Goal: Answer question/provide support: Share knowledge or assist other users

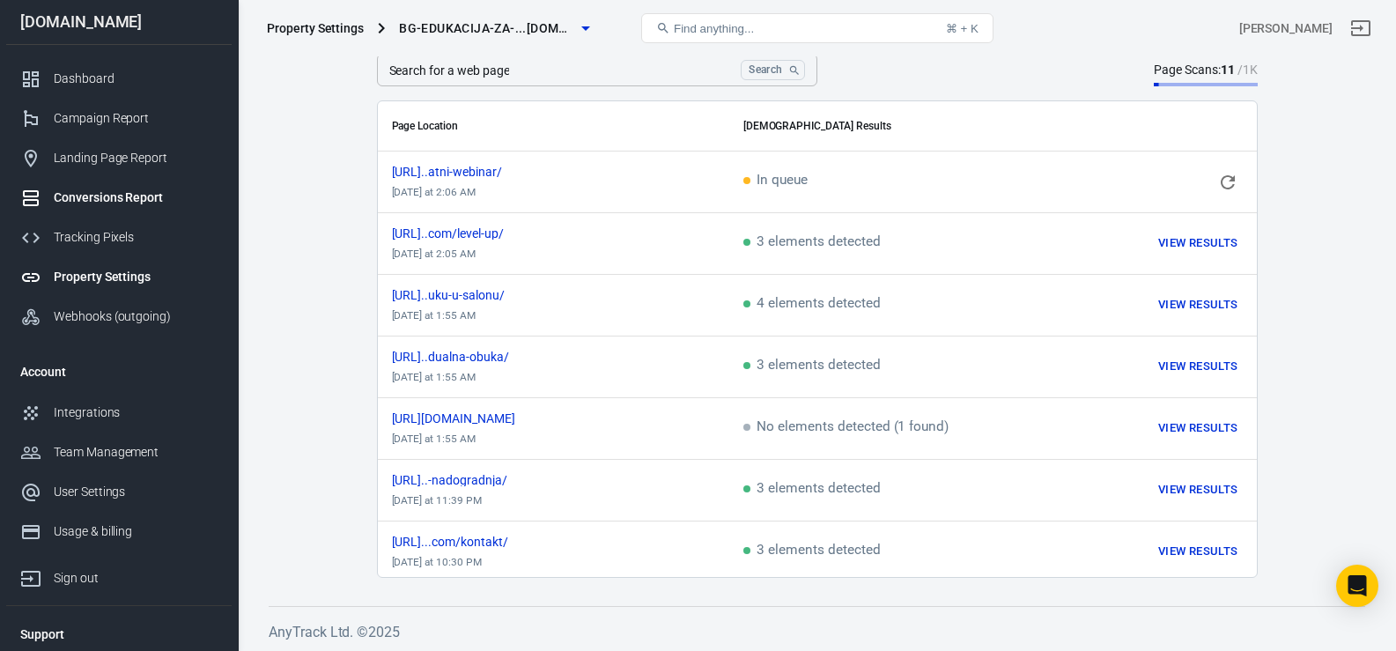
click at [116, 197] on div "Conversions Report" at bounding box center [136, 197] width 164 height 18
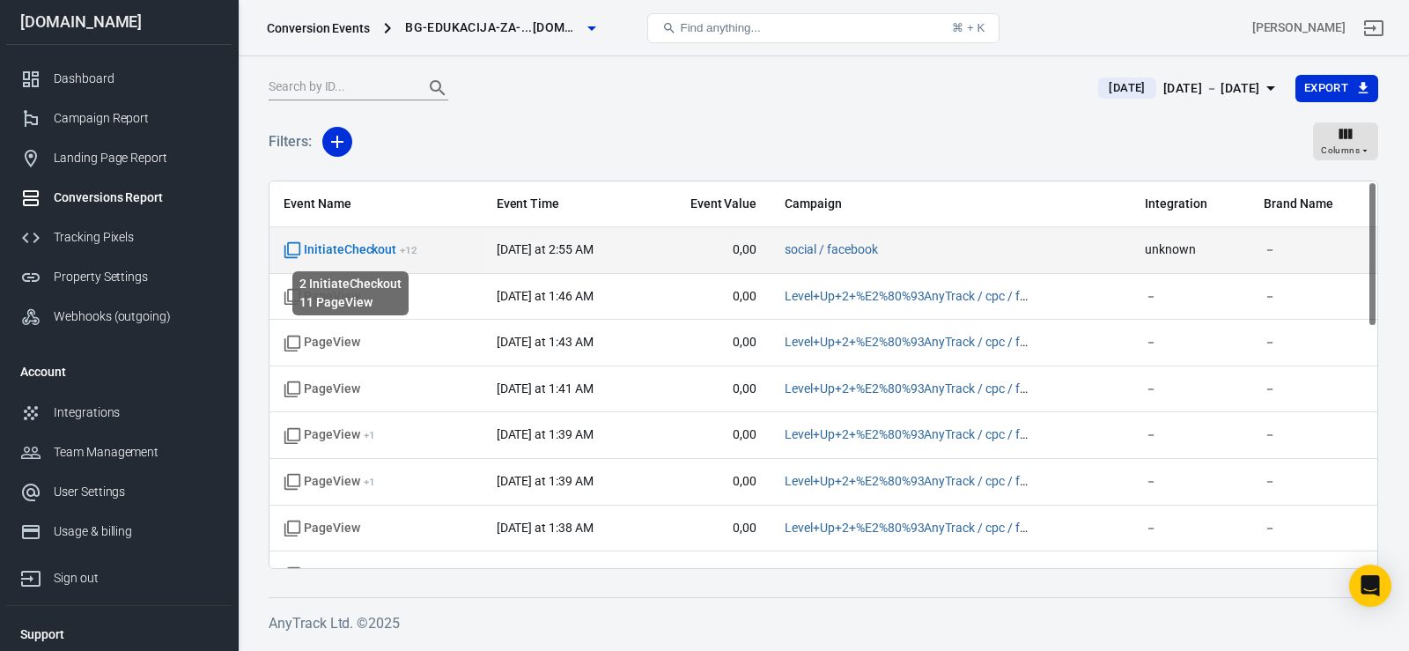
click at [386, 248] on span "InitiateCheckout + 12" at bounding box center [351, 250] width 134 height 18
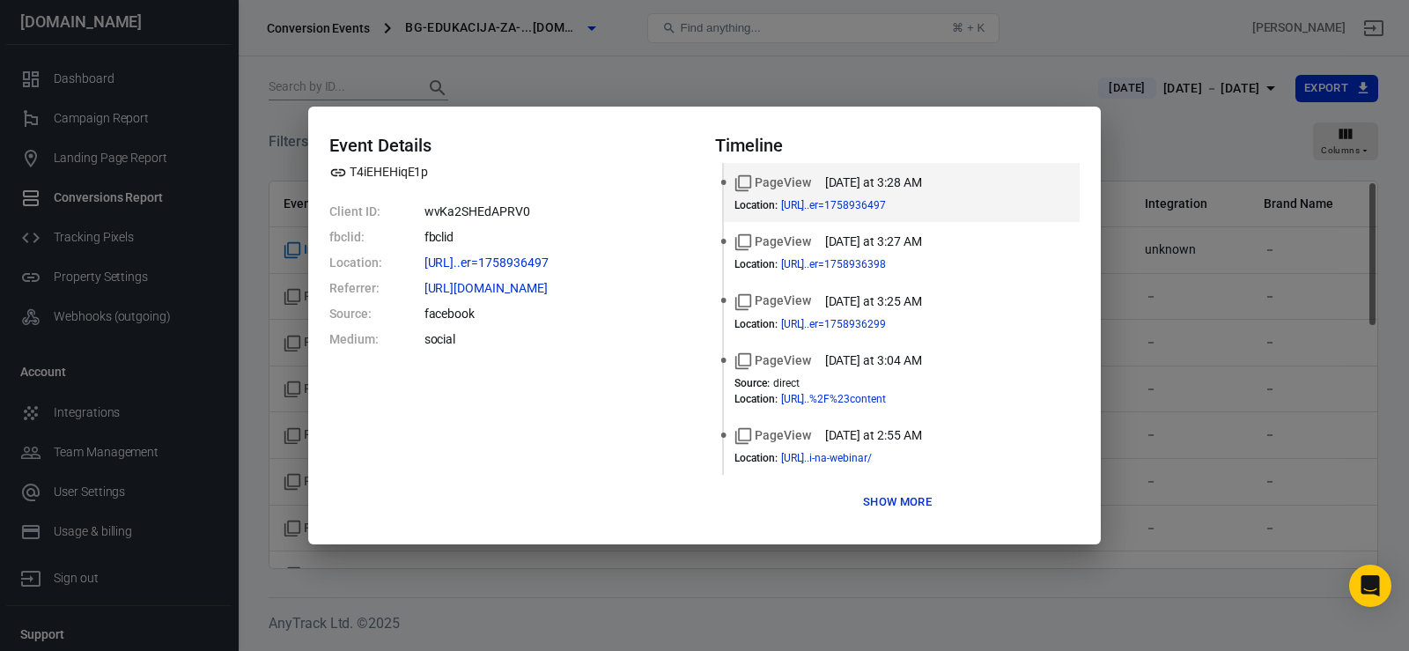
click at [899, 508] on button "Show more" at bounding box center [897, 502] width 77 height 27
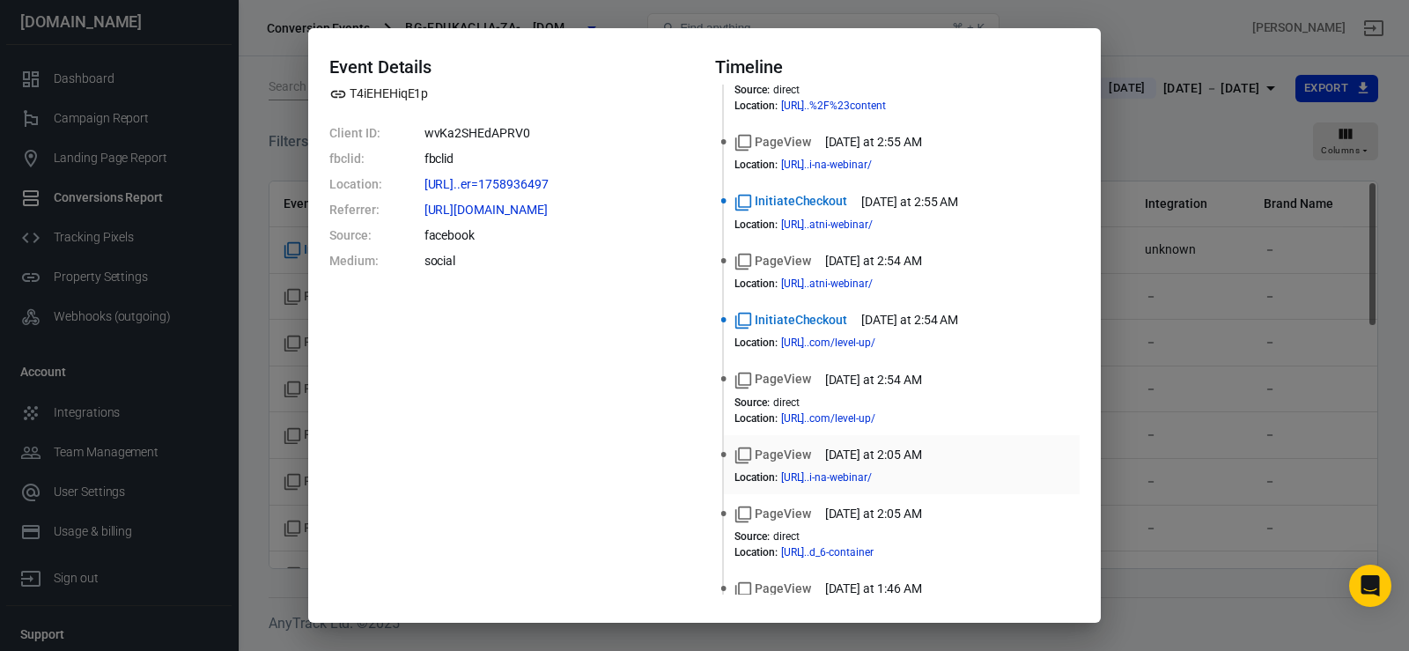
scroll to position [324, 0]
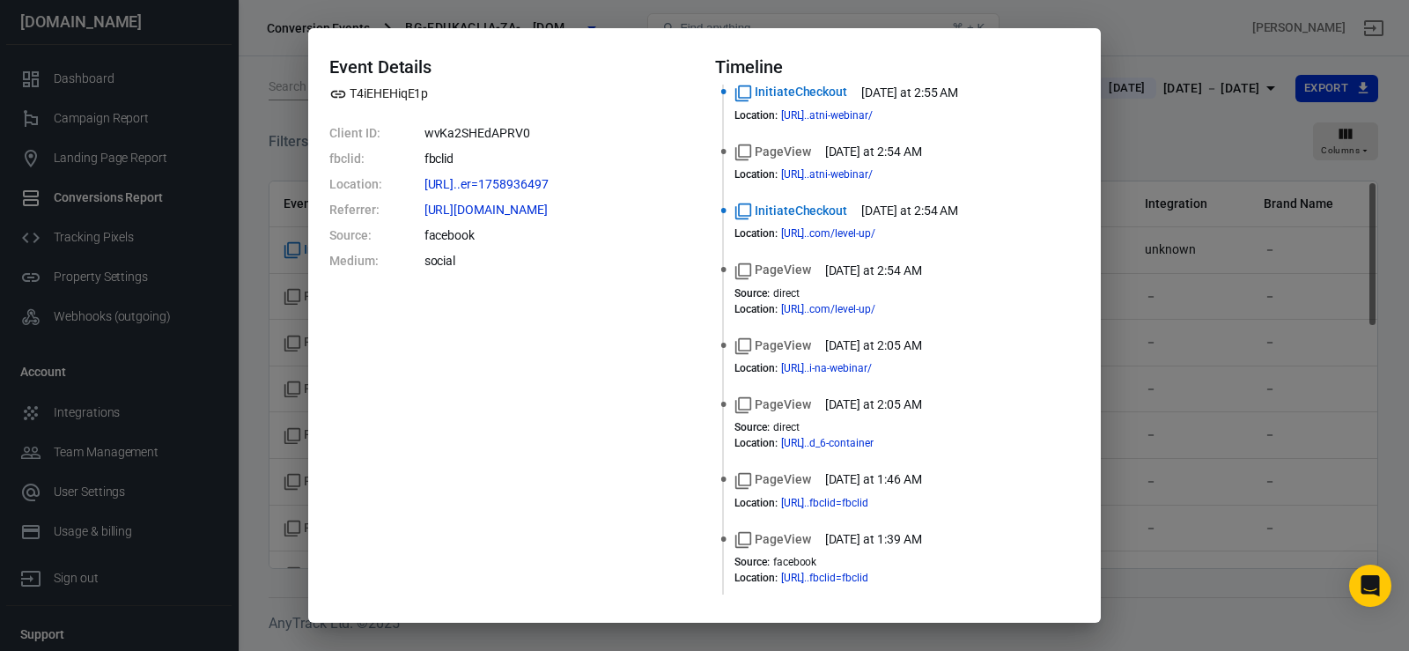
click at [1175, 131] on div "Event Details T4iEHEHiqE1p Client ID: wvKa2SHEdAPRV0 fbclid: fbclid Location: h…" at bounding box center [704, 325] width 1409 height 651
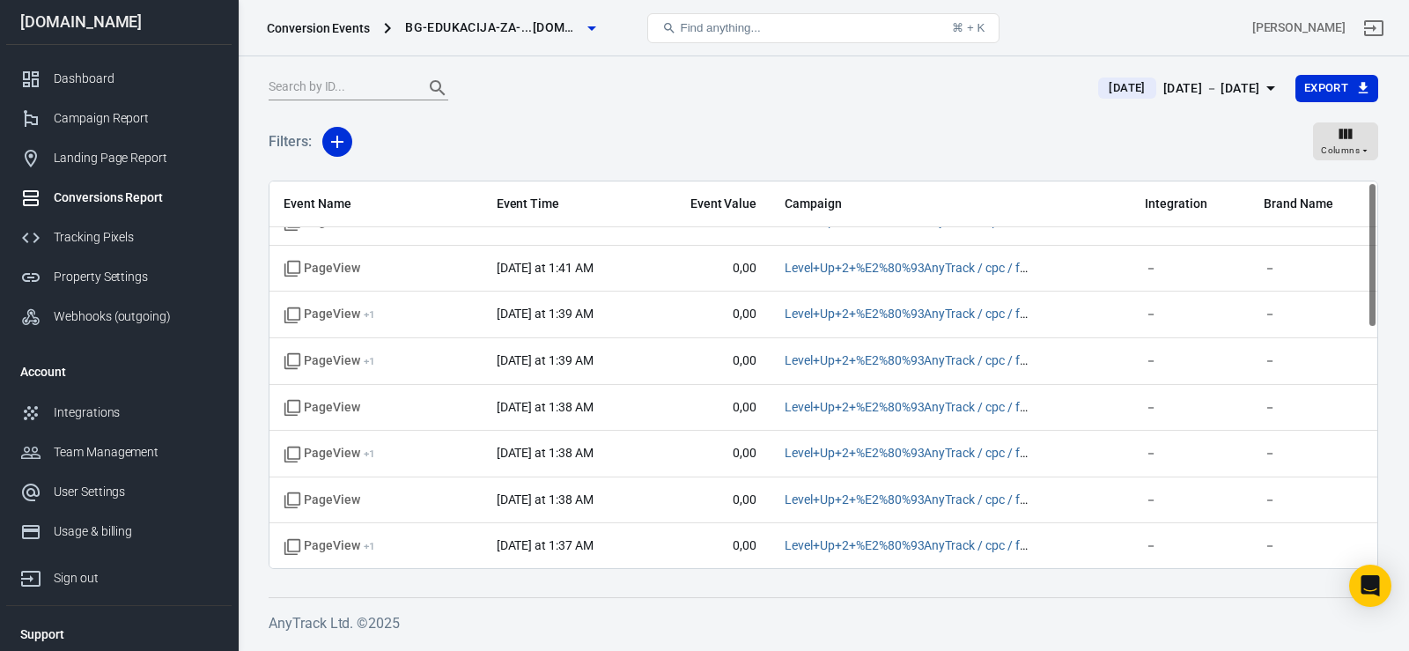
scroll to position [0, 0]
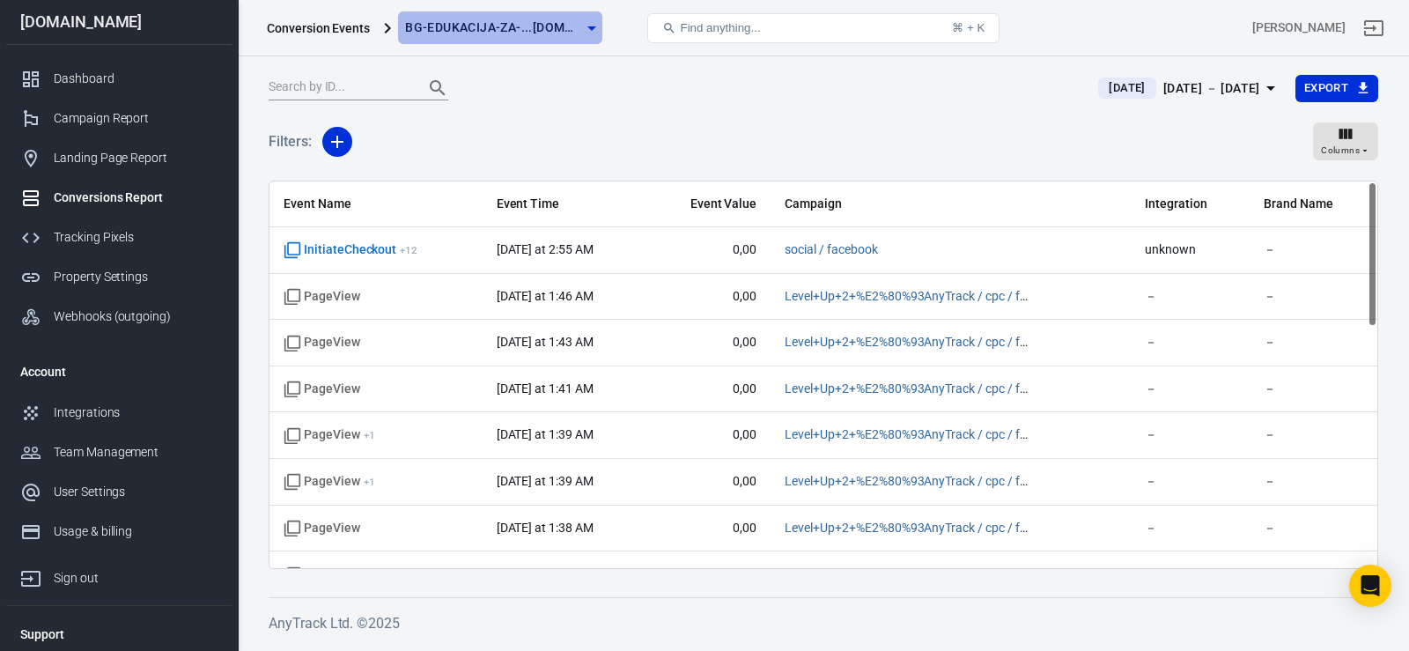
click at [547, 33] on span "bg-edukacija-za-...[DOMAIN_NAME]" at bounding box center [493, 28] width 176 height 22
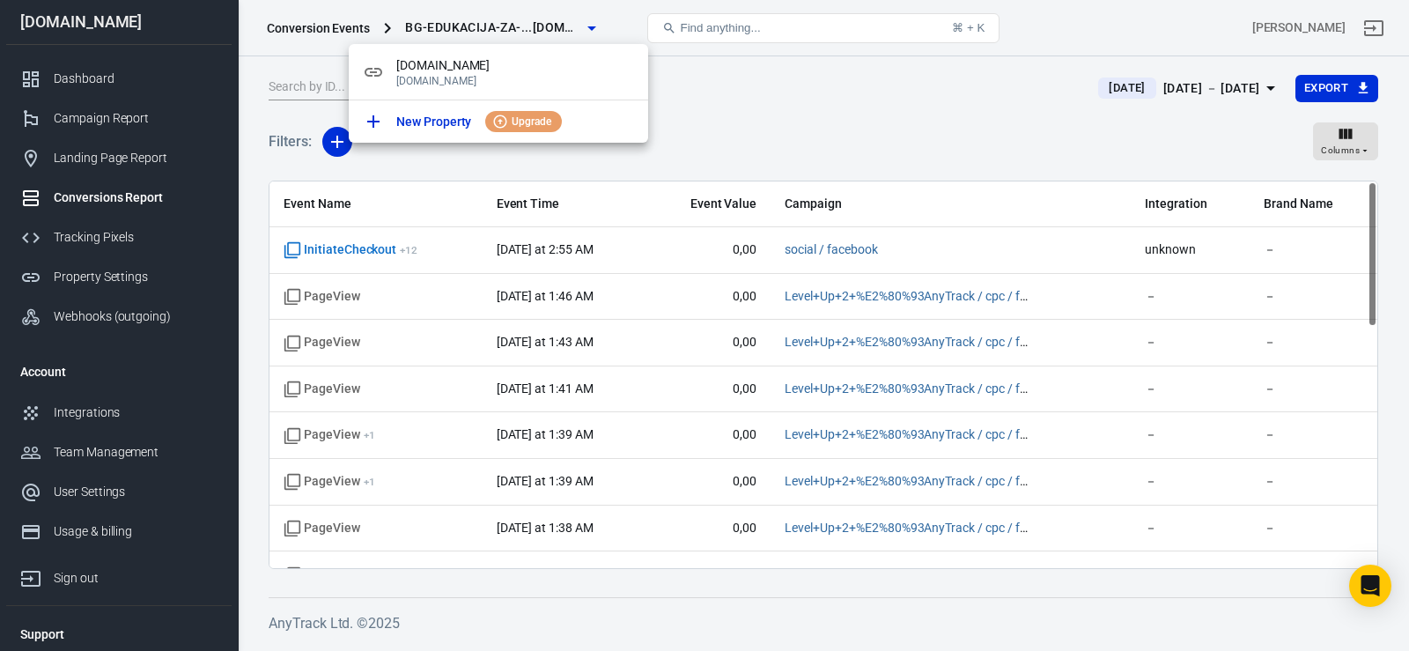
click at [726, 114] on div at bounding box center [704, 325] width 1409 height 651
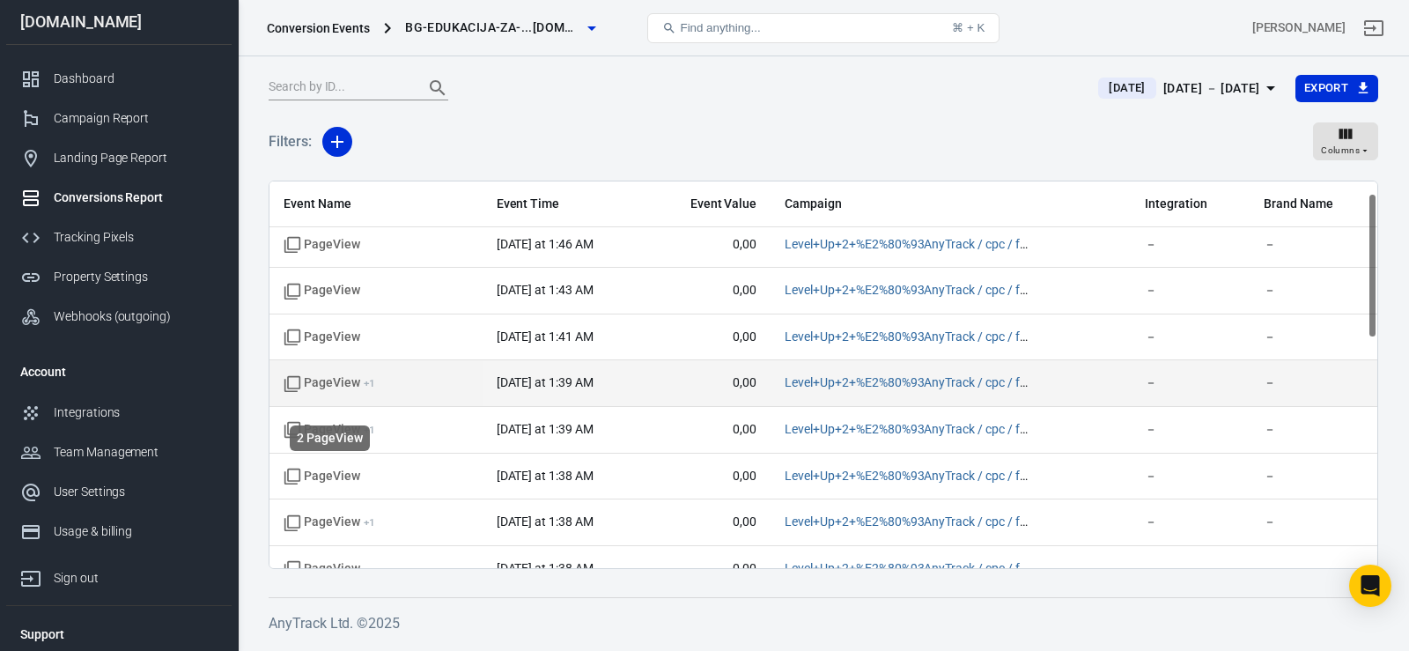
scroll to position [61, 0]
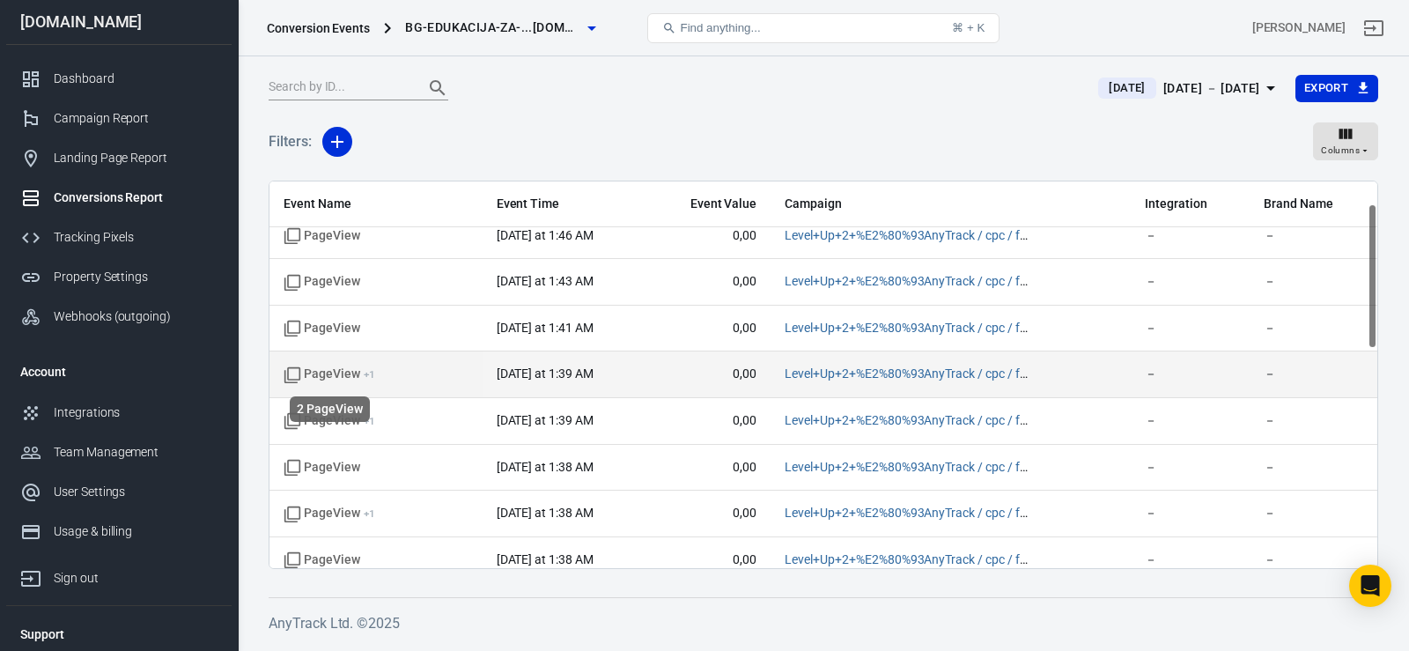
click at [347, 374] on span "PageView + 1" at bounding box center [330, 374] width 92 height 18
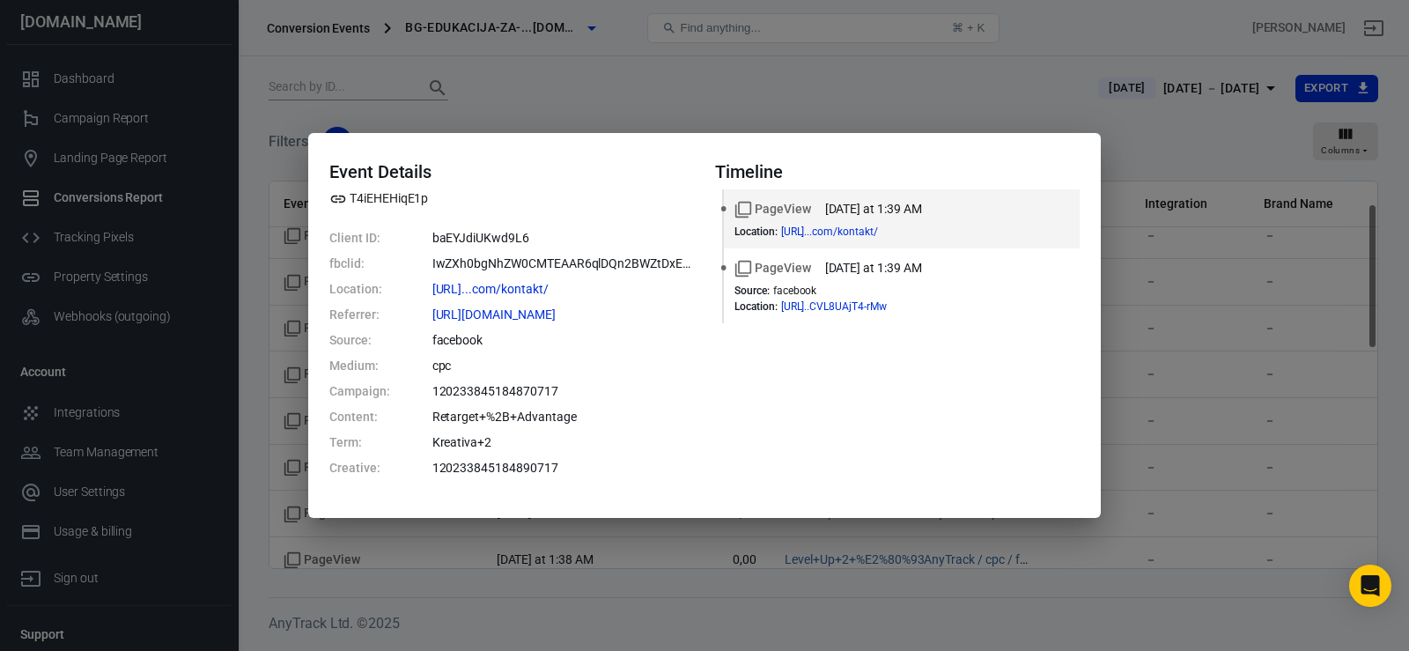
click at [588, 60] on div "Event Details T4iEHEHiqE1p Client ID: baEYJdiUKwd9L6 fbclid: IwZXh0bgNhZW0CMTEA…" at bounding box center [704, 325] width 1409 height 651
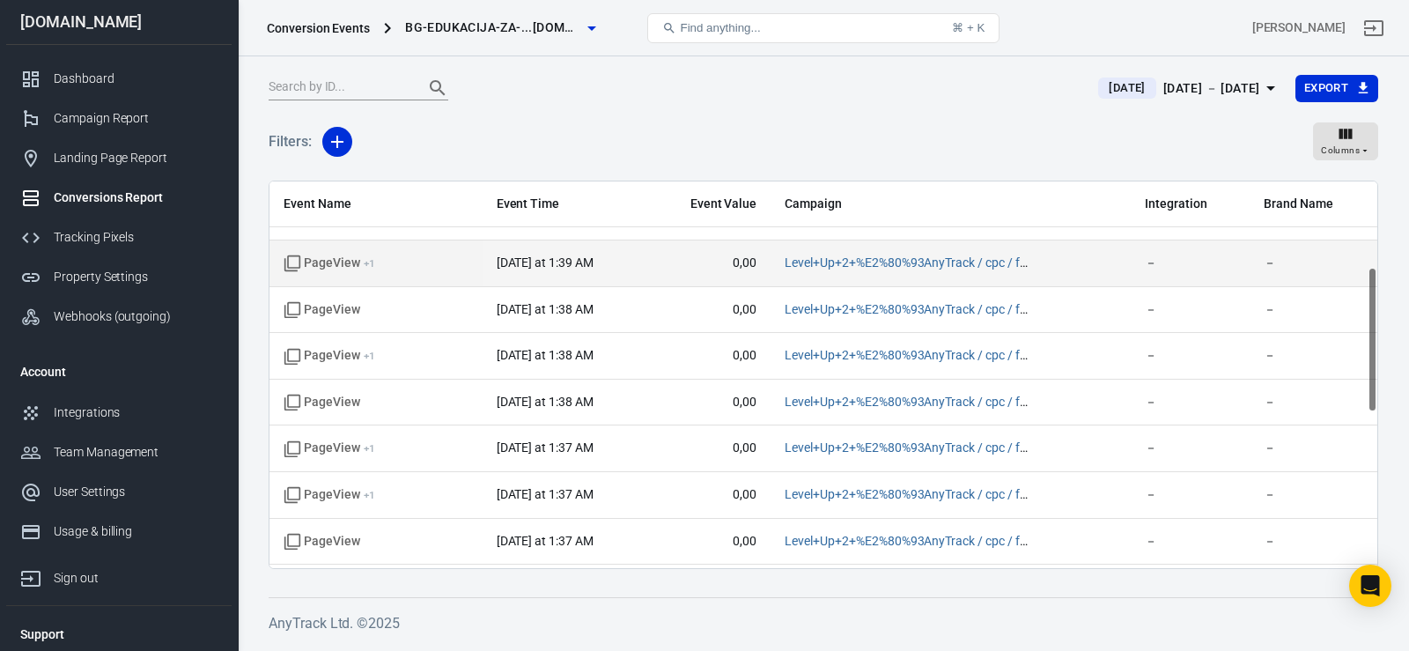
scroll to position [244, 0]
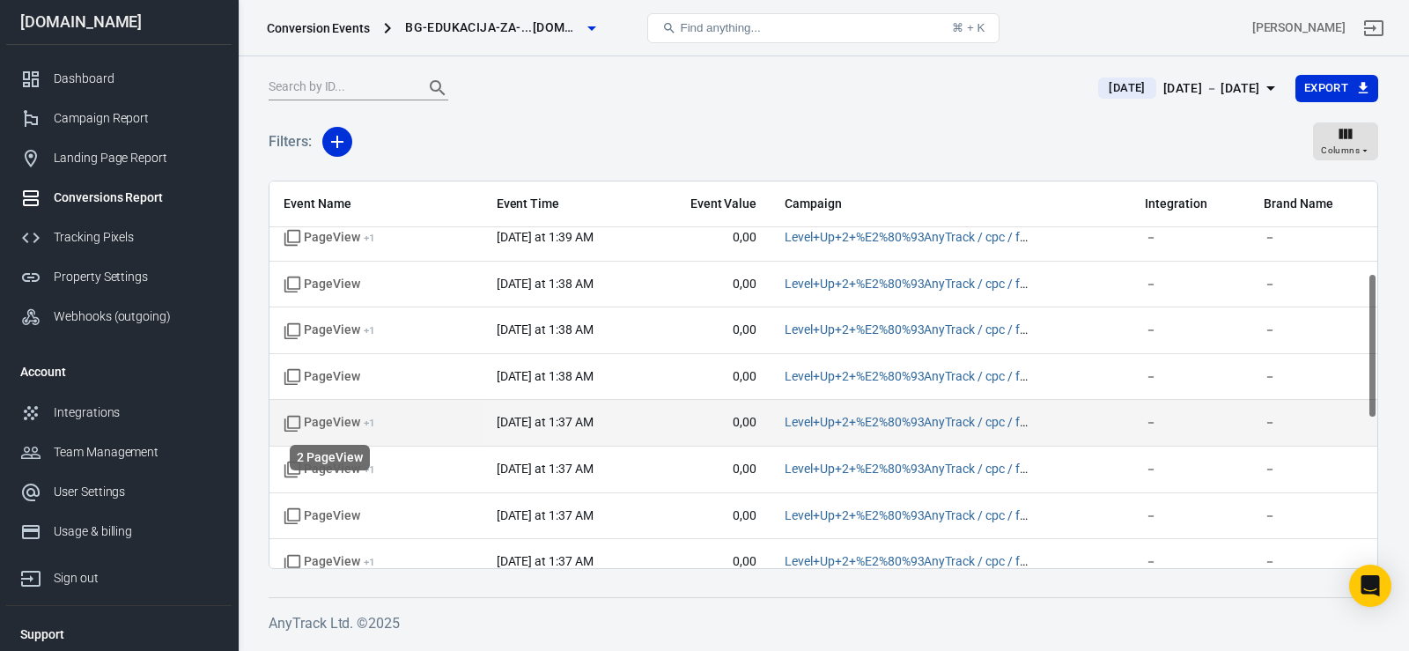
click at [345, 425] on span "PageView + 1" at bounding box center [330, 423] width 92 height 18
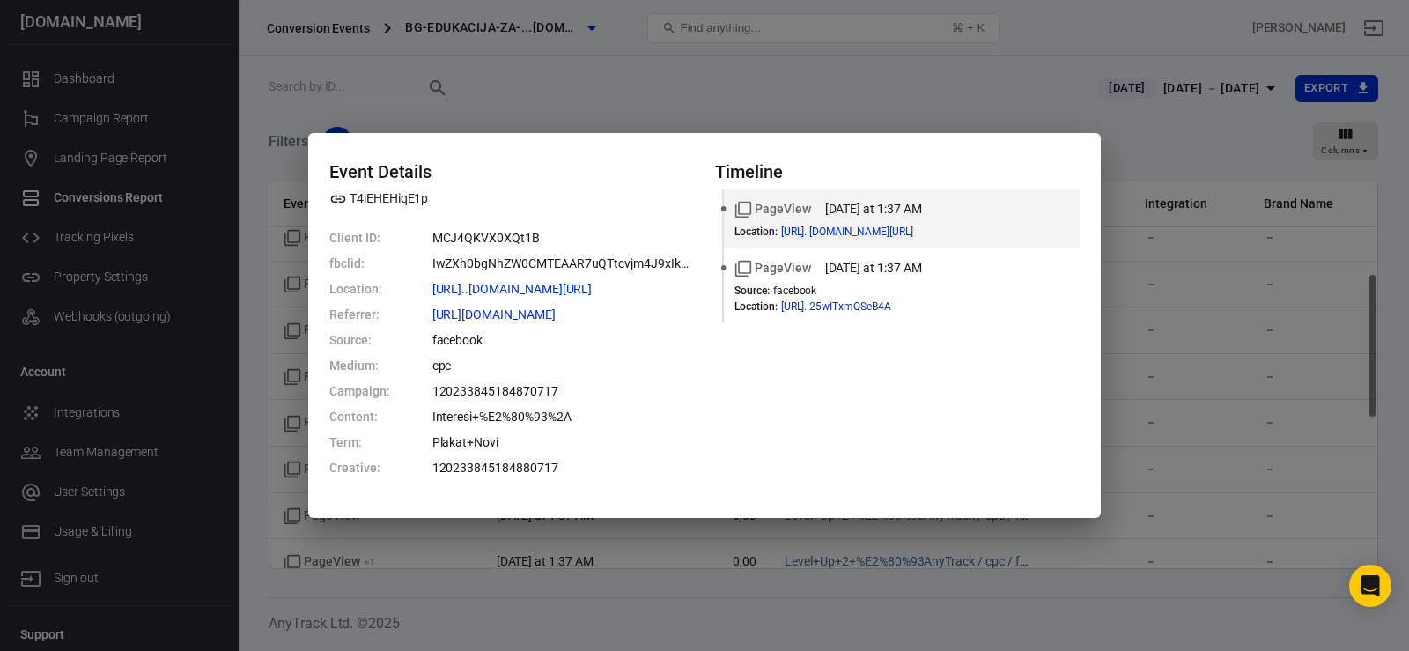
click at [433, 120] on div "Event Details T4iEHEHiqE1p Client ID: MCJ4QKVX0XQt1B fbclid: IwZXh0bgNhZW0CMTEA…" at bounding box center [704, 325] width 1409 height 651
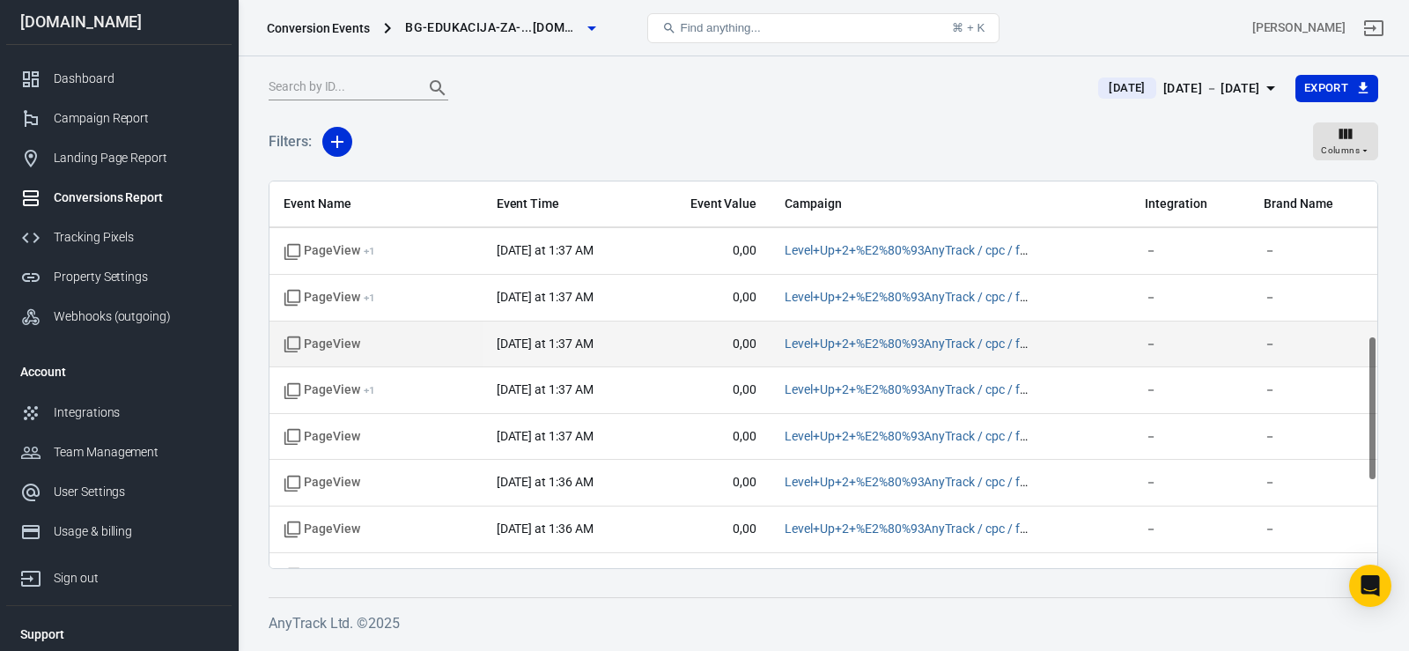
scroll to position [417, 0]
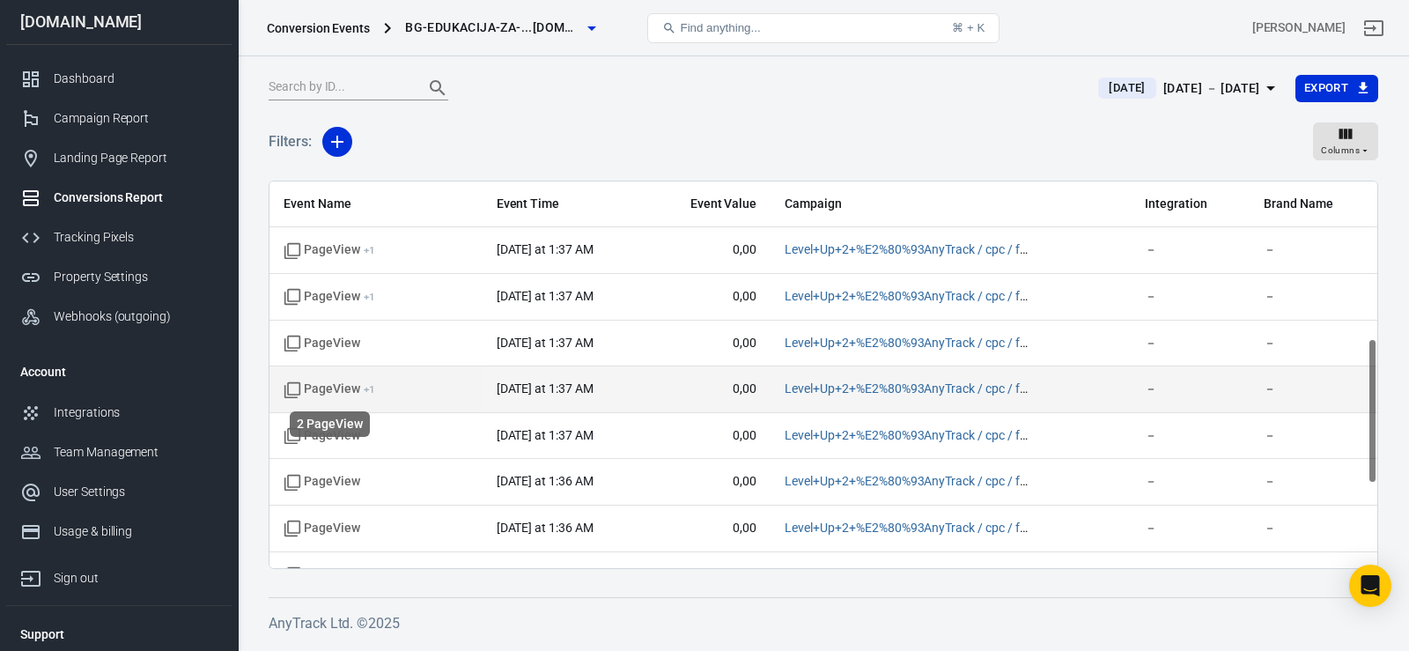
click at [337, 387] on span "PageView + 1" at bounding box center [330, 389] width 92 height 18
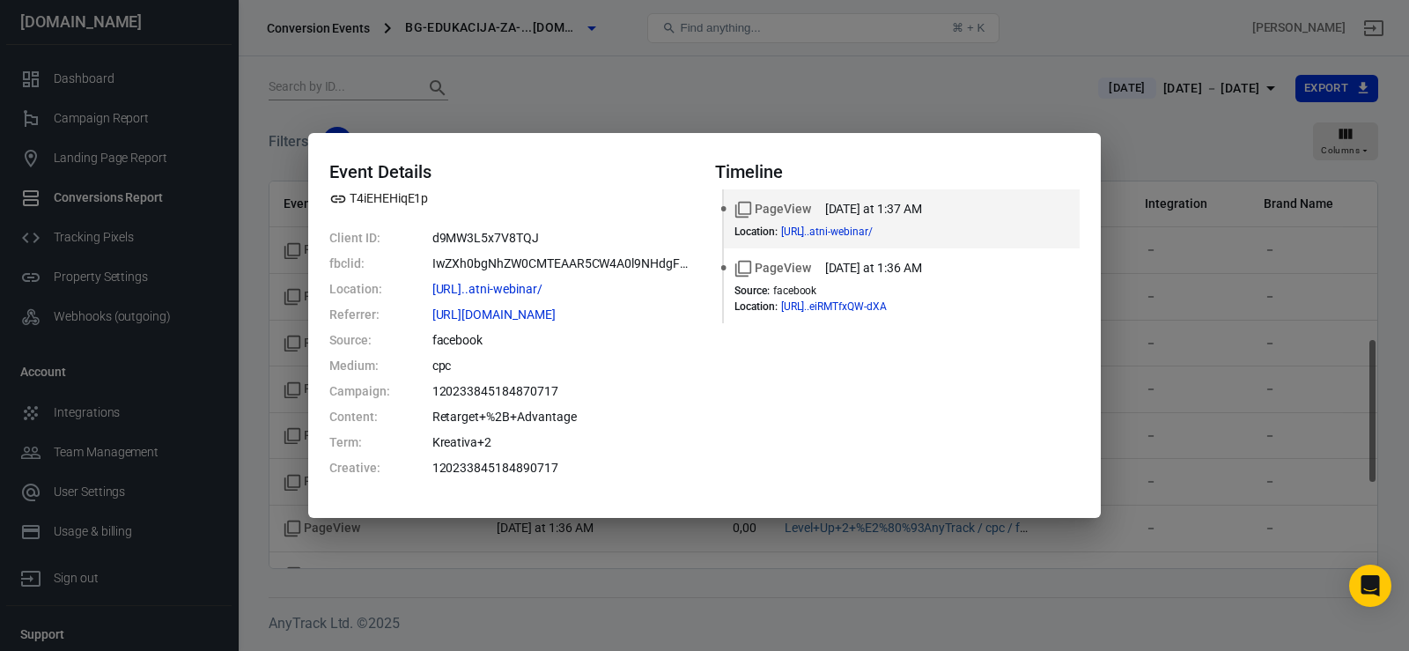
click at [762, 119] on div "Event Details T4iEHEHiqE1p Client ID: d9MW3L5x7V8TQJ fbclid: IwZXh0bgNhZW0CMTEA…" at bounding box center [704, 325] width 1409 height 651
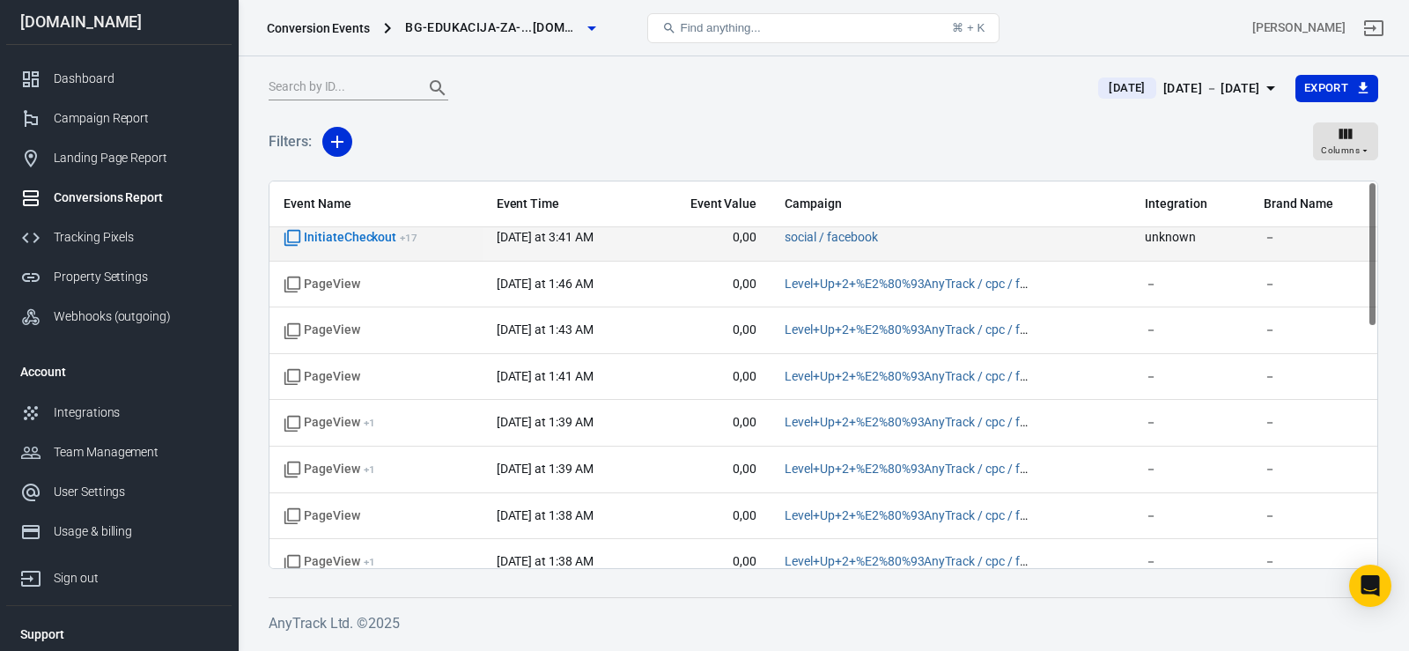
scroll to position [0, 0]
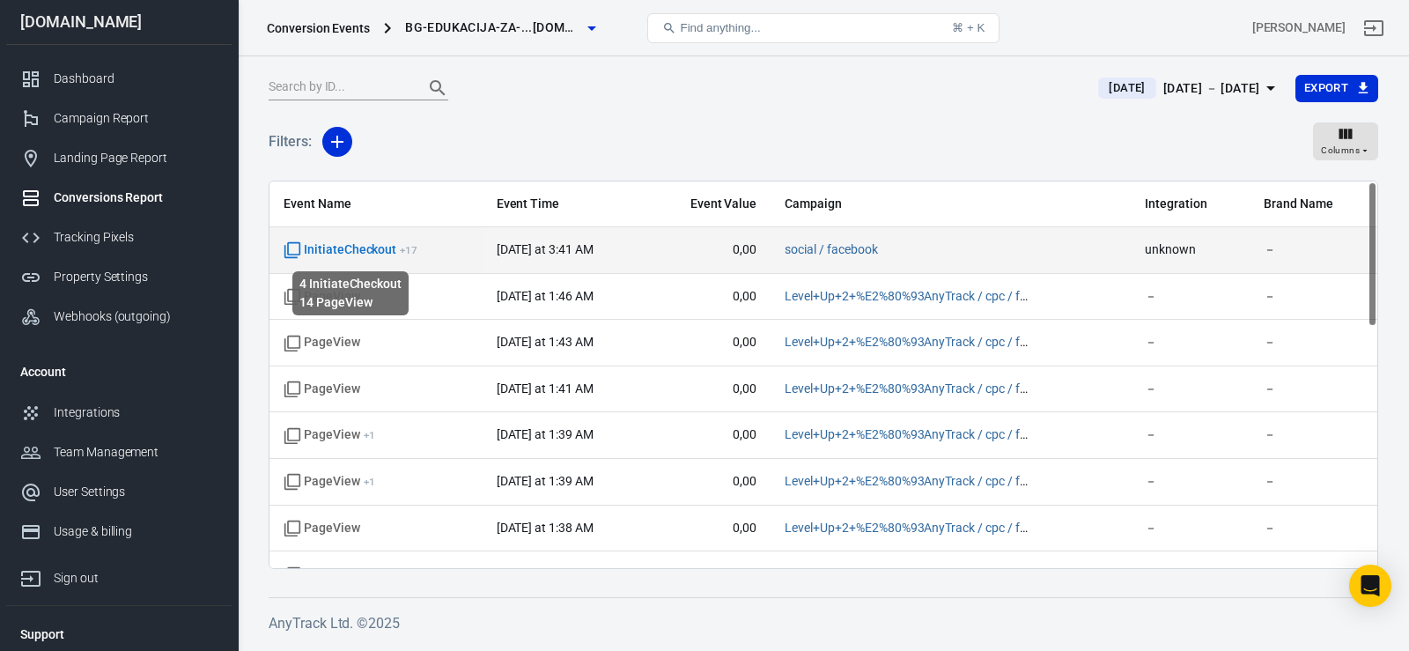
click at [345, 247] on span "InitiateCheckout + 17" at bounding box center [351, 250] width 134 height 18
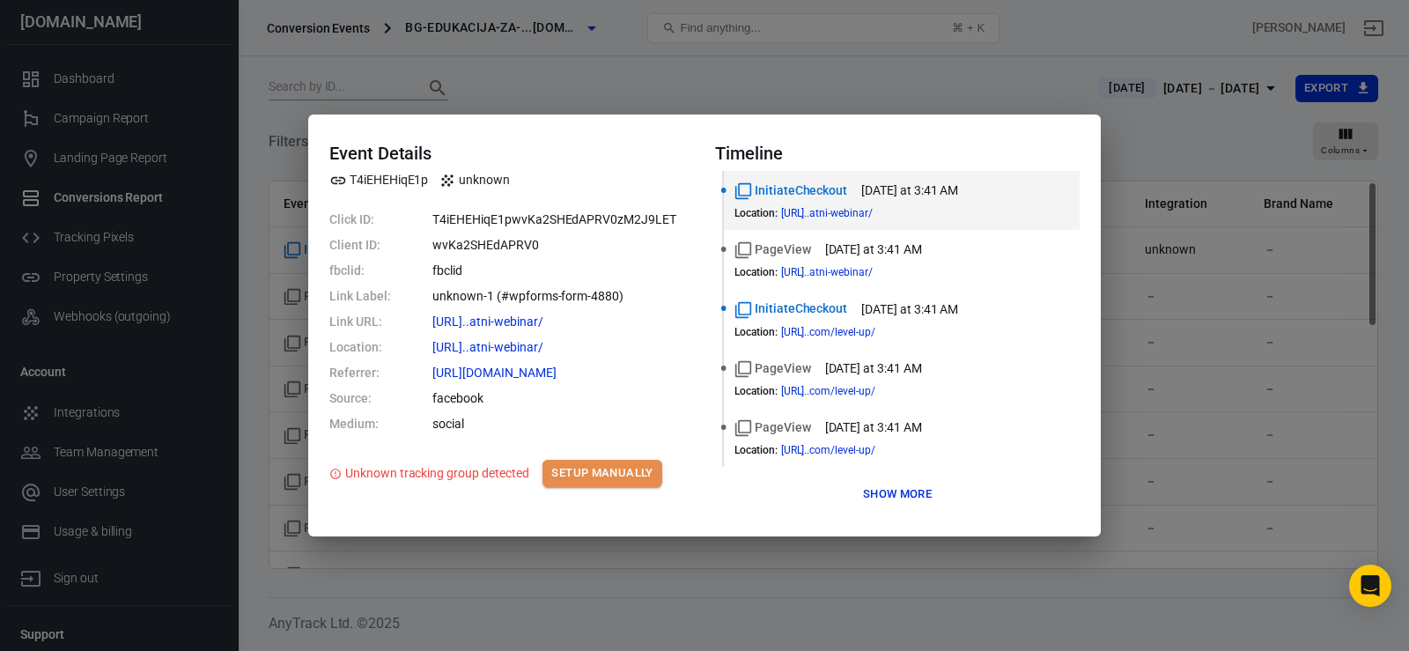
click at [618, 473] on button "Setup Manually" at bounding box center [601, 473] width 119 height 27
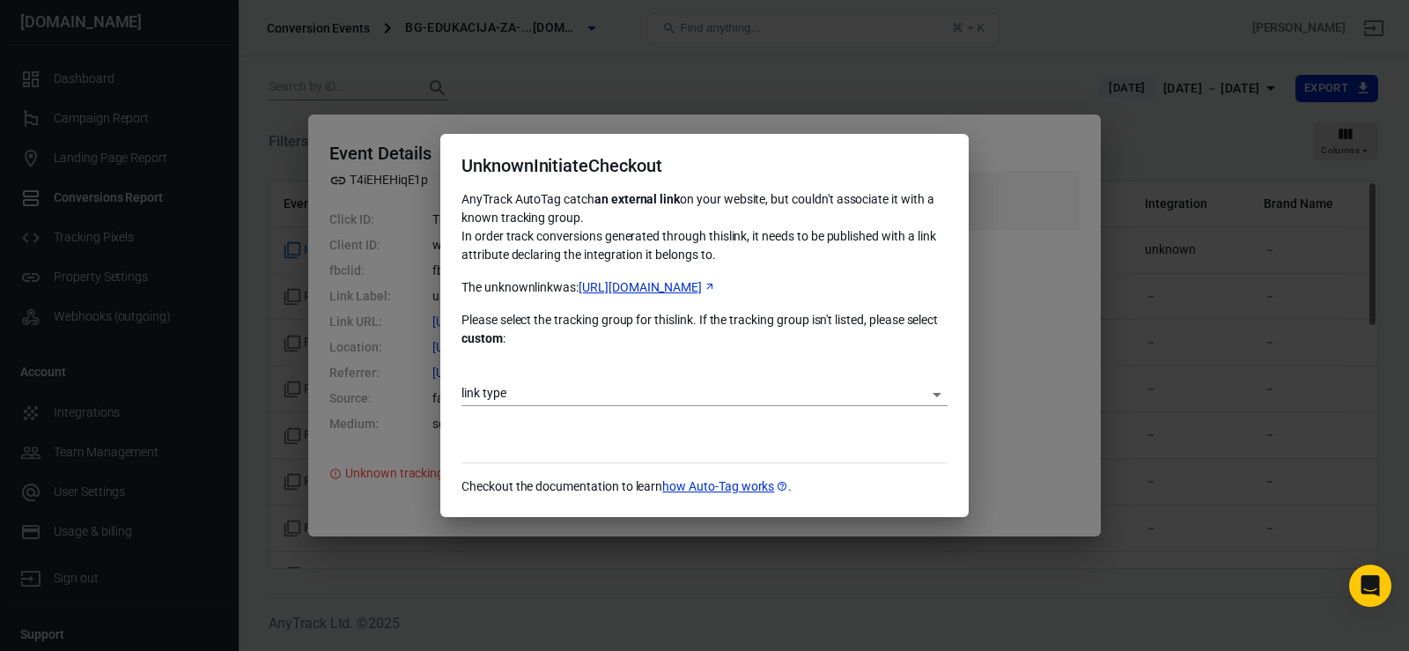
click at [542, 395] on body "Conversion Events bg-edukacija-za-...zere.com Find anything... ⌘ + K Milijana S…" at bounding box center [704, 350] width 1409 height 588
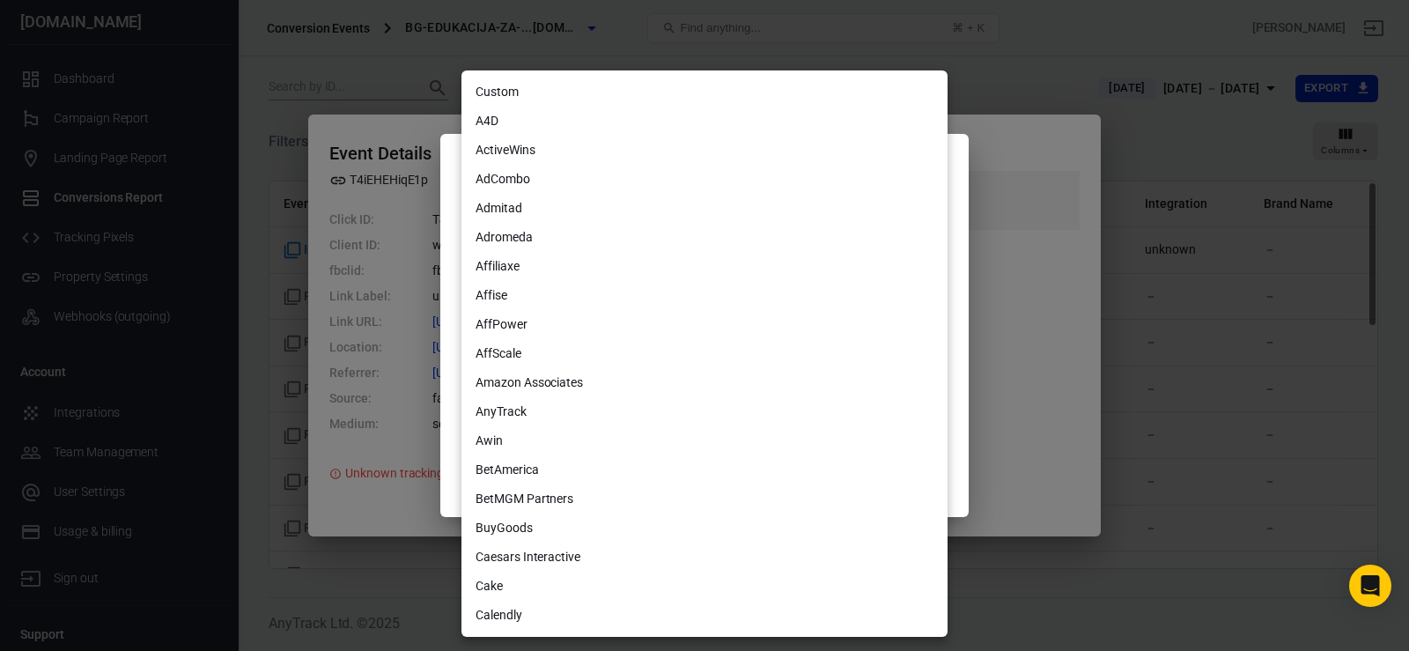
click at [450, 318] on div at bounding box center [704, 325] width 1409 height 651
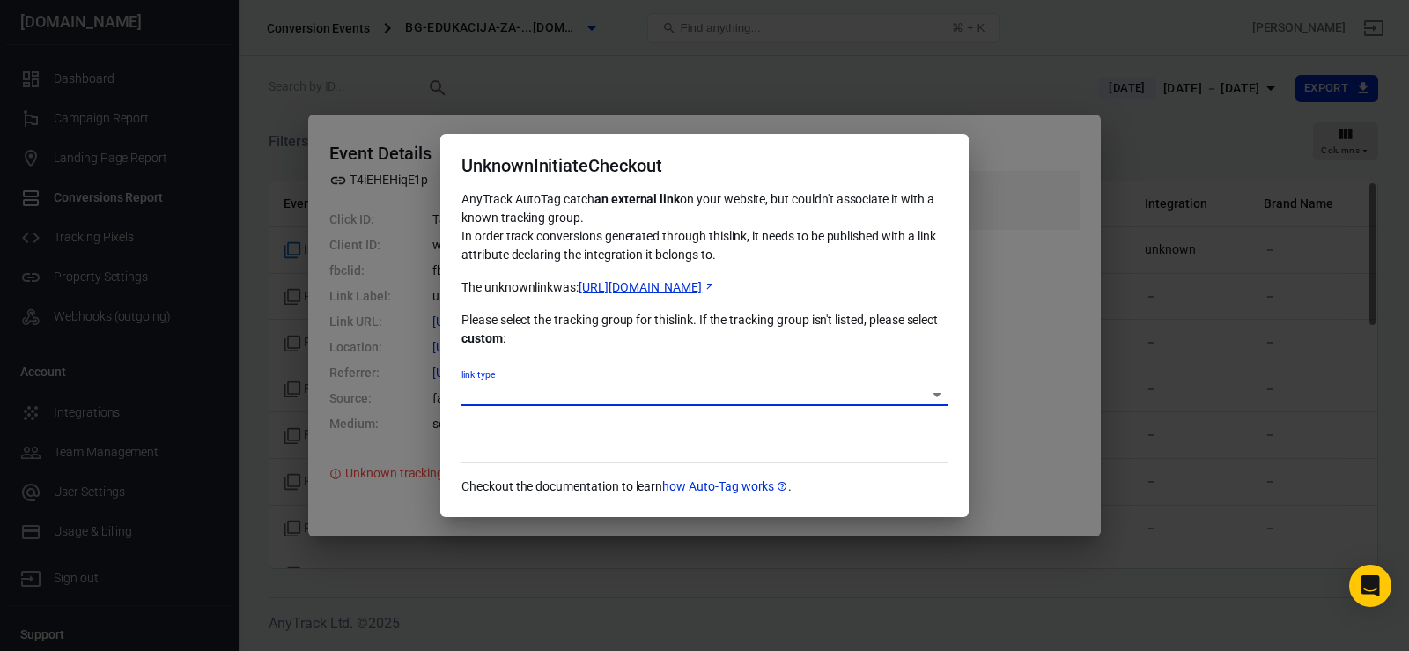
click at [513, 394] on body "Conversion Events bg-edukacija-za-...zere.com Find anything... ⌘ + K Milijana S…" at bounding box center [704, 350] width 1409 height 588
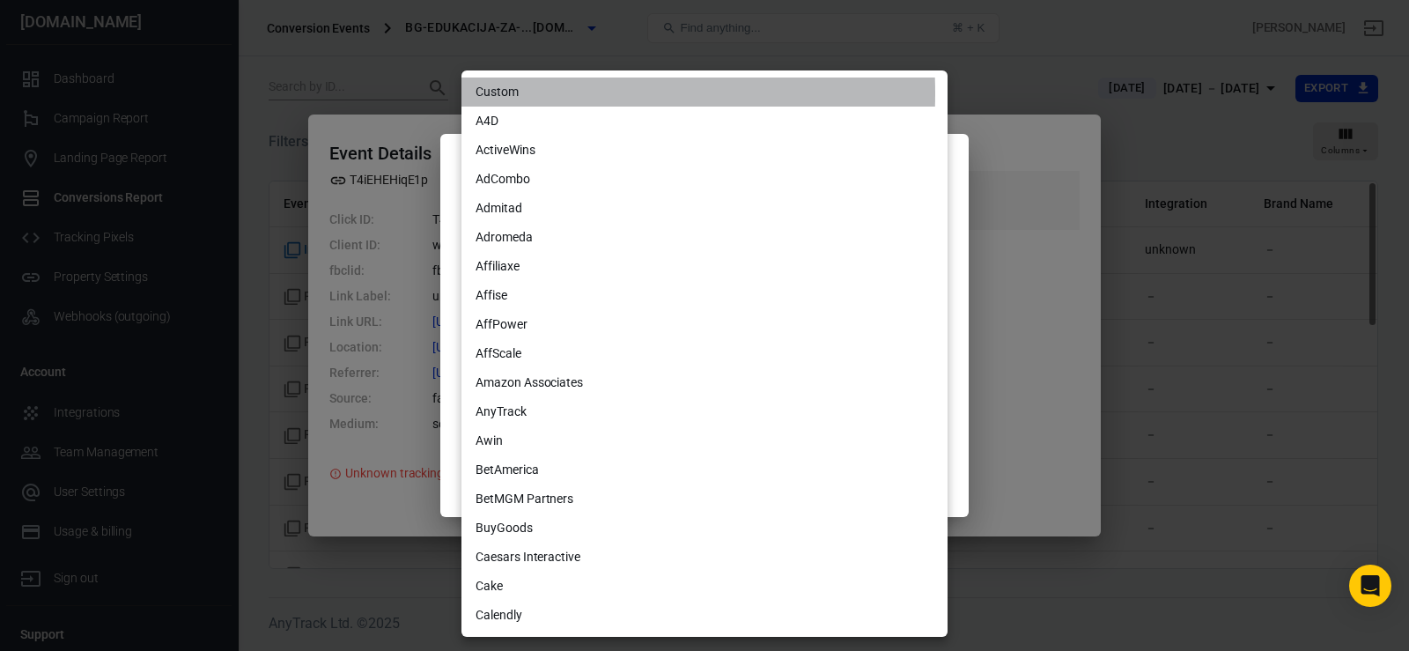
click at [502, 93] on li "Custom" at bounding box center [704, 91] width 486 height 29
type input "custom"
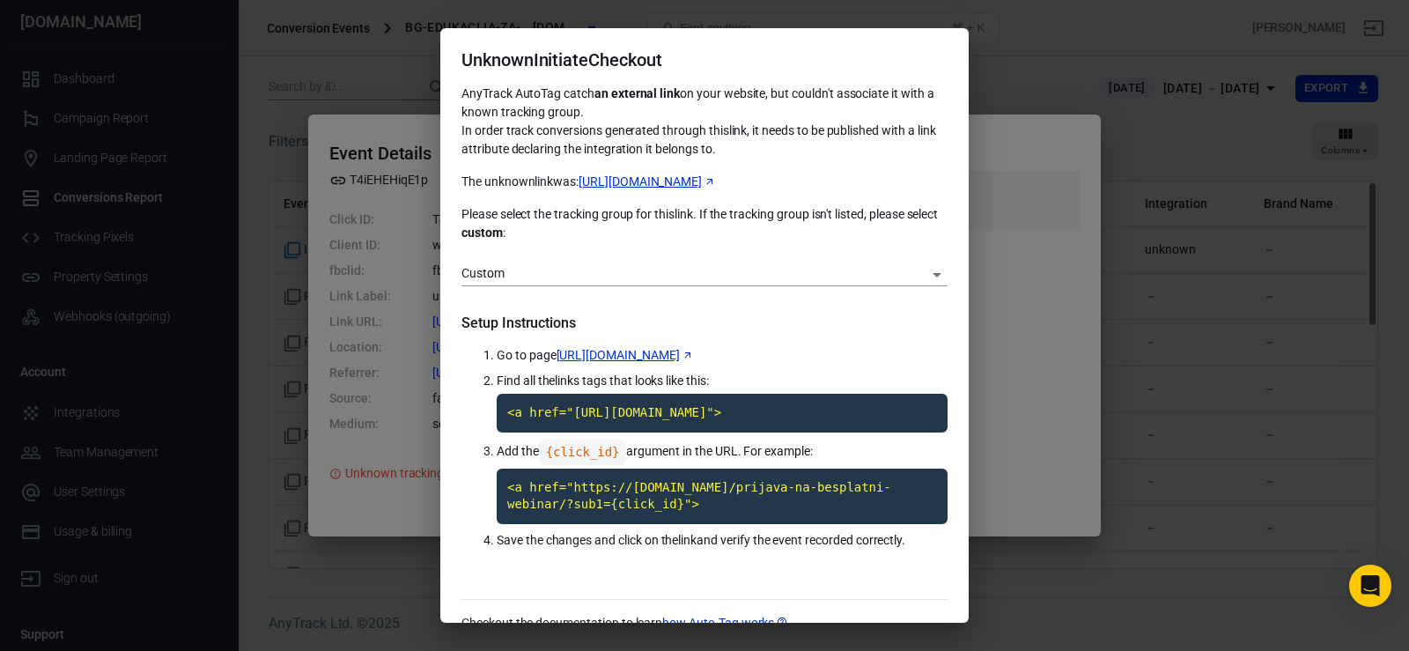
click at [1027, 188] on div "Unknown InitiateCheckout AnyTrack AutoTag catch an external link on your websit…" at bounding box center [704, 325] width 1409 height 651
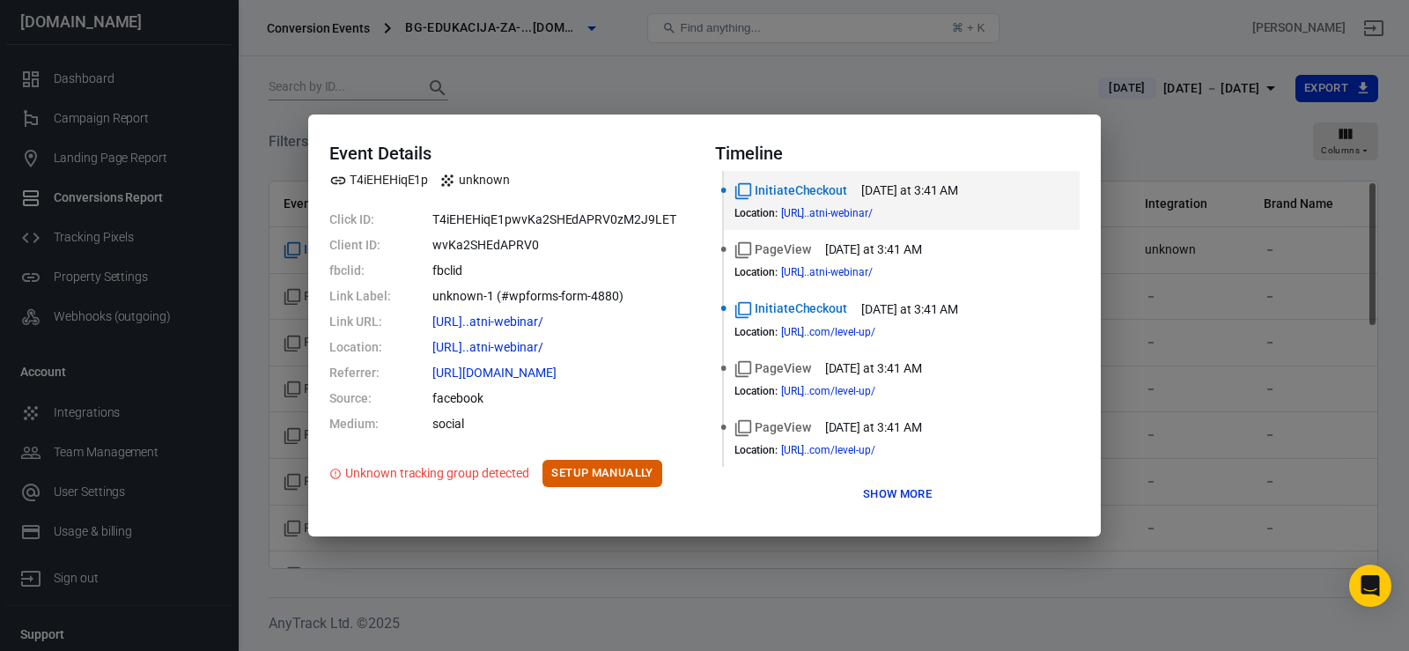
click at [749, 581] on div "Event Details T4iEHEHiqE1p unknown Click ID: T4iEHEHiqE1pwvKa2SHEdAPRV0zM2J9LET…" at bounding box center [704, 325] width 1409 height 651
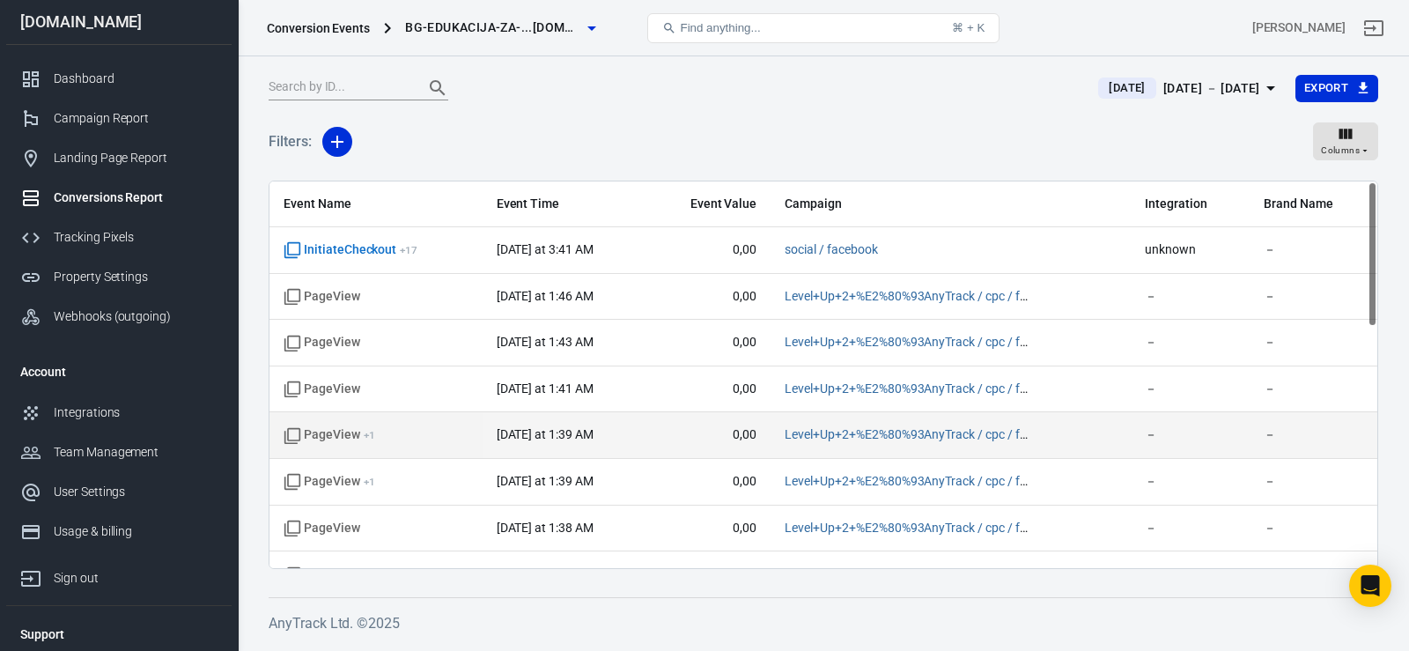
click at [428, 439] on span "PageView + 1" at bounding box center [376, 435] width 185 height 18
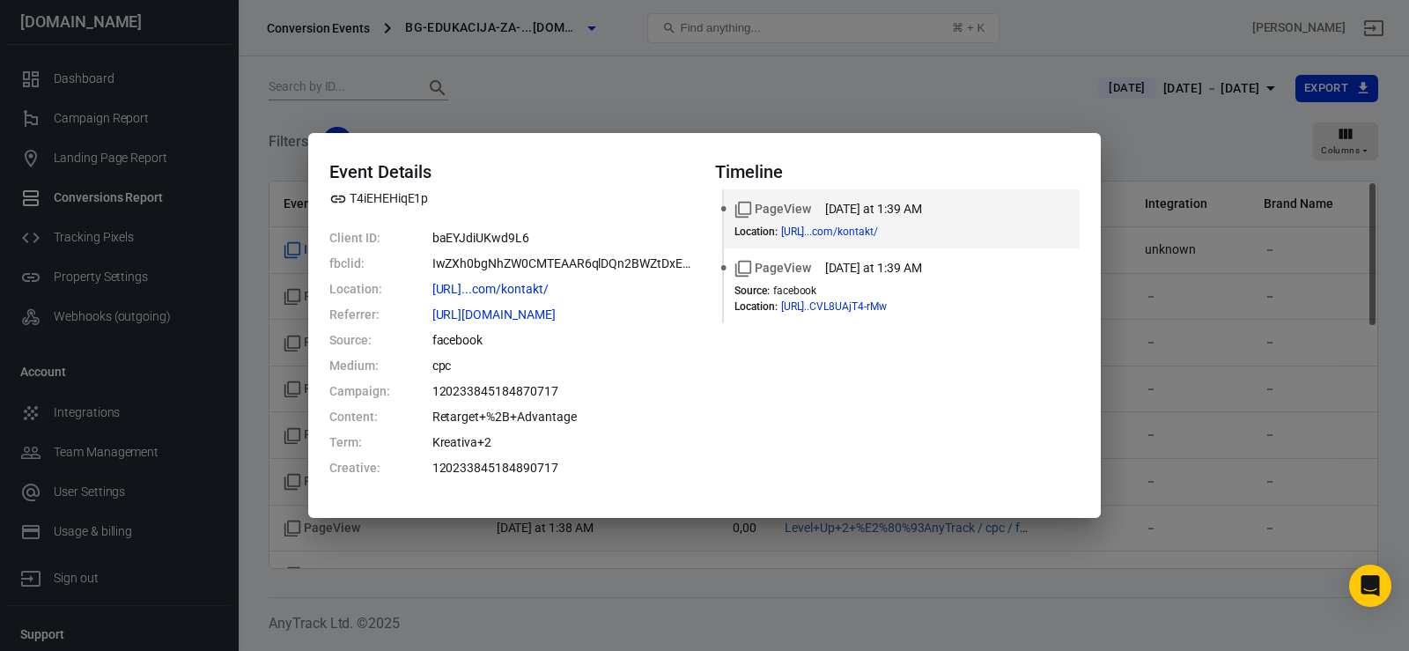
click at [450, 587] on div "Event Details T4iEHEHiqE1p Client ID: baEYJdiUKwd9L6 fbclid: IwZXh0bgNhZW0CMTEA…" at bounding box center [704, 325] width 1409 height 651
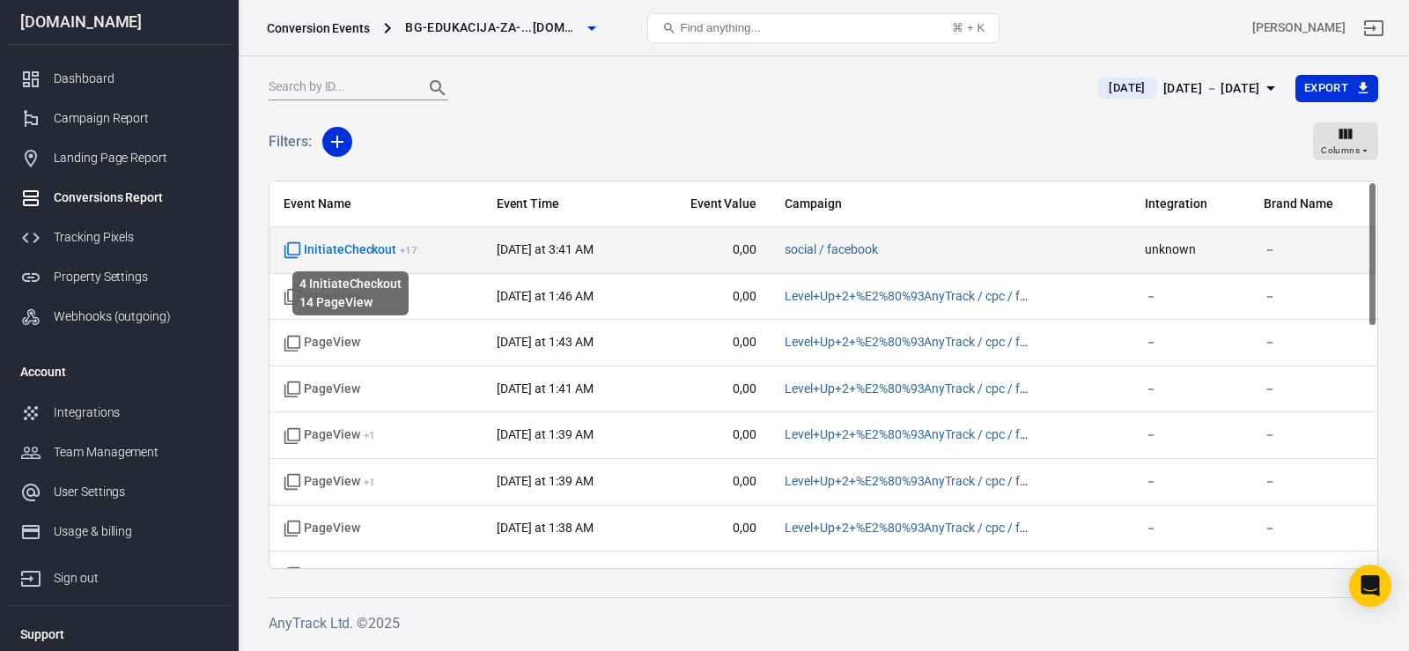
click at [387, 254] on span "InitiateCheckout + 17" at bounding box center [351, 250] width 134 height 18
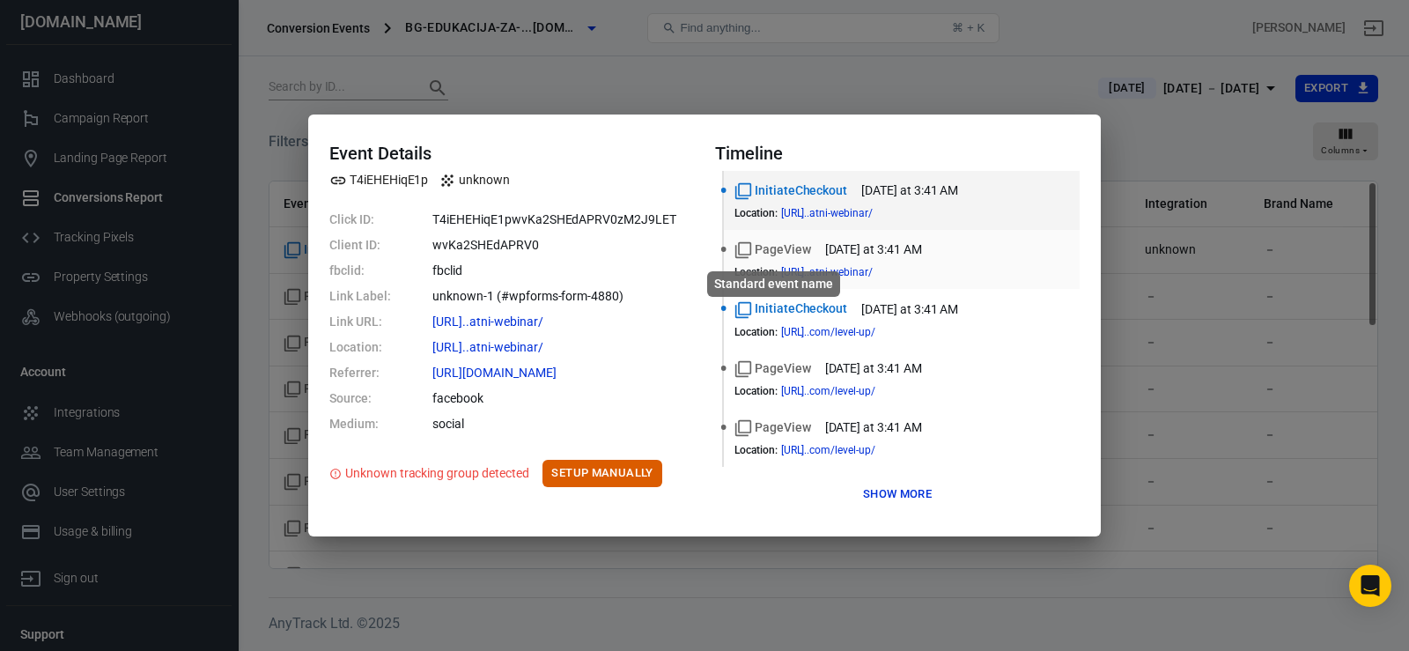
click at [801, 255] on span "PageView" at bounding box center [772, 249] width 77 height 18
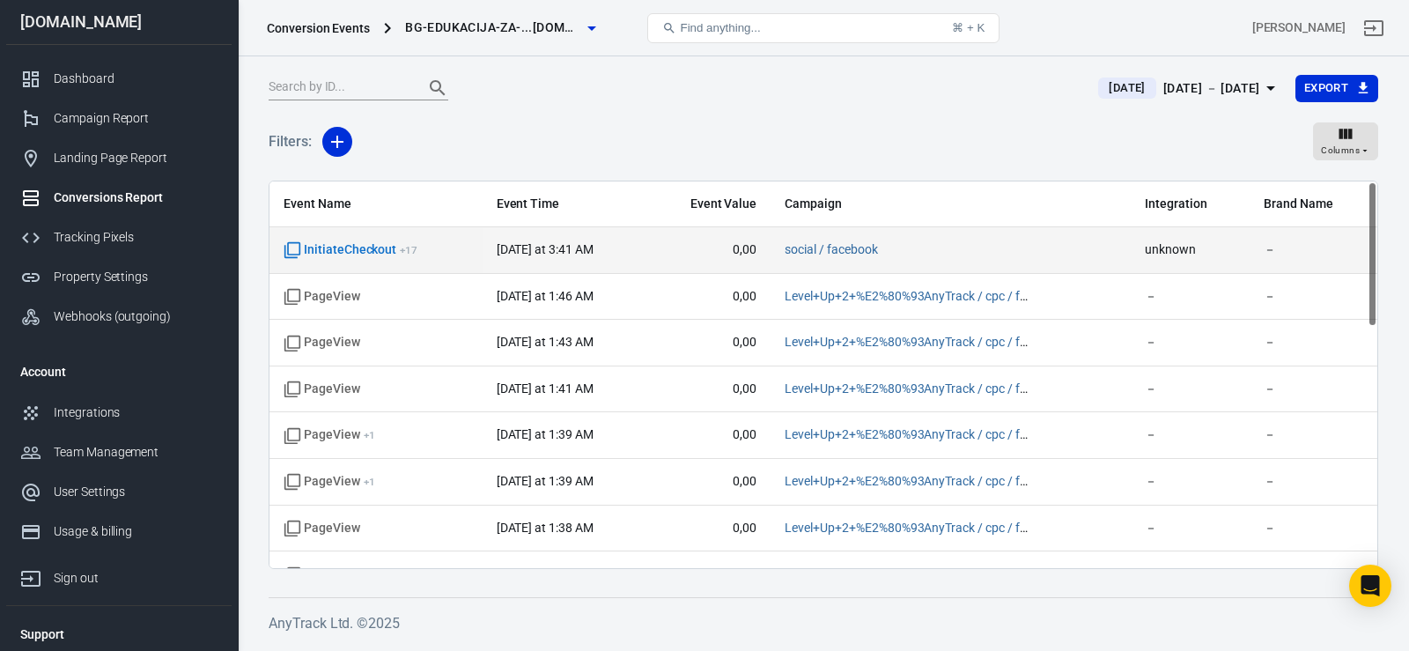
click at [493, 258] on td "[DATE] at 3:41 AM" at bounding box center [565, 250] width 165 height 47
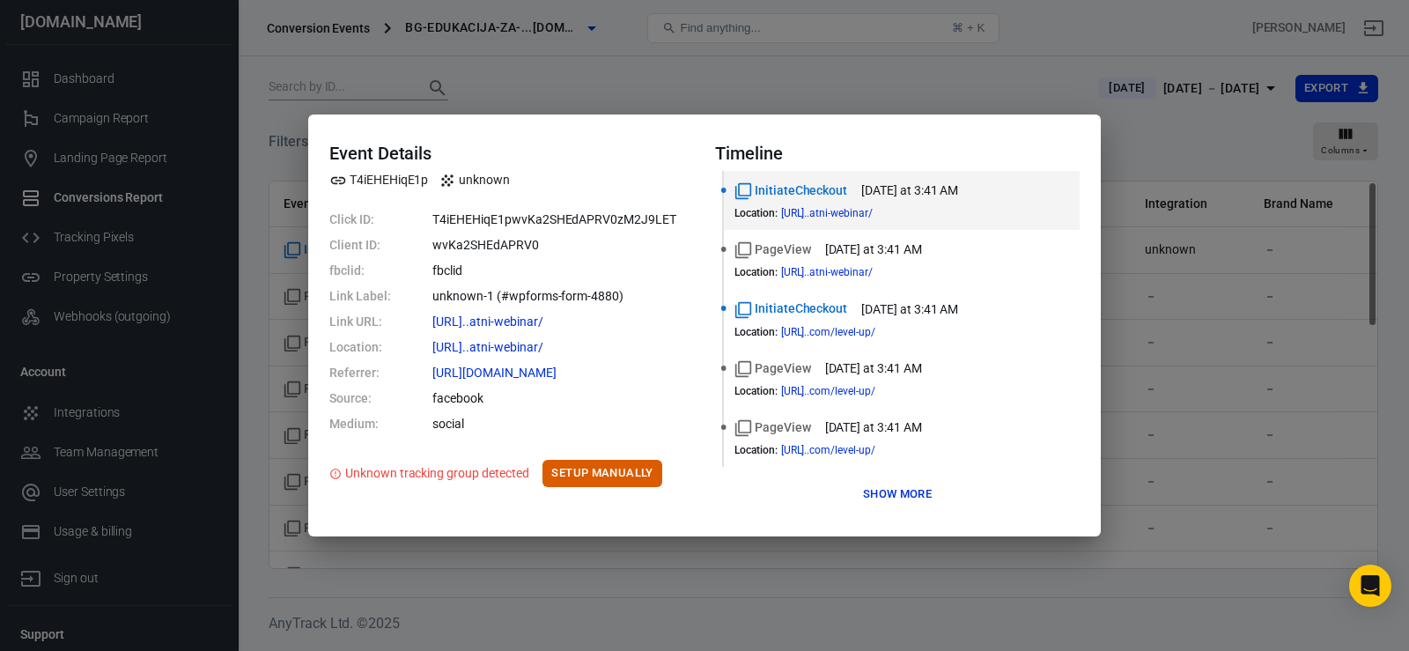
click at [525, 118] on div "Event Details T4iEHEHiqE1p unknown Click ID: T4iEHEHiqE1pwvKa2SHEdAPRV0zM2J9LET…" at bounding box center [704, 325] width 793 height 422
click at [563, 67] on div "Event Details T4iEHEHiqE1p unknown Click ID: T4iEHEHiqE1pwvKa2SHEdAPRV0zM2J9LET…" at bounding box center [704, 325] width 1409 height 651
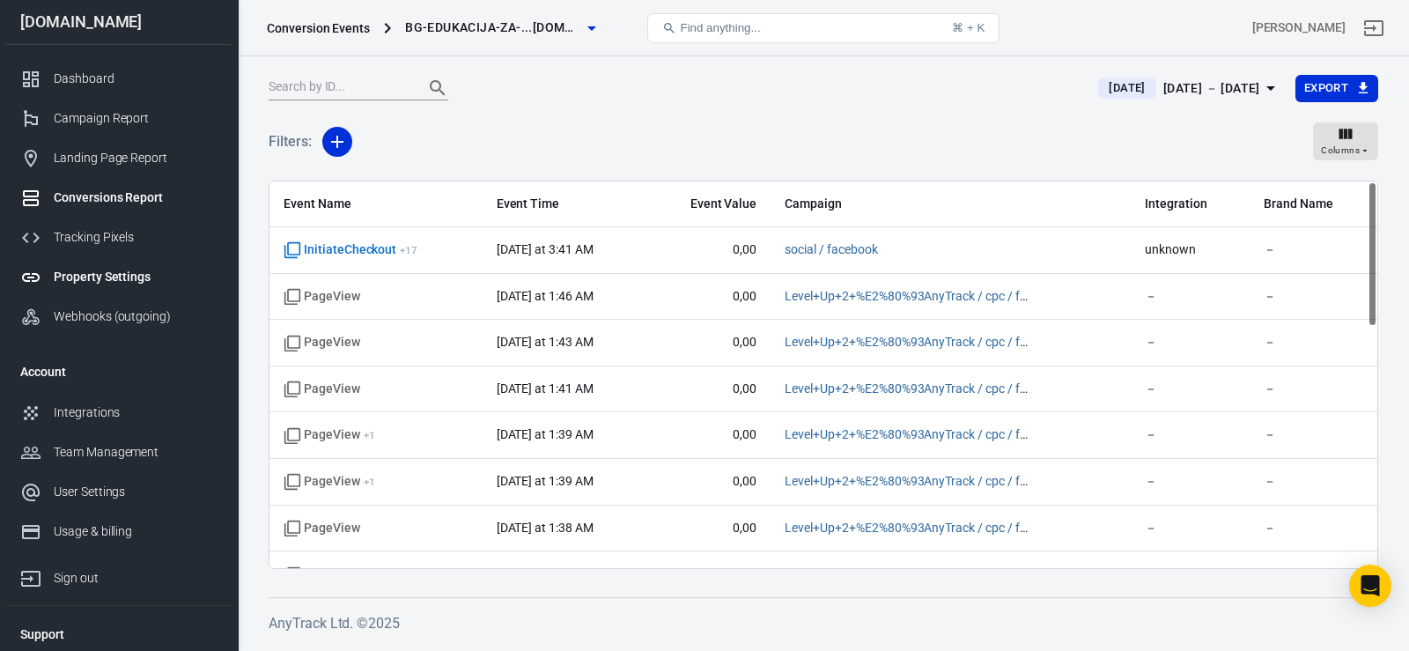
click at [98, 278] on div "Property Settings" at bounding box center [136, 277] width 164 height 18
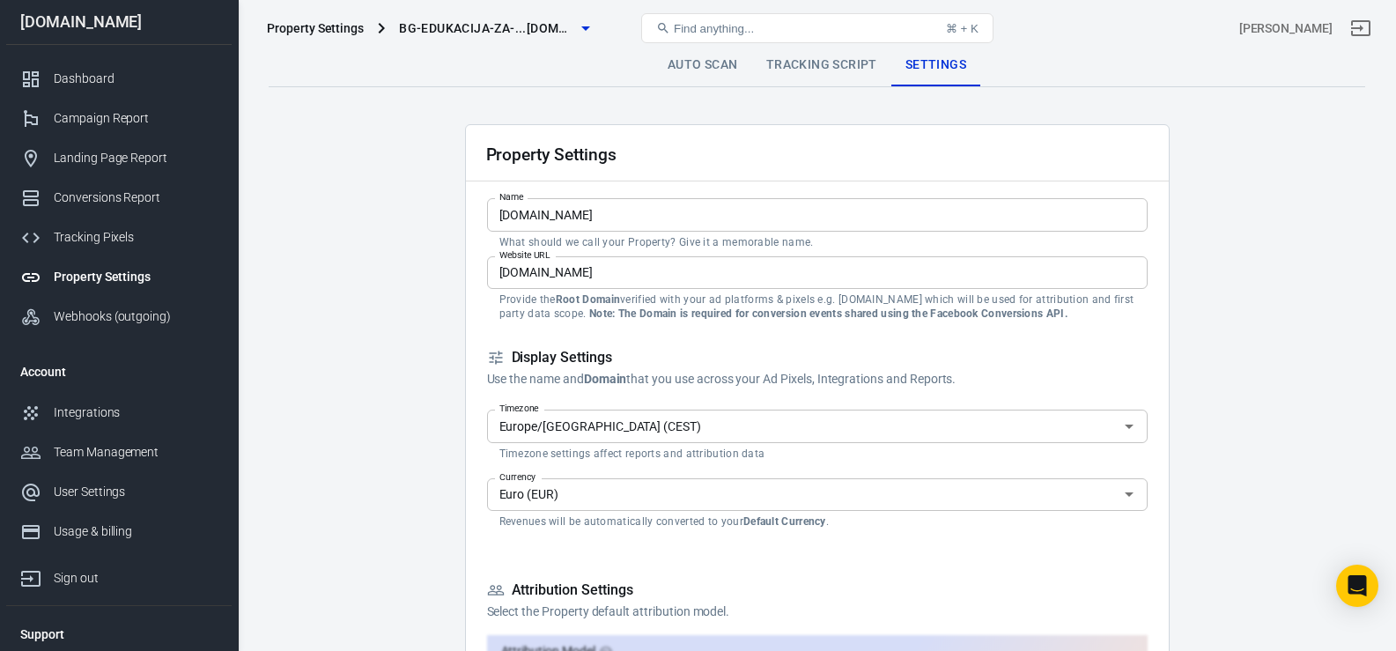
click at [677, 70] on link "Auto Scan" at bounding box center [702, 65] width 99 height 42
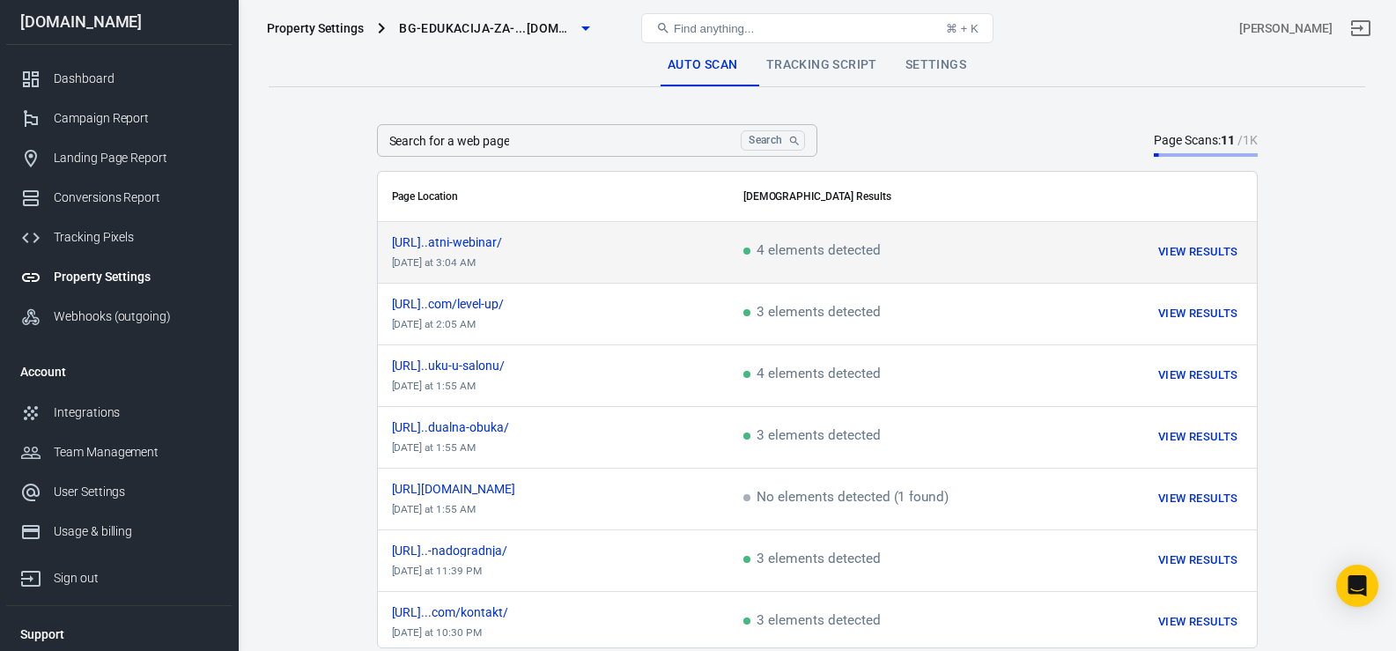
click at [768, 244] on span "4 elements detected" at bounding box center [811, 252] width 137 height 16
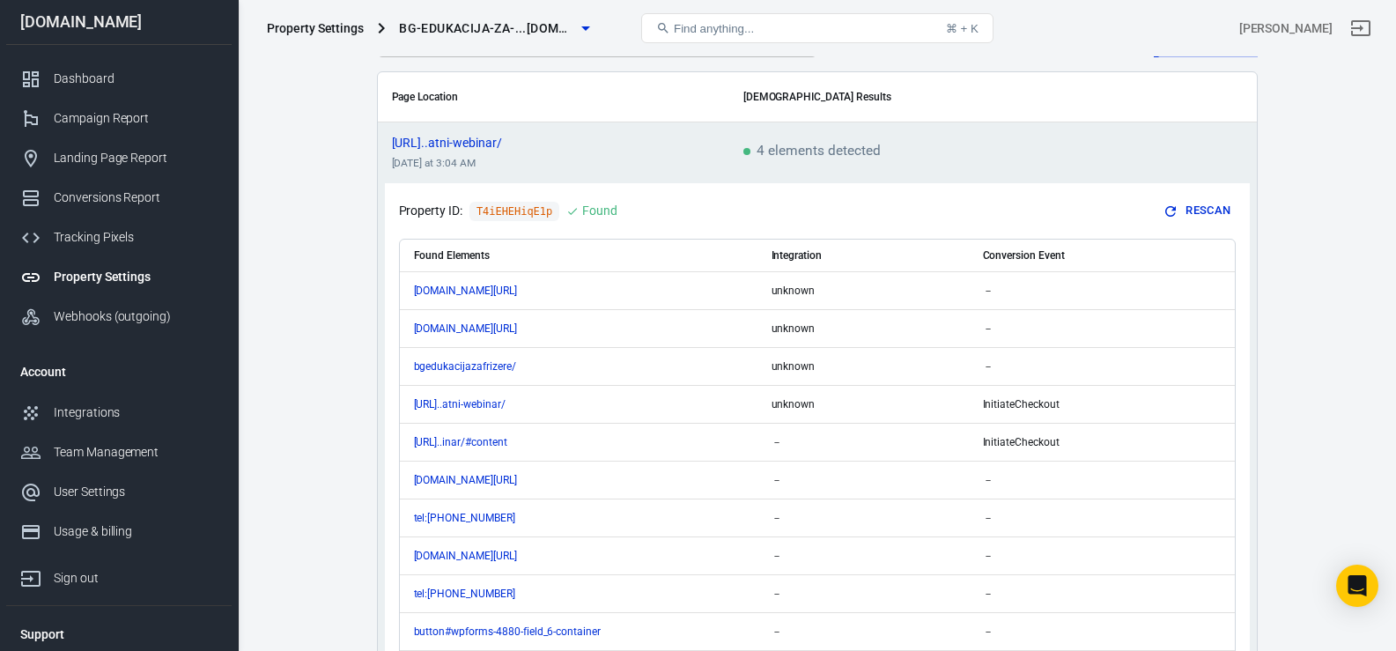
scroll to position [100, 0]
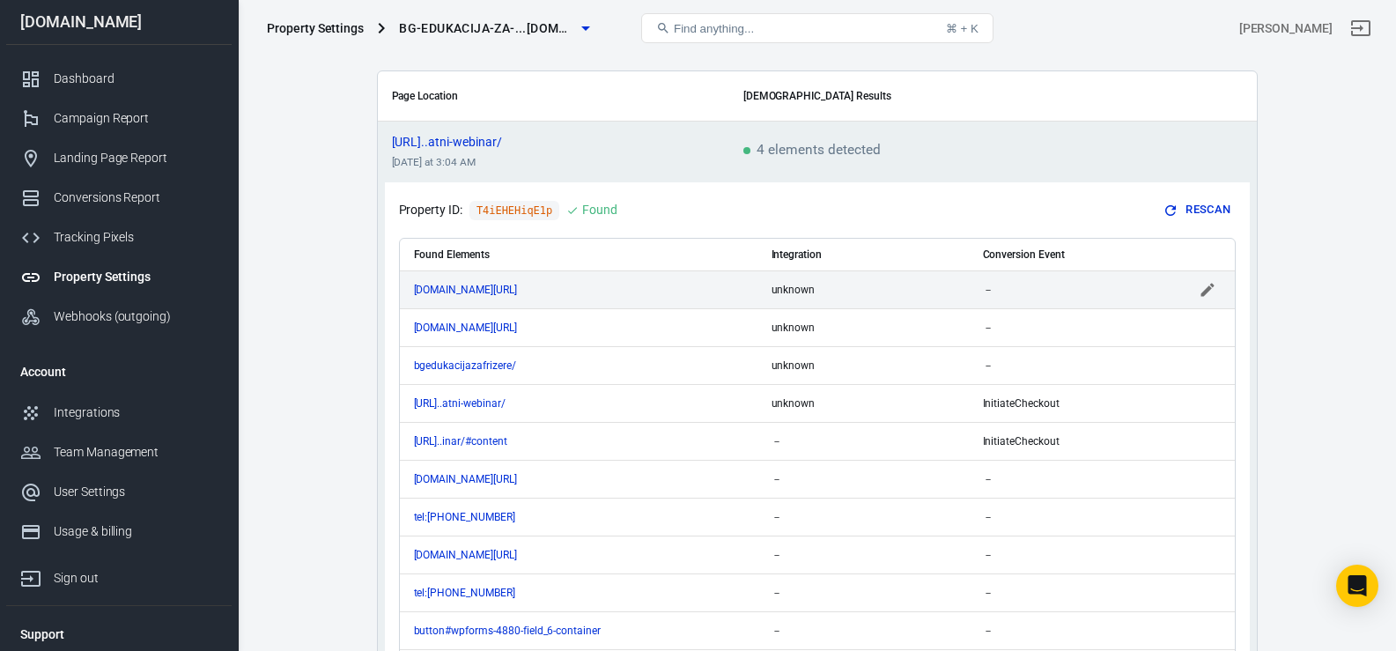
click at [1212, 288] on icon "scrollable content" at bounding box center [1208, 290] width 18 height 18
click at [1090, 290] on input "scrollable content" at bounding box center [1061, 289] width 157 height 22
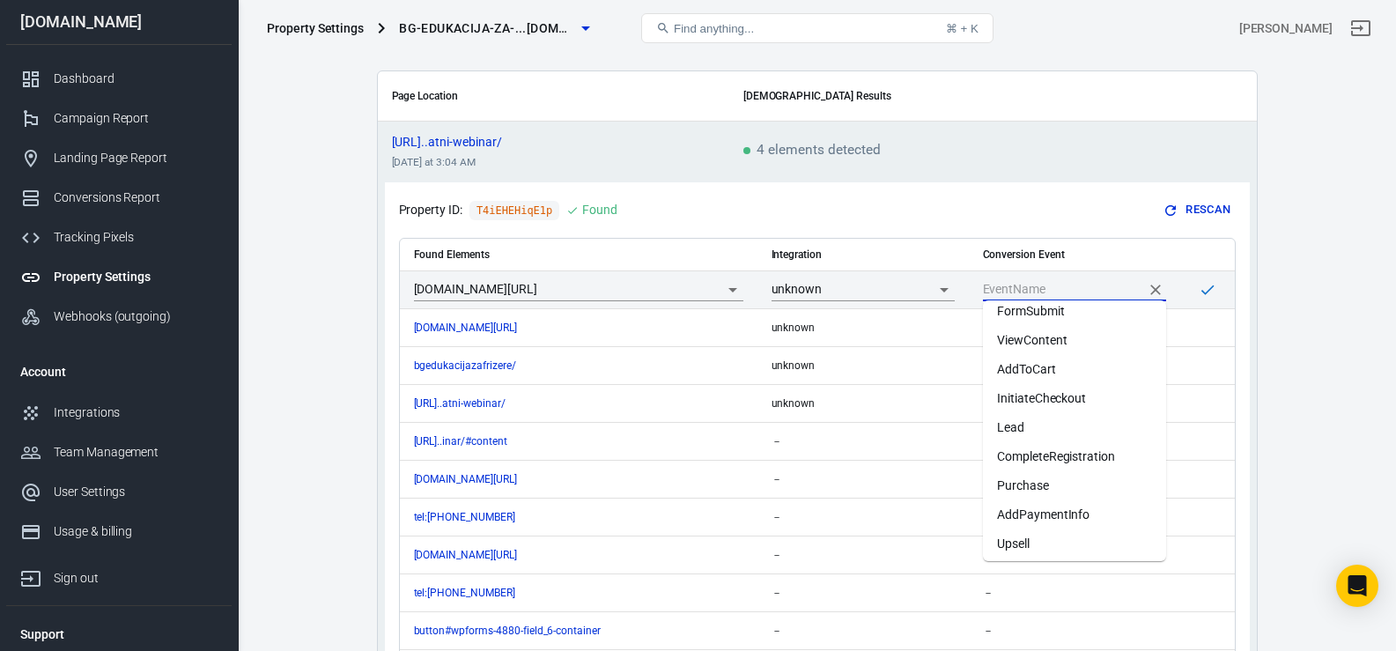
scroll to position [73, 0]
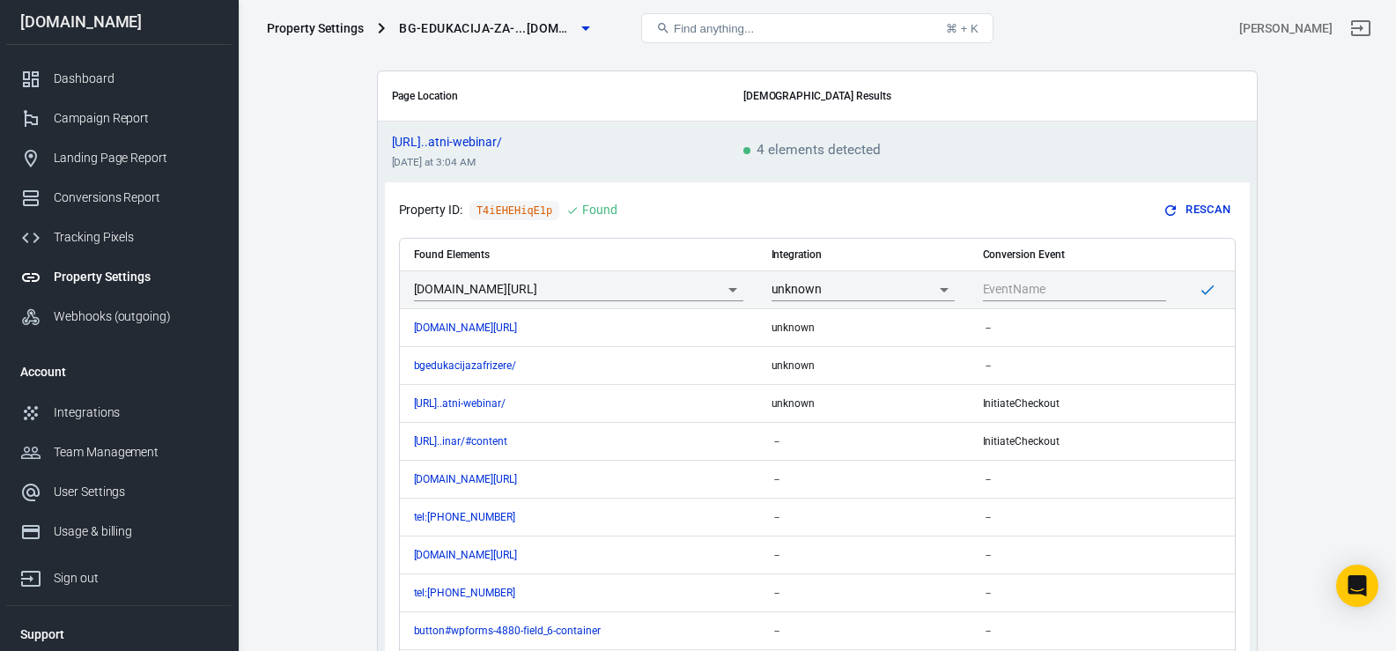
click at [1357, 413] on main "Auto Scan Tracking Script Settings Search for a web page Search Search for a we…" at bounding box center [817, 514] width 1096 height 1140
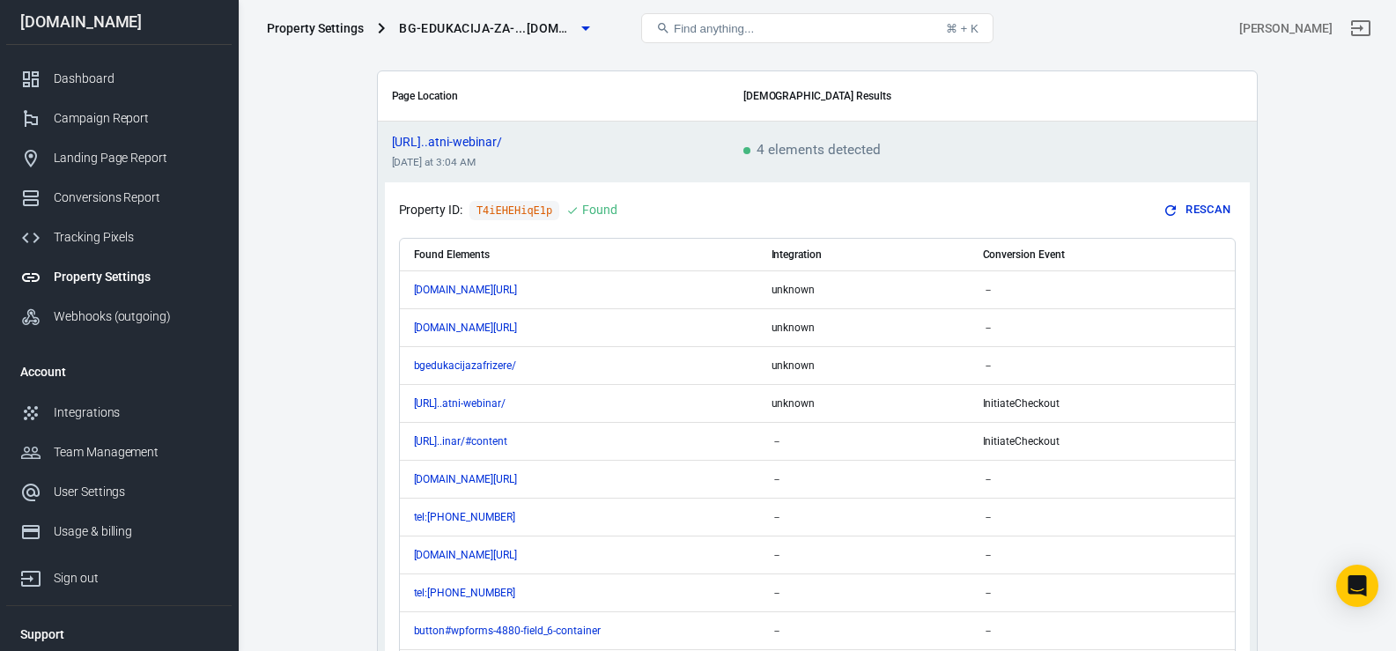
scroll to position [0, 0]
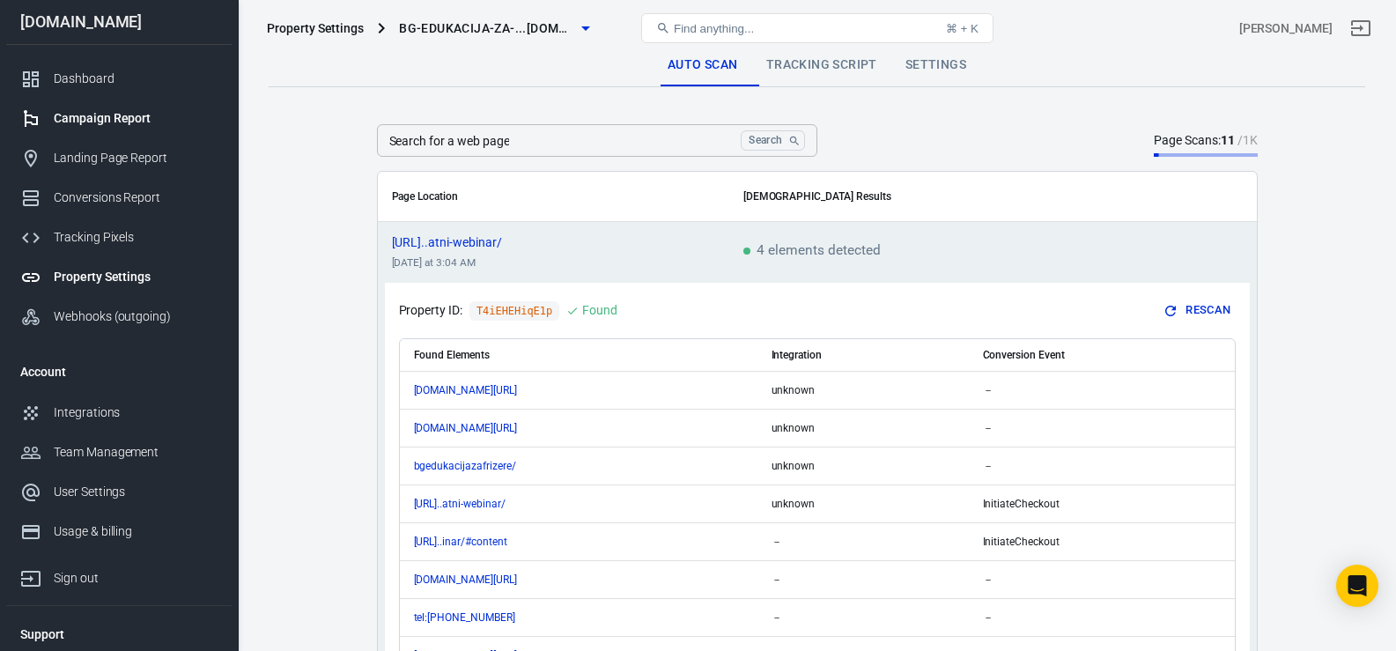
click at [81, 125] on div "Campaign Report" at bounding box center [136, 118] width 164 height 18
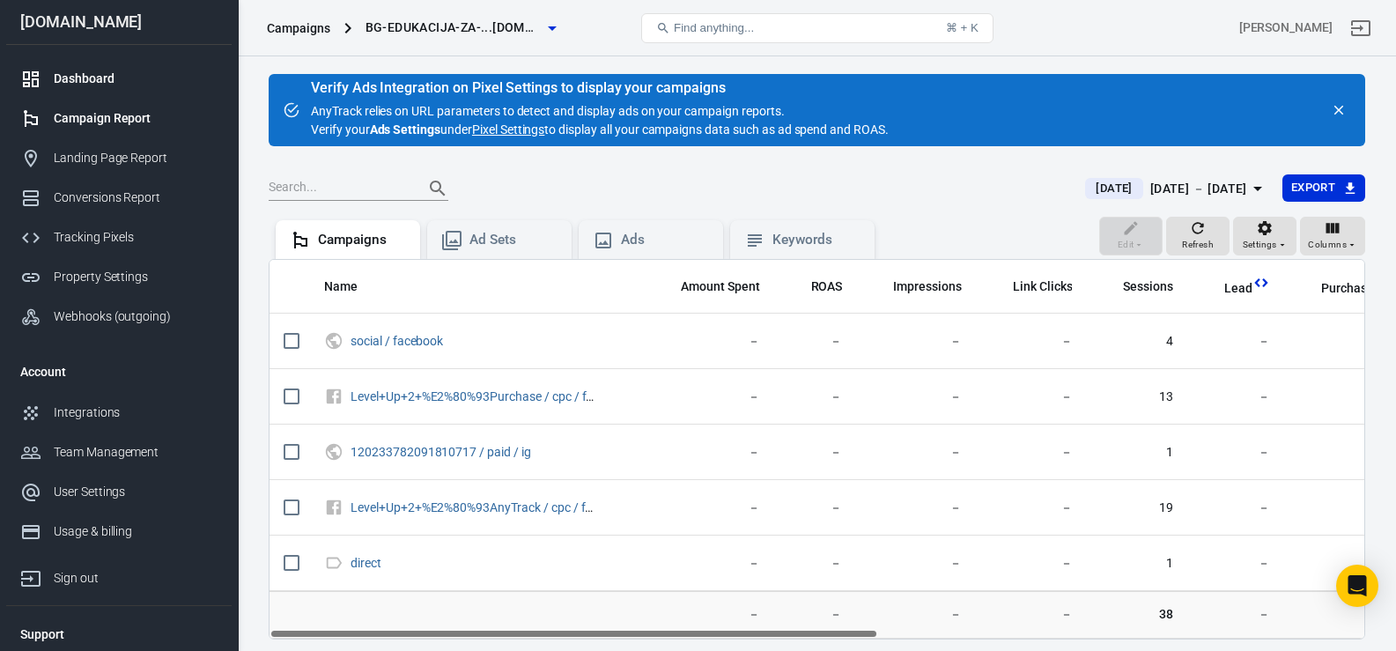
click at [80, 79] on div "Dashboard" at bounding box center [136, 79] width 164 height 18
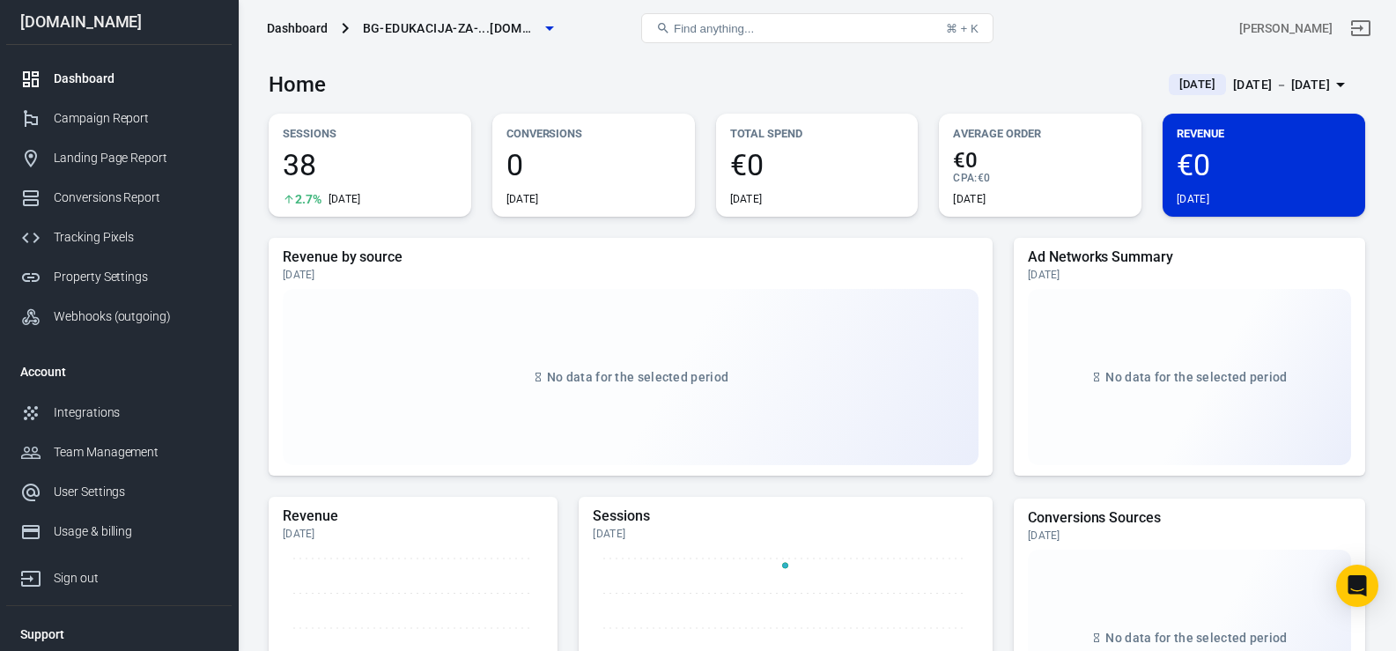
click at [318, 175] on span "38" at bounding box center [370, 165] width 174 height 30
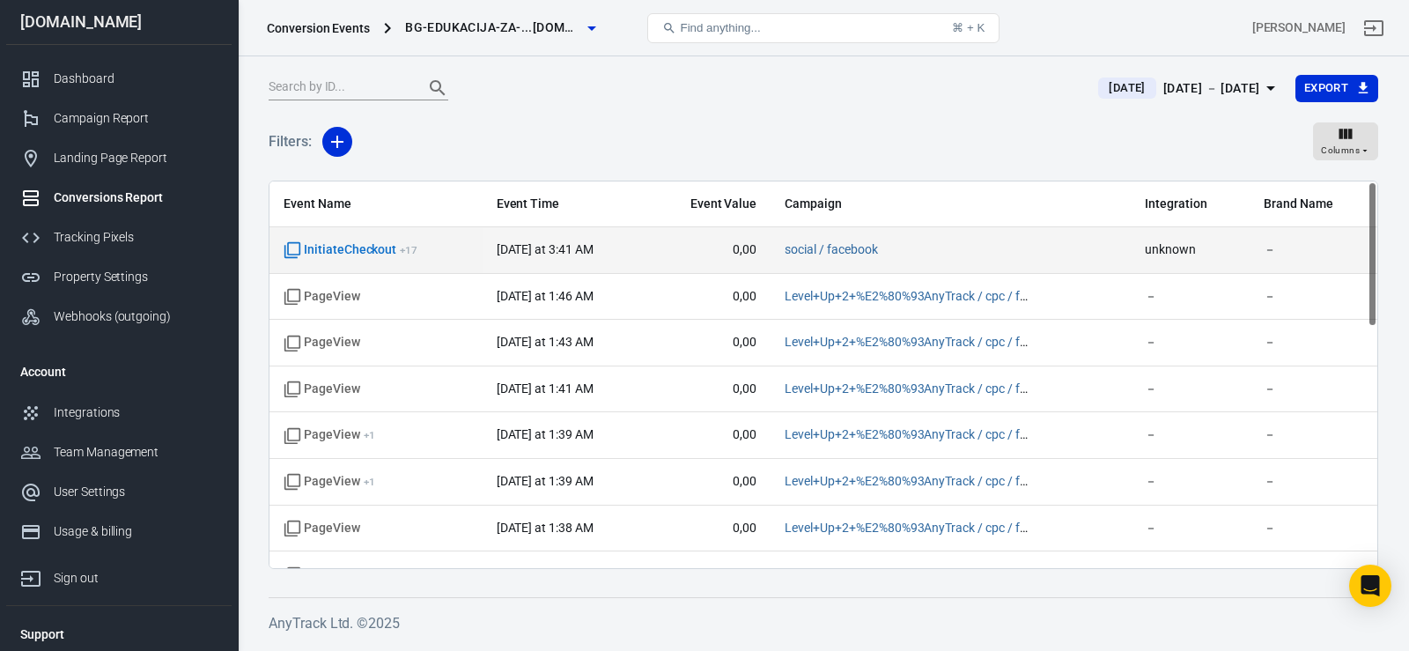
click at [526, 250] on time "[DATE] at 3:41 AM" at bounding box center [545, 249] width 97 height 14
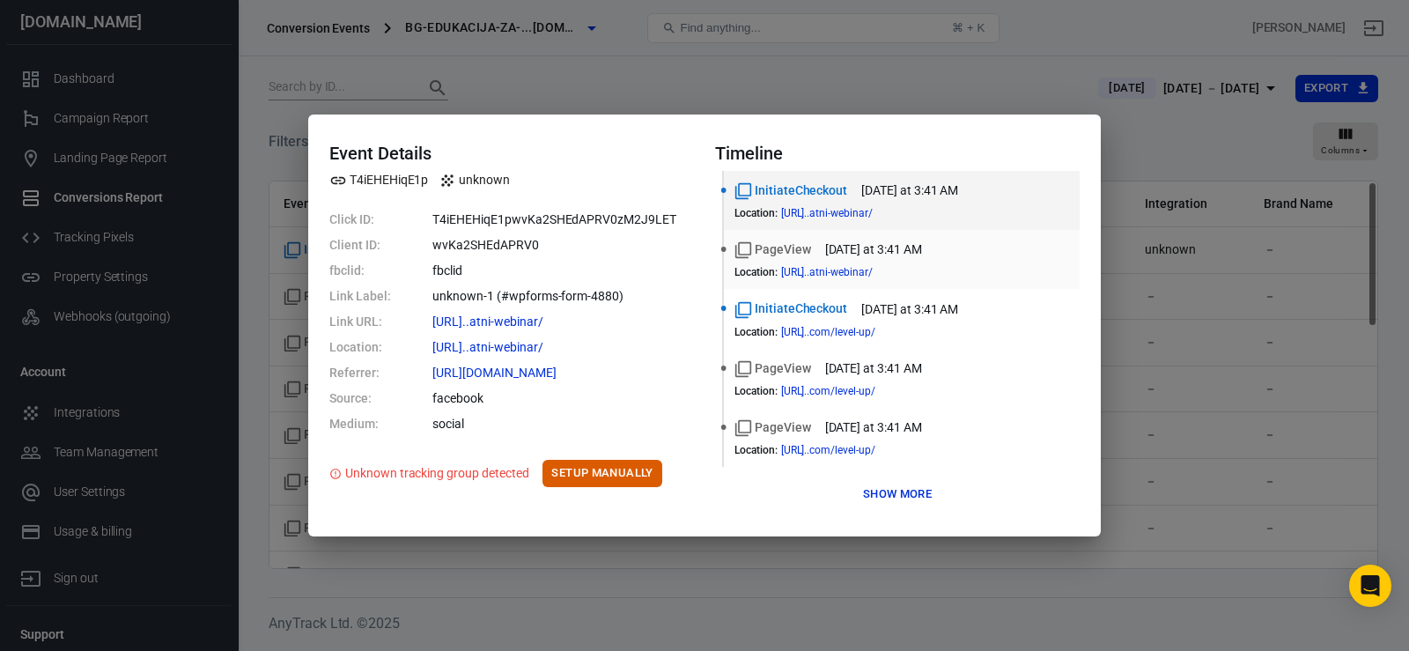
click at [800, 262] on div "PageView today at 3:41 AM Location : https://bg-edukacija-za-fr...atni-webinar/" at bounding box center [901, 259] width 335 height 38
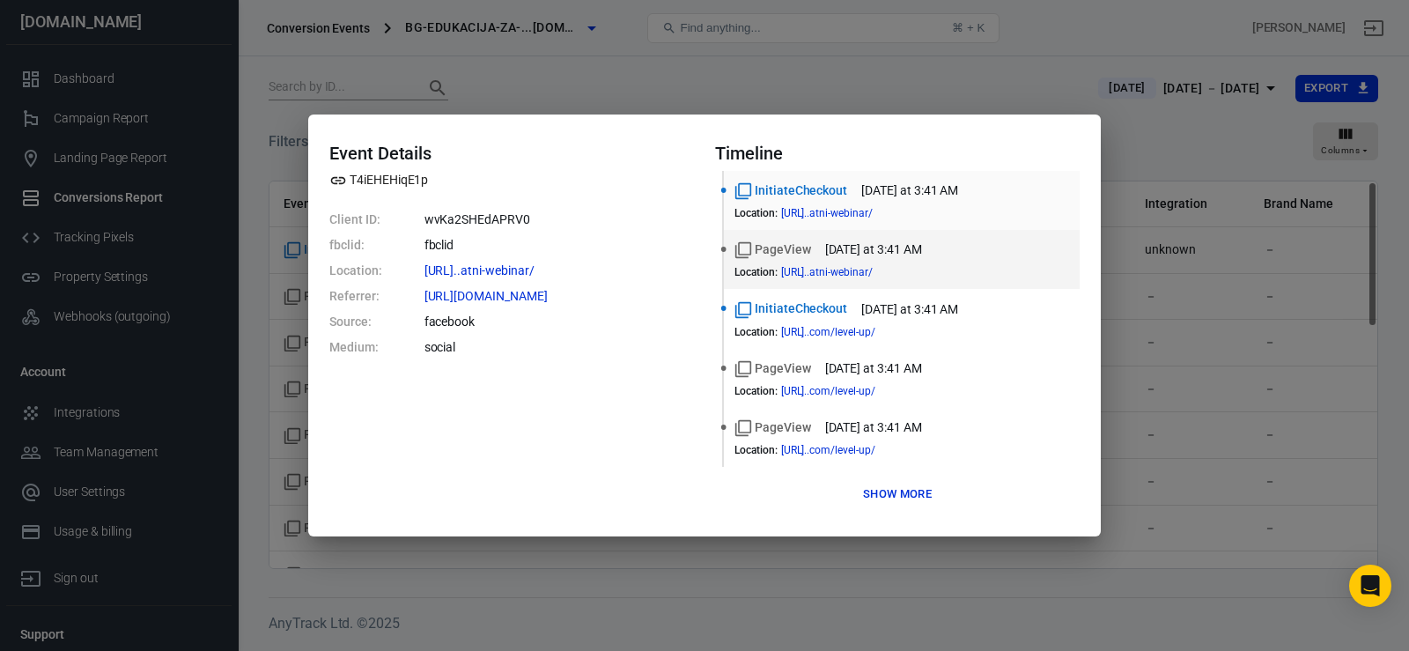
click at [839, 201] on div "InitiateCheckout today at 3:41 AM Location : https://bg-edukacija-za-fr...atni-…" at bounding box center [901, 200] width 335 height 38
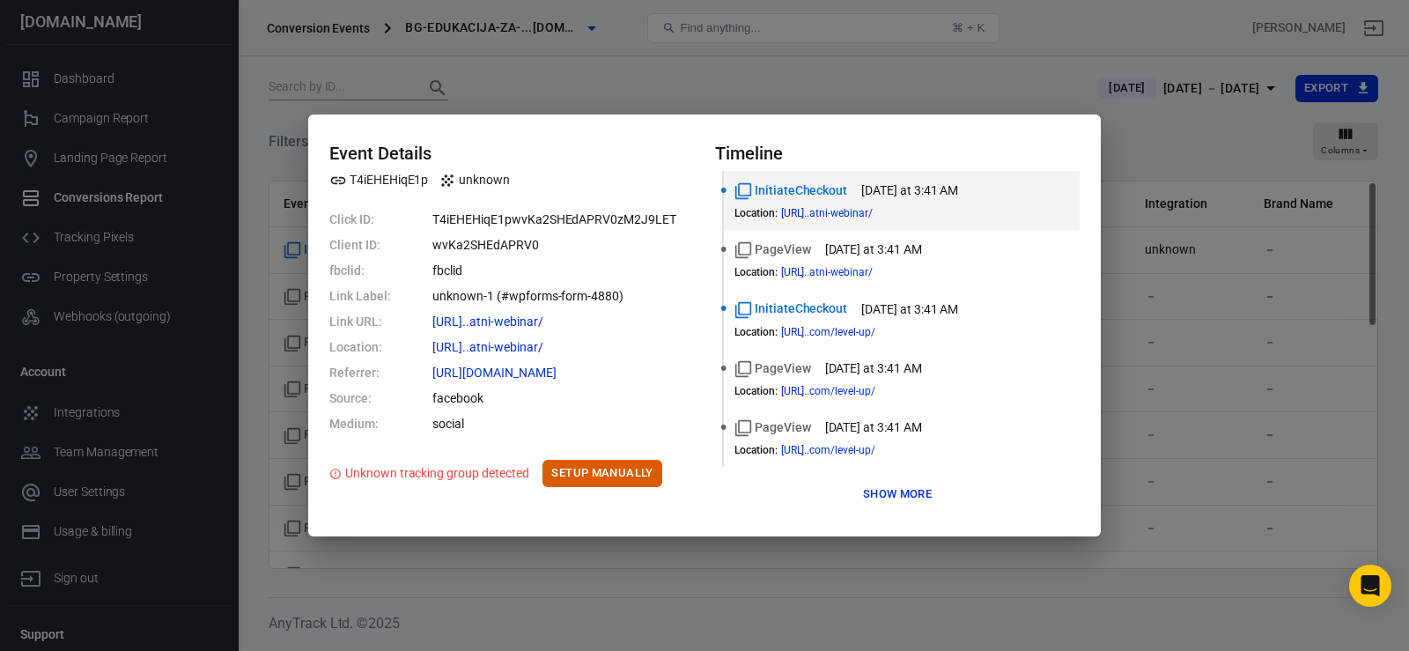
click at [775, 584] on div "Event Details T4iEHEHiqE1p unknown Click ID: T4iEHEHiqE1pwvKa2SHEdAPRV0zM2J9LET…" at bounding box center [704, 325] width 1409 height 651
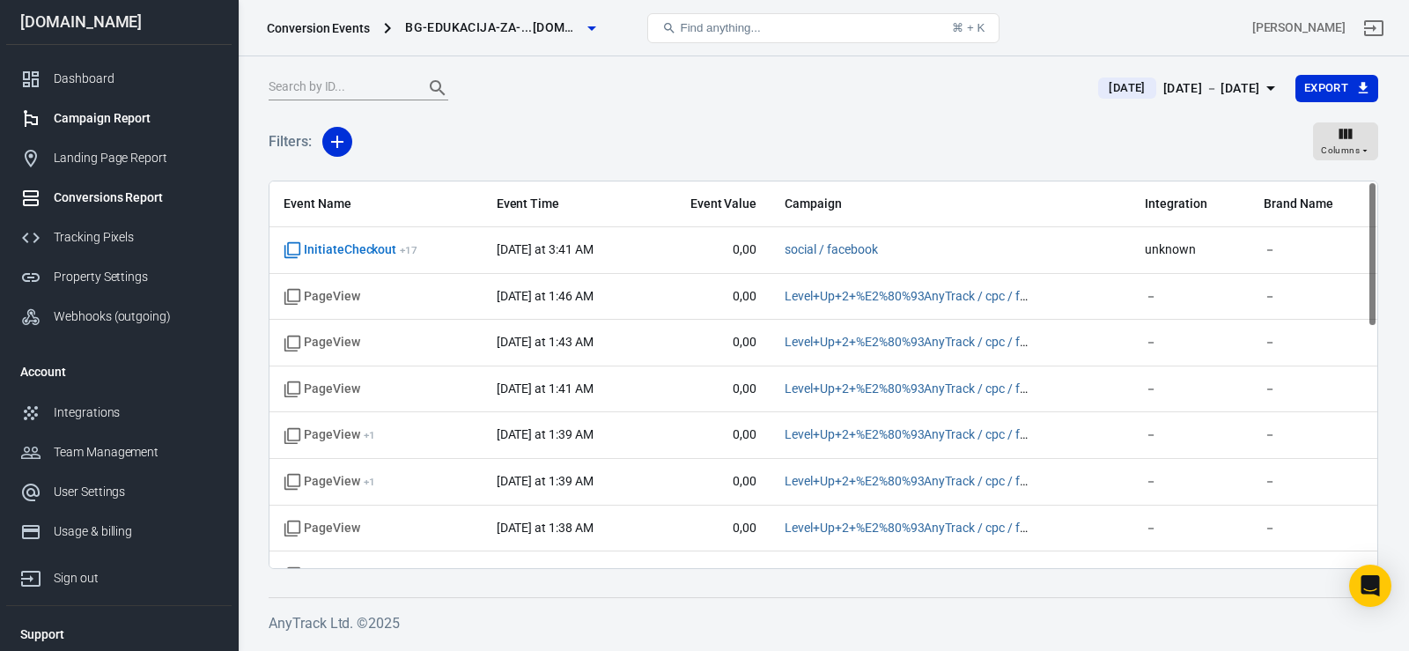
click at [89, 107] on link "Campaign Report" at bounding box center [118, 119] width 225 height 40
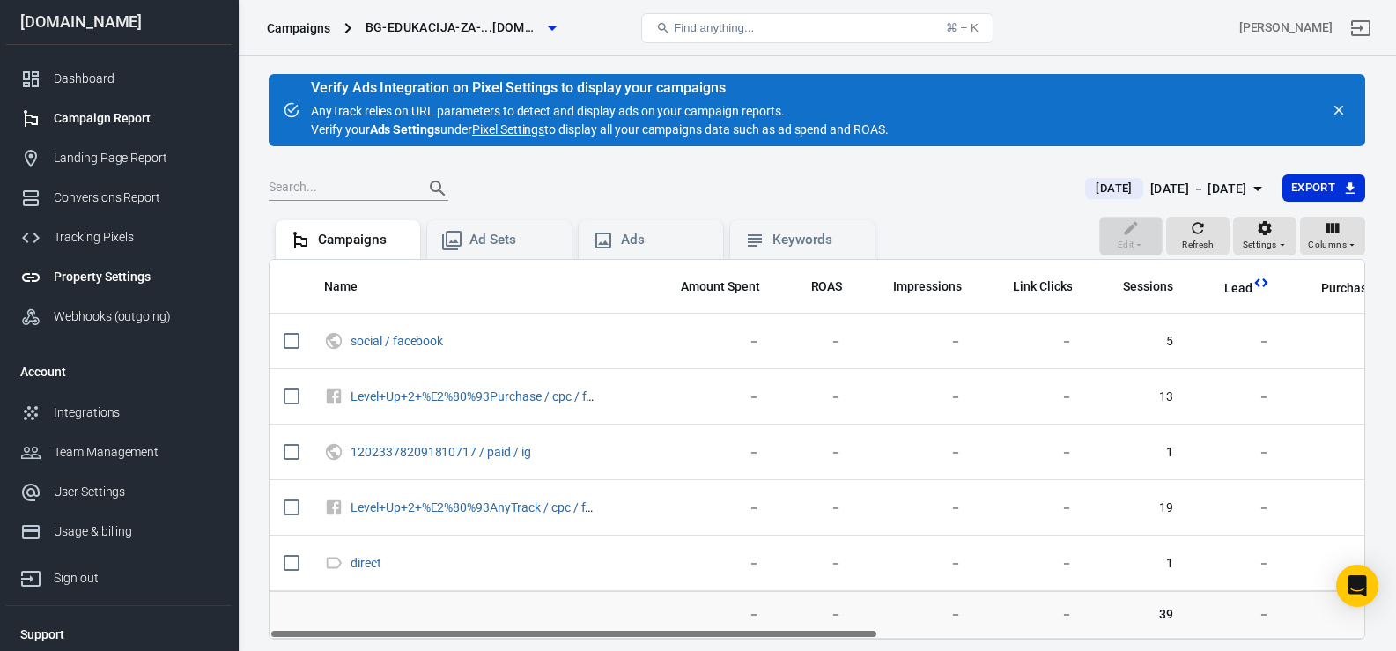
click at [92, 282] on div "Property Settings" at bounding box center [136, 277] width 164 height 18
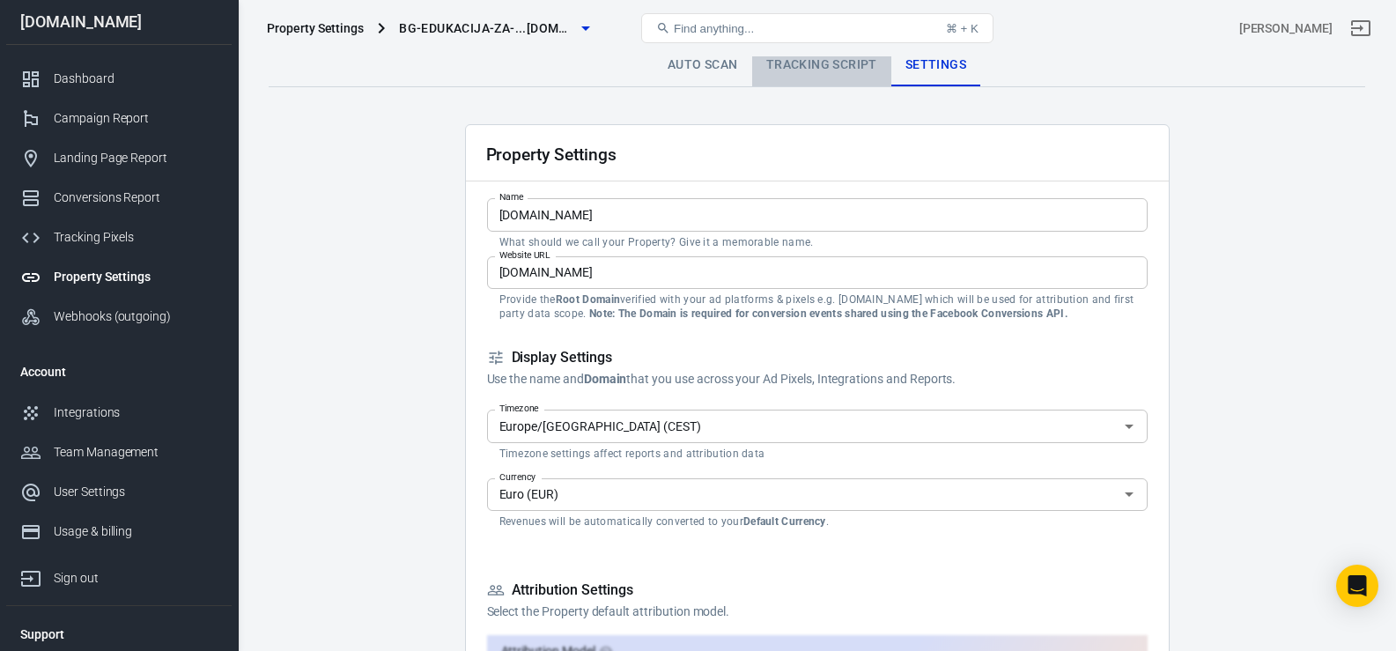
click at [801, 67] on link "Tracking Script" at bounding box center [821, 65] width 139 height 42
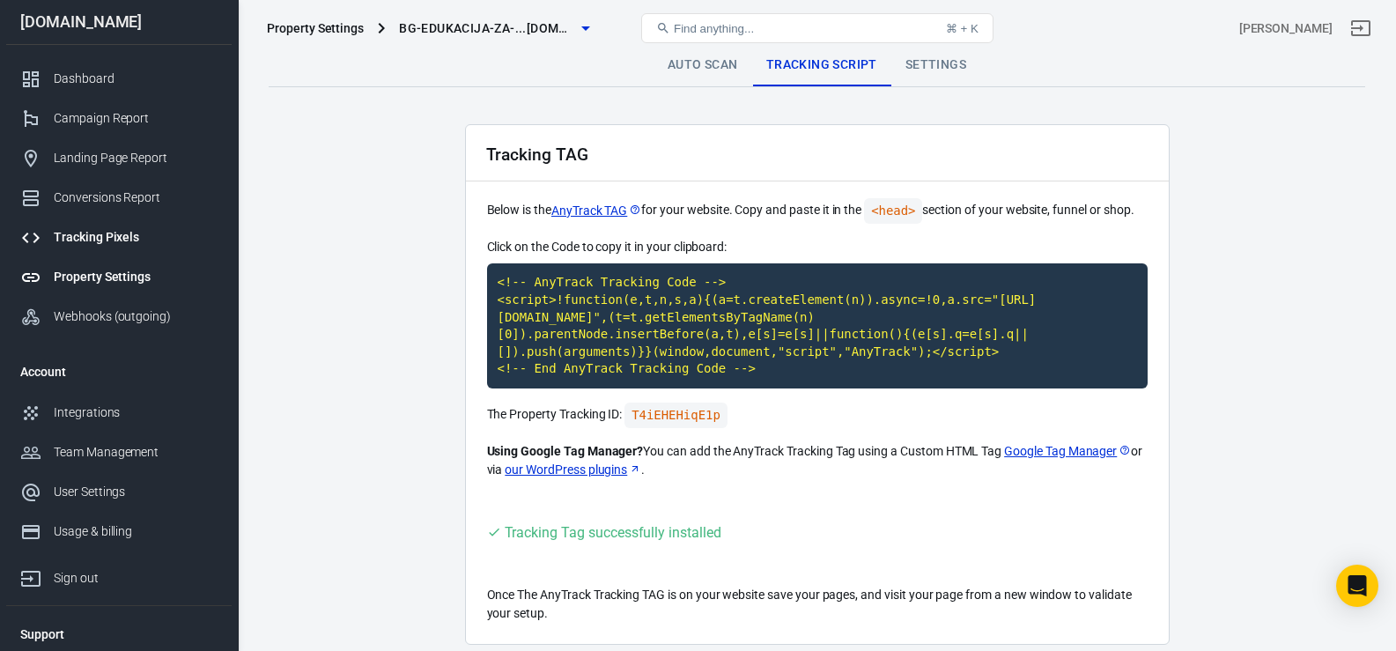
click at [107, 241] on div "Tracking Pixels" at bounding box center [136, 237] width 164 height 18
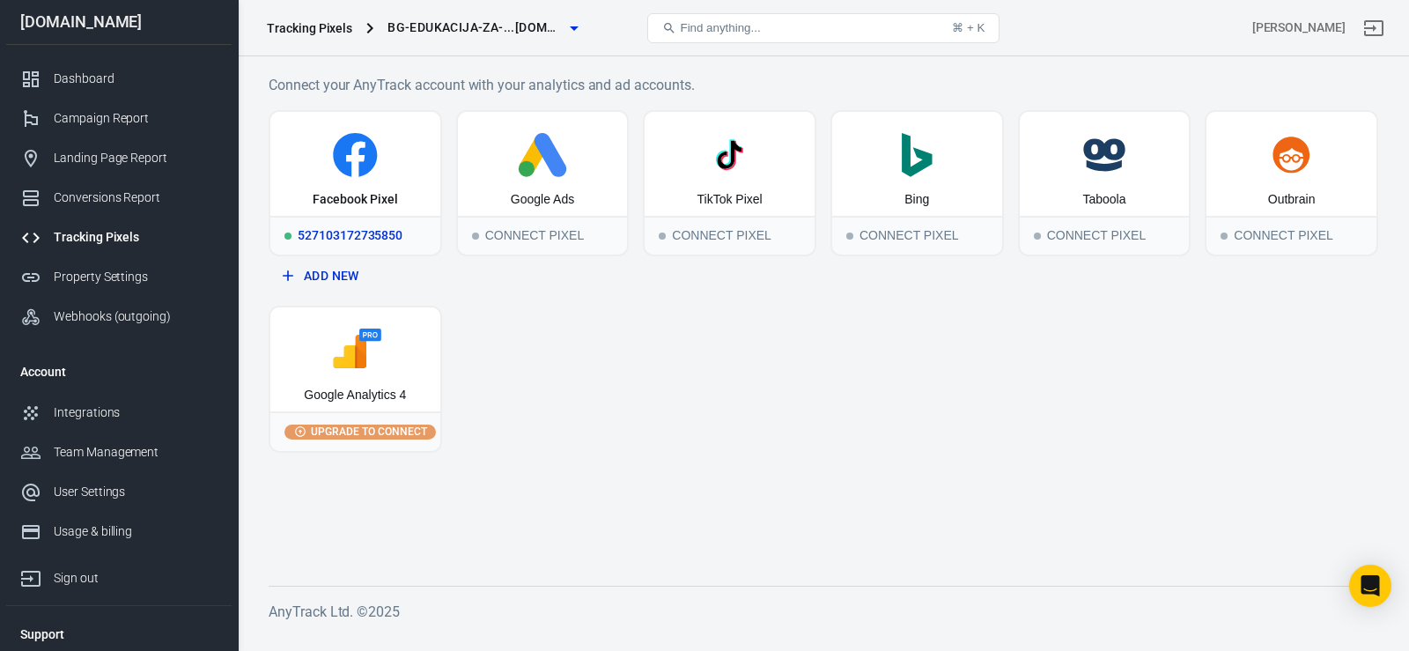
click at [385, 182] on div "Facebook Pixel" at bounding box center [355, 164] width 170 height 104
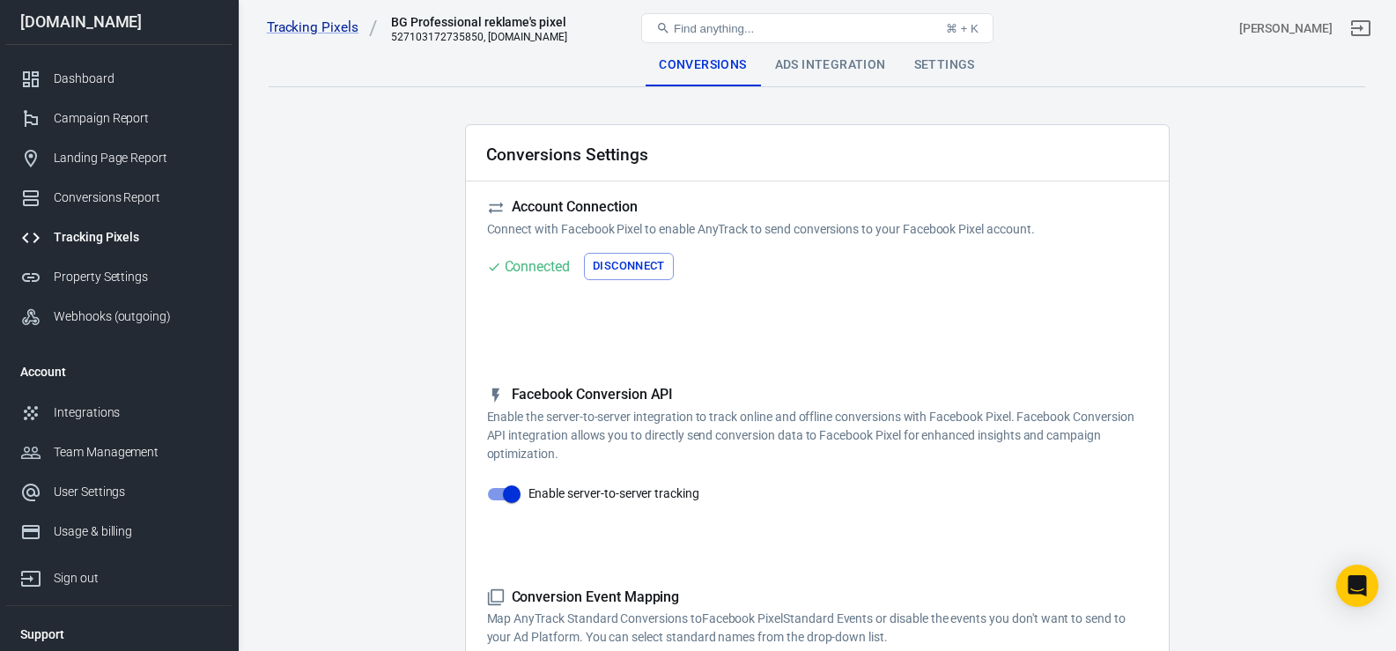
click at [837, 61] on div "Ads Integration" at bounding box center [830, 65] width 139 height 42
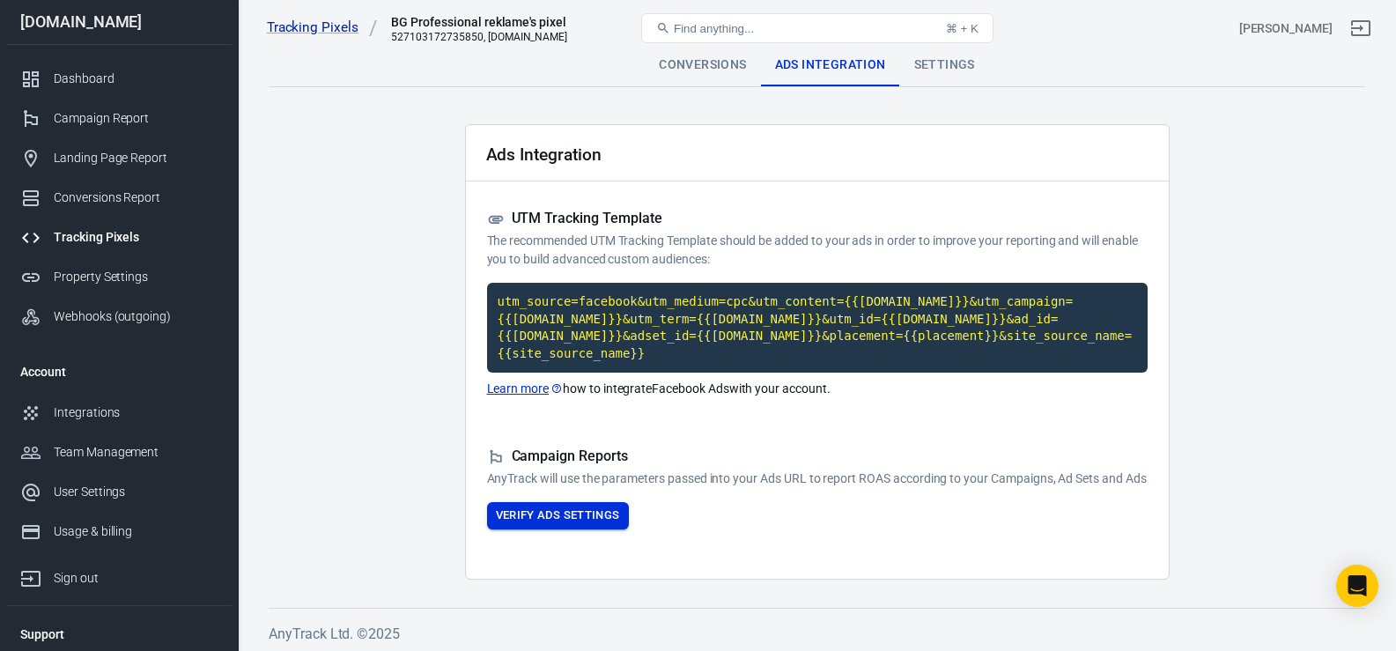
click at [573, 522] on button "Verify Ads Settings" at bounding box center [558, 515] width 142 height 27
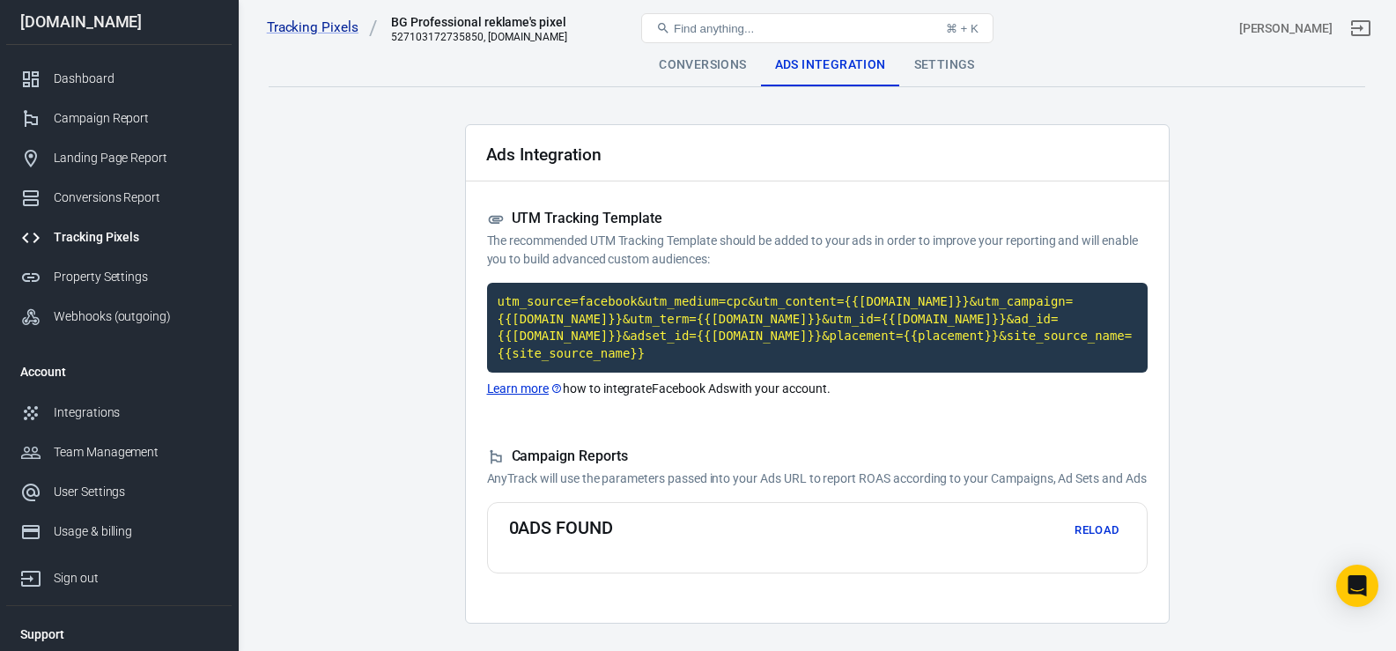
click at [696, 59] on div "Conversions" at bounding box center [702, 65] width 115 height 42
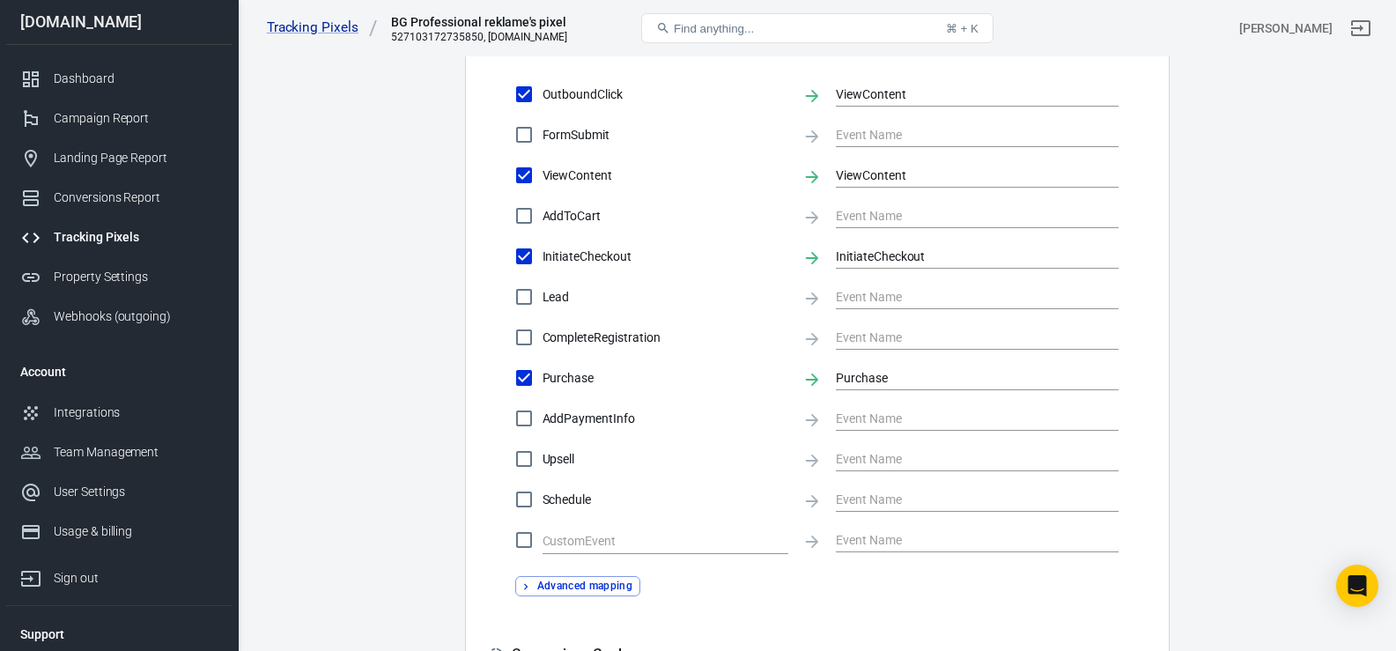
scroll to position [652, 0]
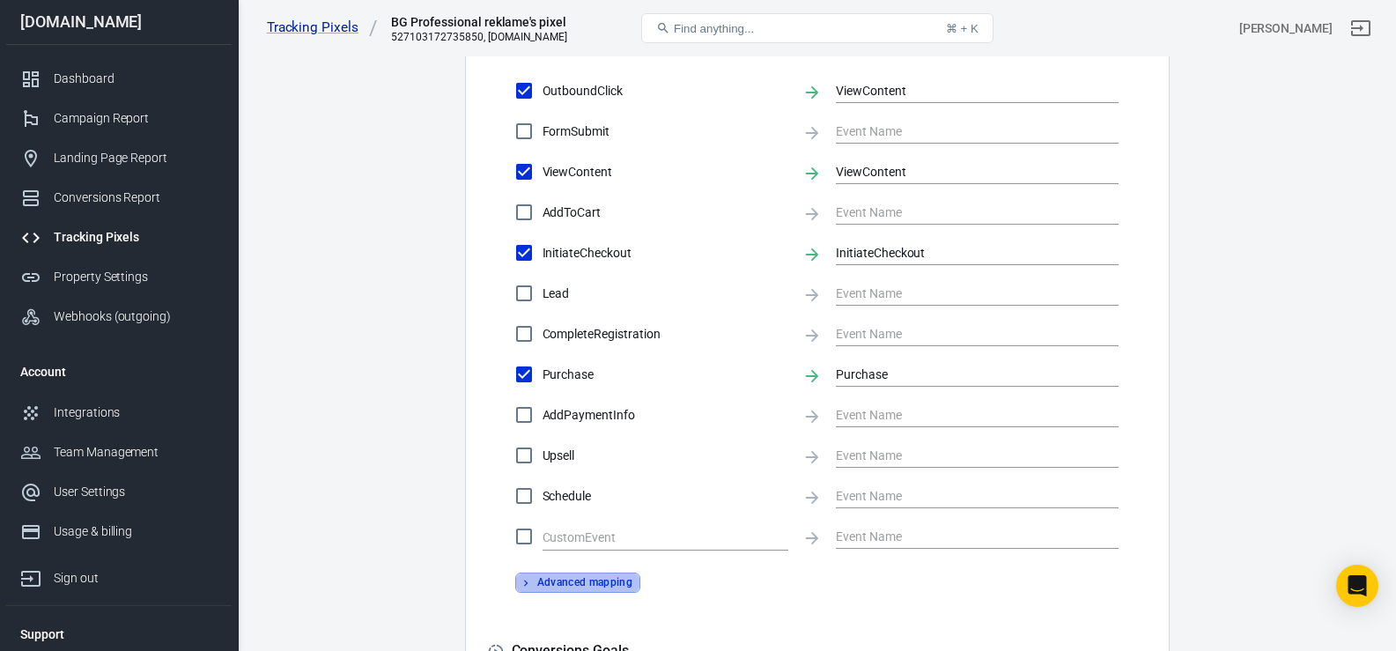
click at [557, 584] on button "Advanced mapping" at bounding box center [578, 582] width 126 height 20
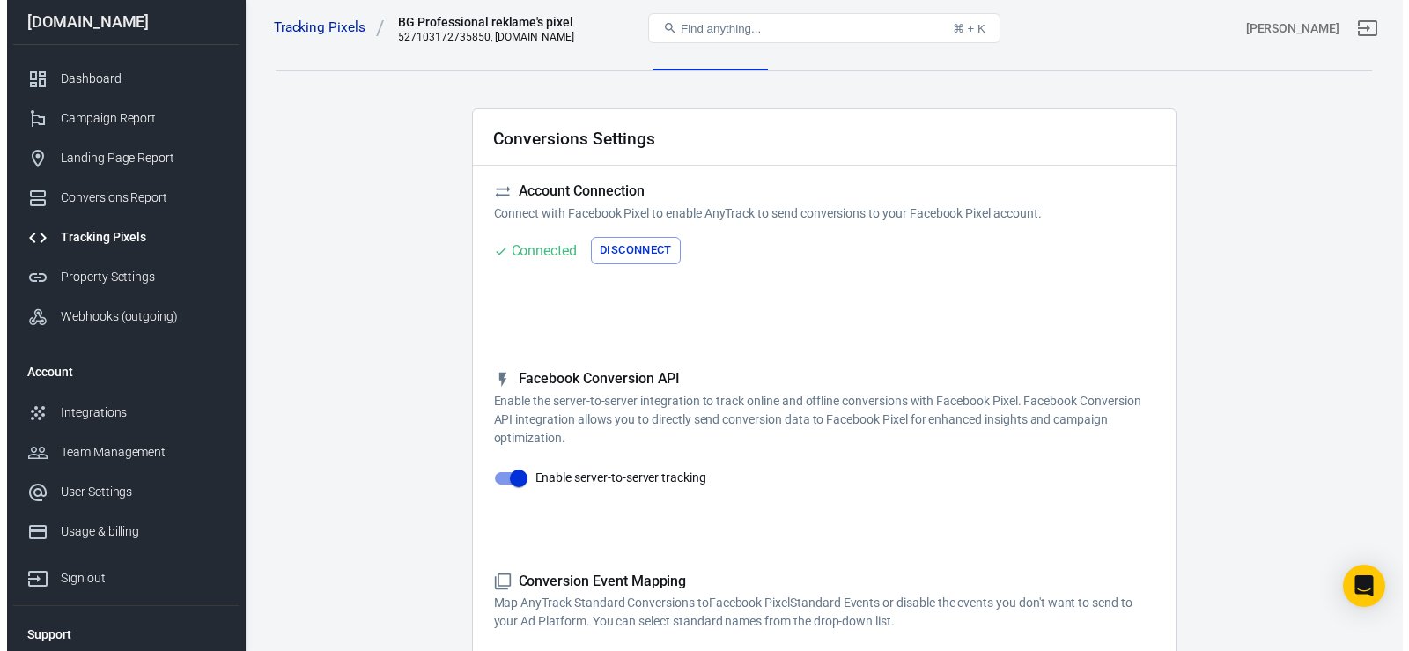
scroll to position [0, 0]
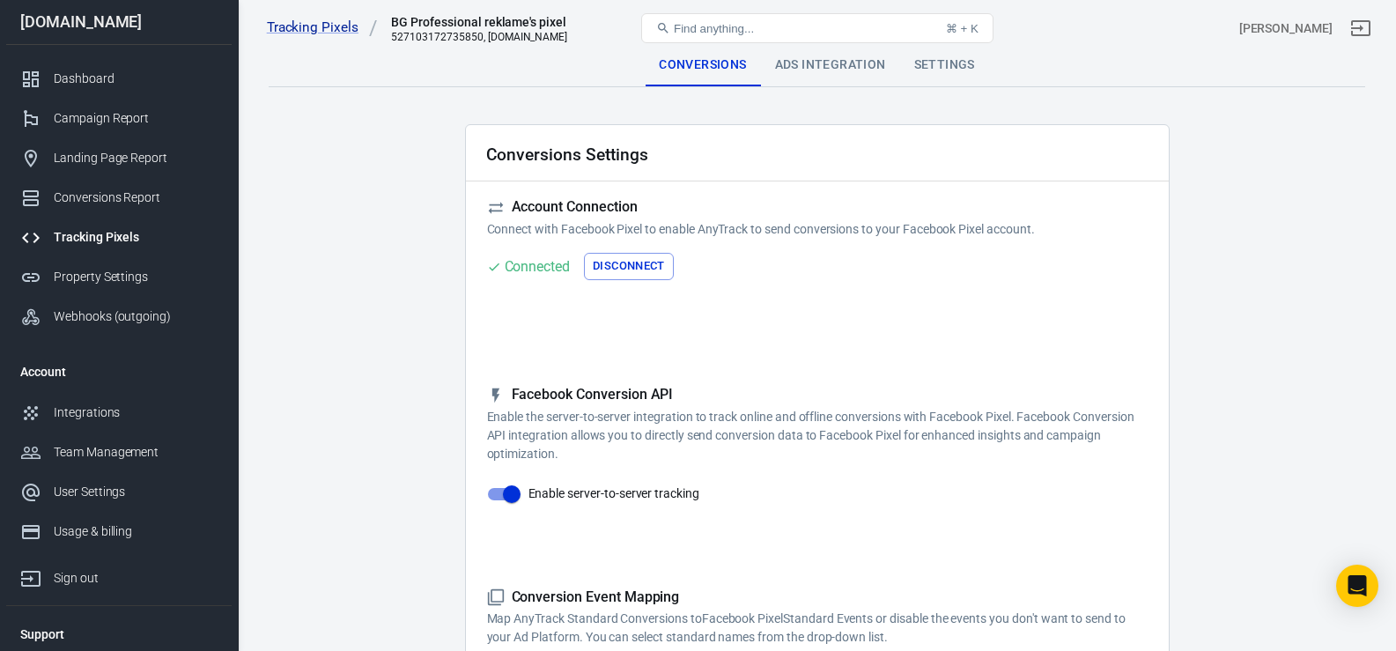
click at [529, 264] on div "Connected" at bounding box center [538, 266] width 66 height 22
click at [81, 114] on div "Campaign Report" at bounding box center [136, 118] width 164 height 18
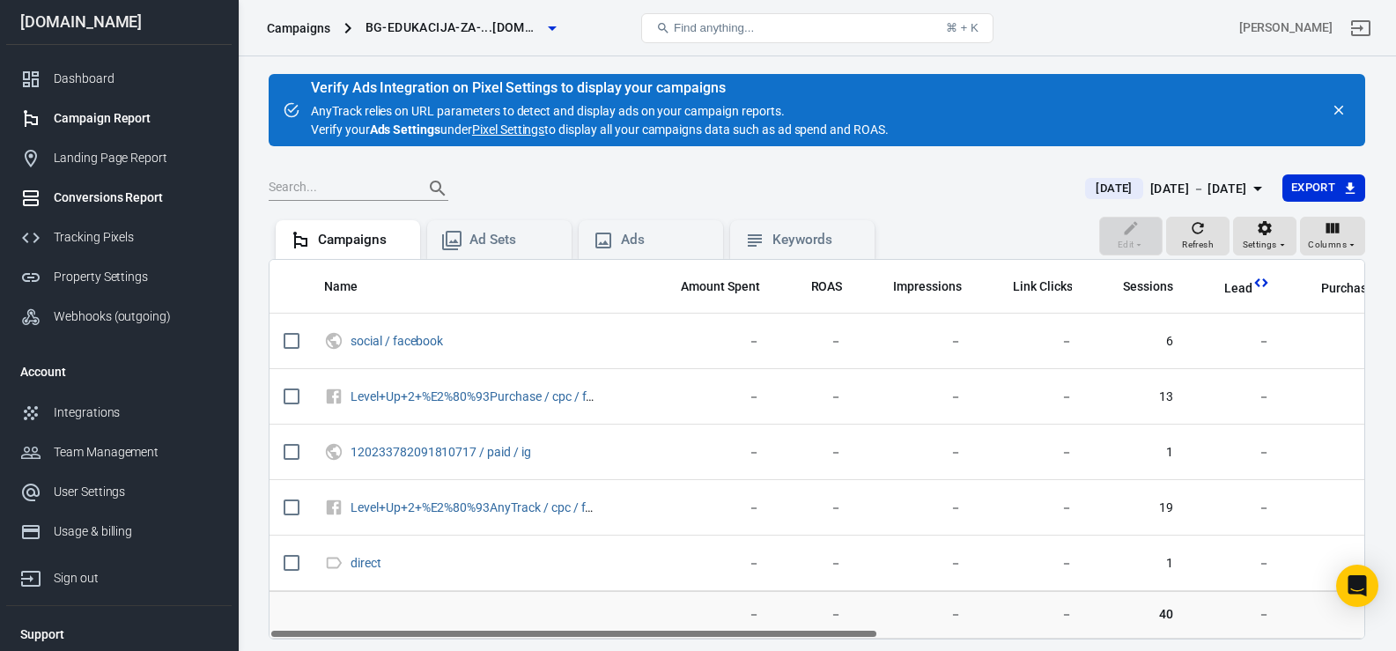
click at [126, 188] on link "Conversions Report" at bounding box center [118, 198] width 225 height 40
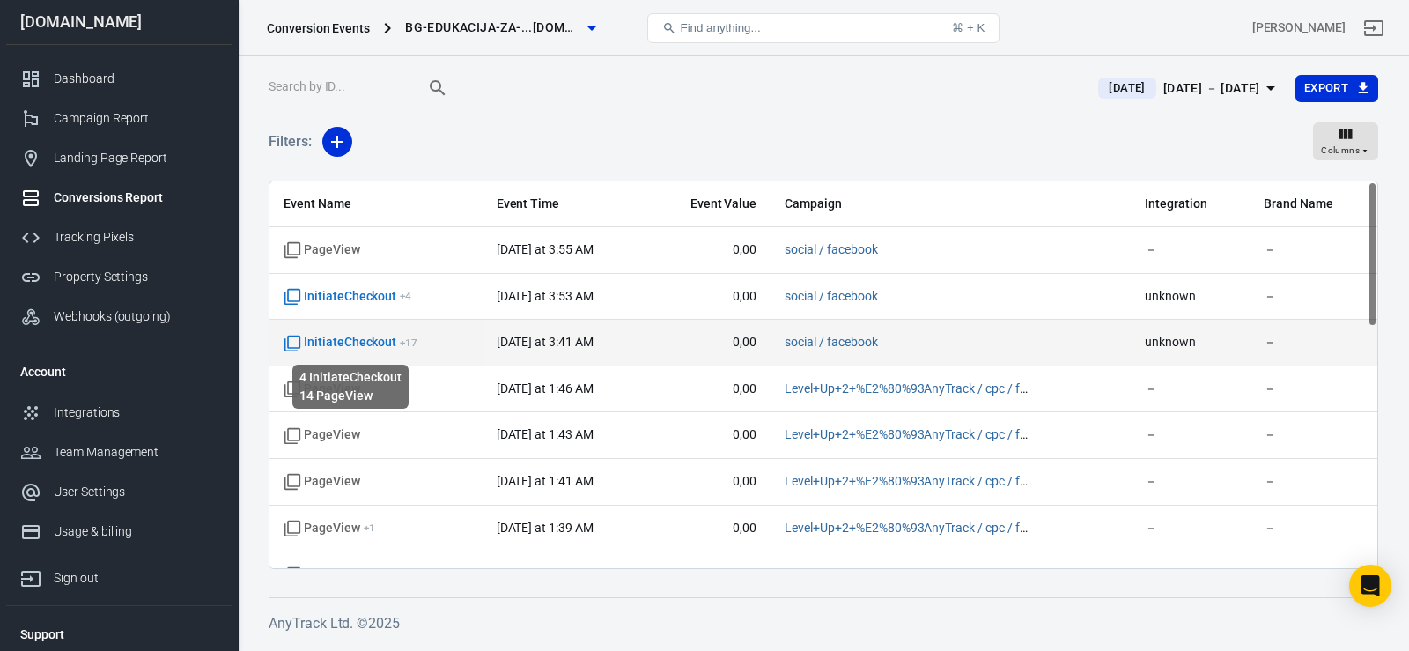
click at [367, 350] on span "InitiateCheckout + 17" at bounding box center [351, 343] width 134 height 18
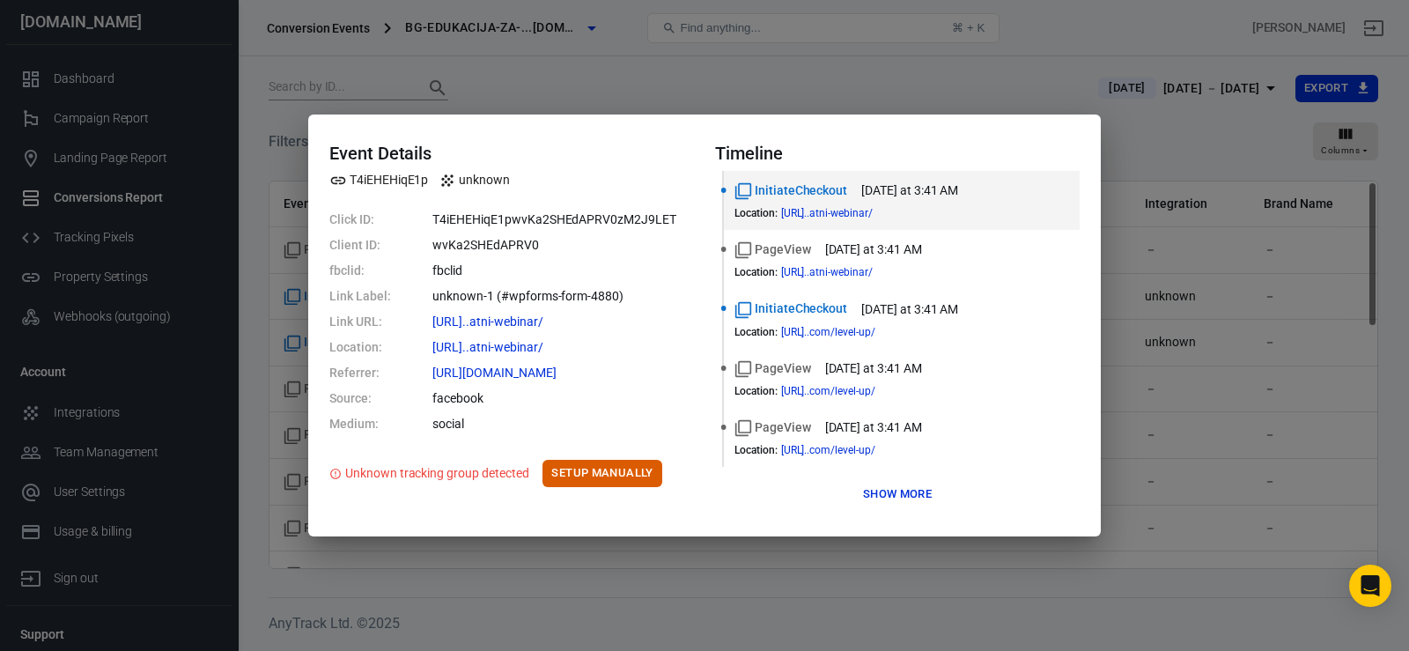
click at [548, 82] on div "Event Details T4iEHEHiqE1p unknown Click ID: T4iEHEHiqE1pwvKa2SHEdAPRV0zM2J9LET…" at bounding box center [704, 325] width 1409 height 651
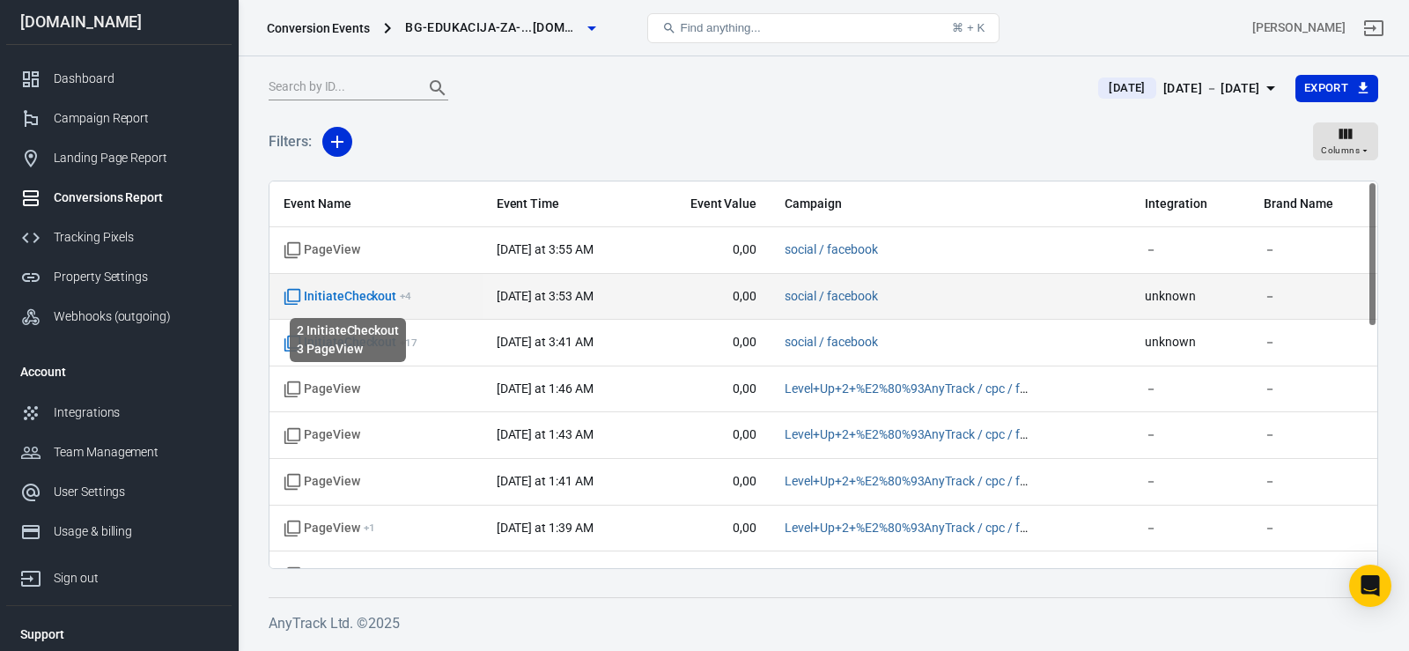
click at [377, 293] on span "InitiateCheckout + 4" at bounding box center [348, 297] width 128 height 18
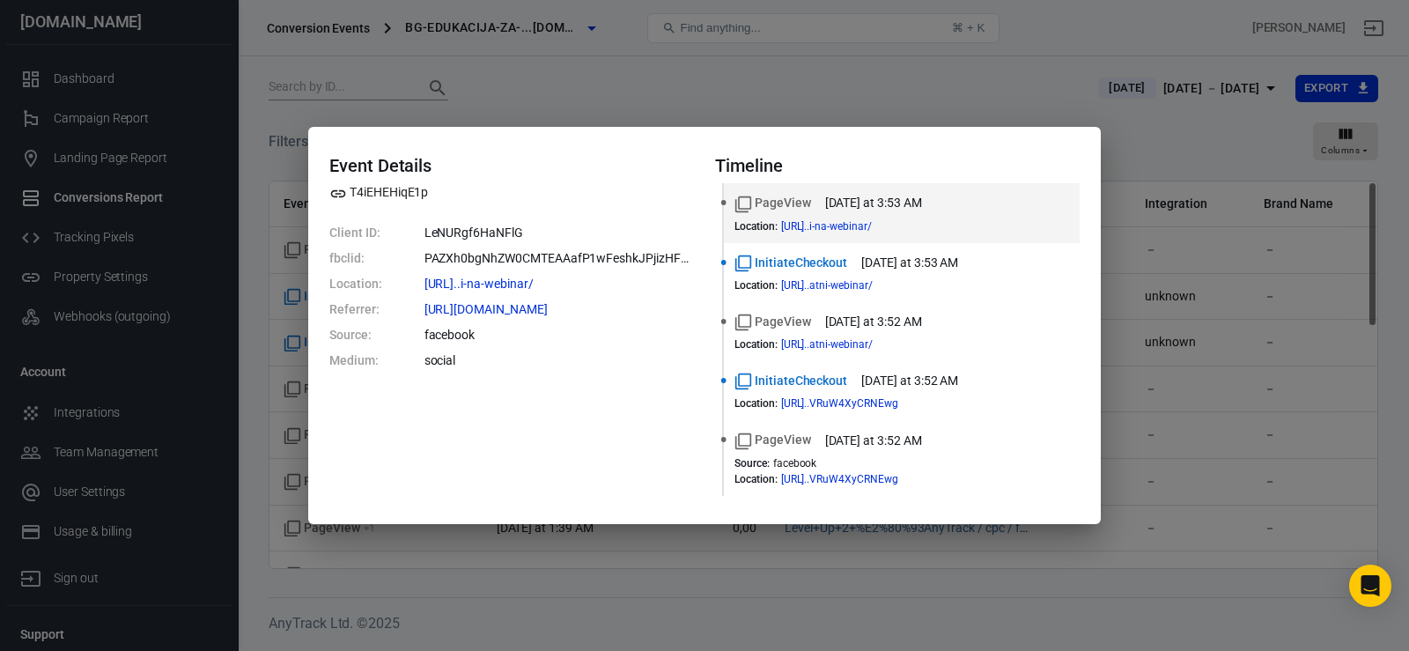
drag, startPoint x: 847, startPoint y: 227, endPoint x: 568, endPoint y: 467, distance: 367.8
click at [568, 467] on div "Event Details T4iEHEHiqE1p Client ID: LeNURgf6HaNFlG fbclid: PAZXh0bgNhZW0CMTEA…" at bounding box center [511, 325] width 365 height 340
click at [549, 82] on div "Event Details T4iEHEHiqE1p Client ID: LeNURgf6HaNFlG fbclid: PAZXh0bgNhZW0CMTEA…" at bounding box center [704, 325] width 1409 height 651
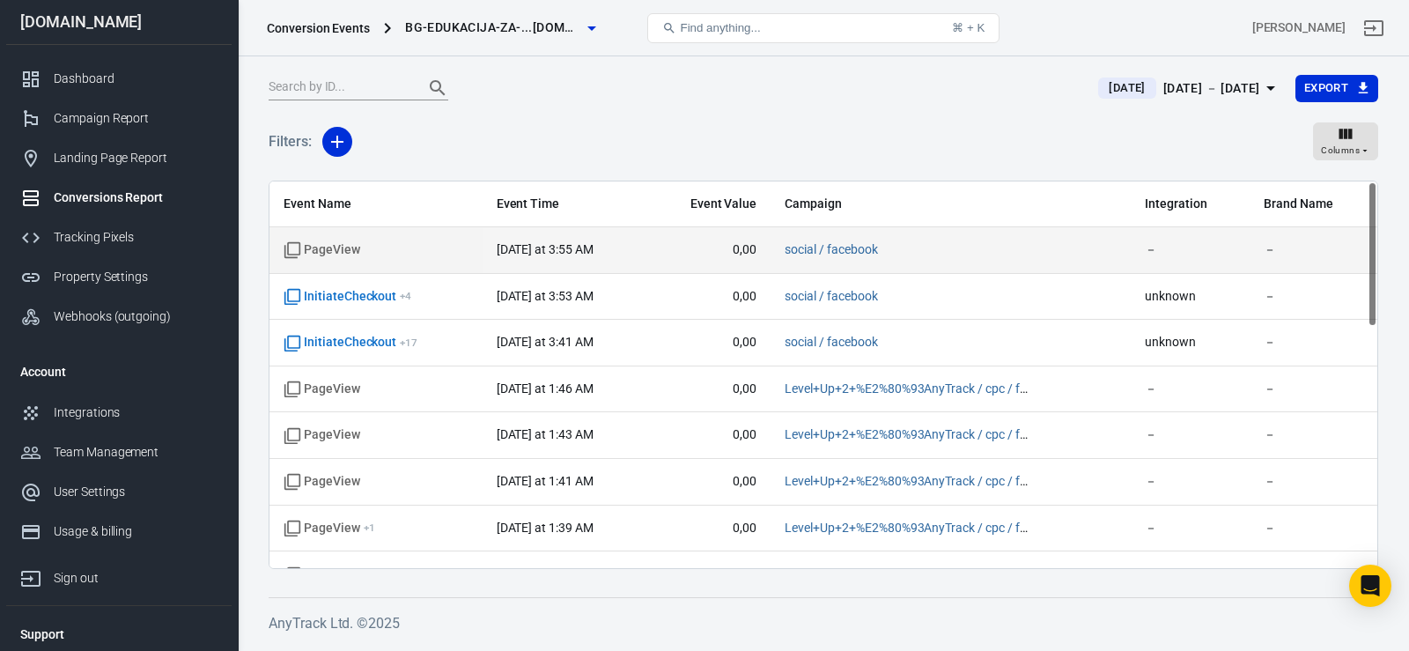
click at [528, 249] on time "today at 3:55 AM" at bounding box center [545, 249] width 97 height 14
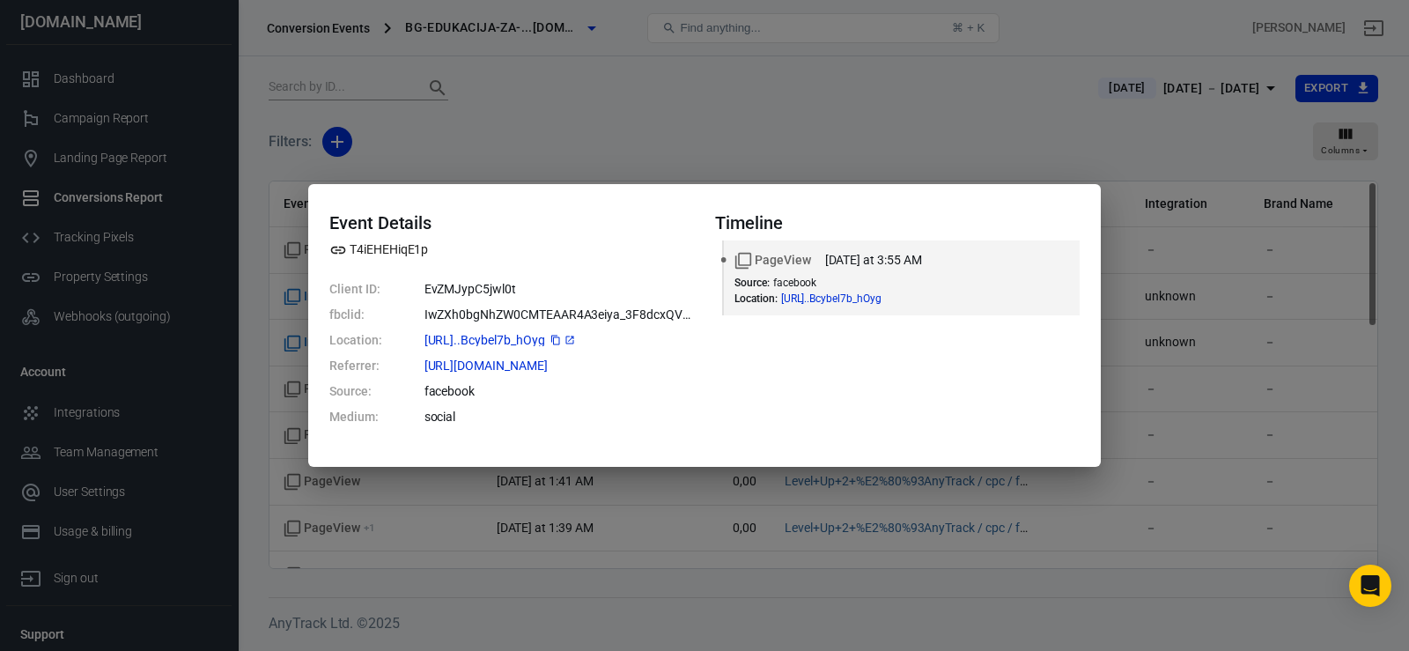
click at [575, 342] on icon at bounding box center [569, 340] width 11 height 11
click at [627, 125] on div "Event Details T4iEHEHiqE1p Client ID: EvZMJypC5jwl0t fbclid: IwZXh0bgNhZW0CMTEA…" at bounding box center [704, 325] width 1409 height 651
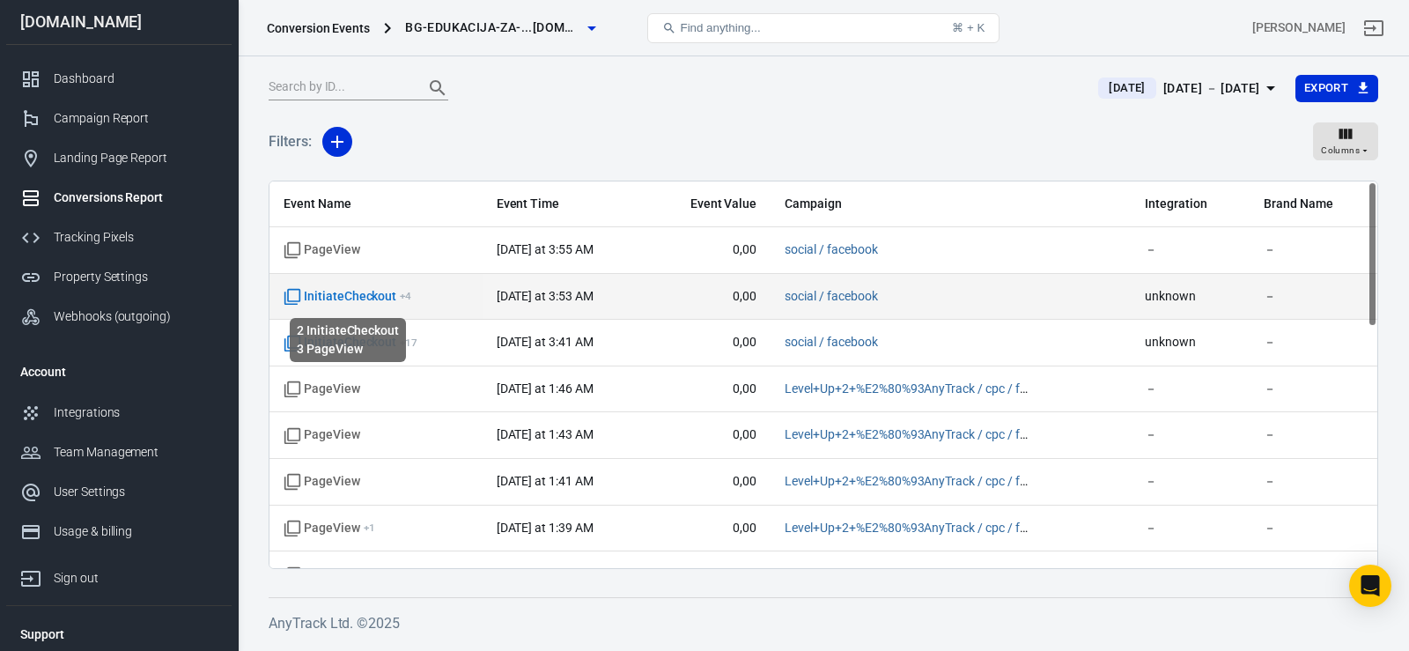
click at [370, 296] on span "InitiateCheckout + 4" at bounding box center [348, 297] width 128 height 18
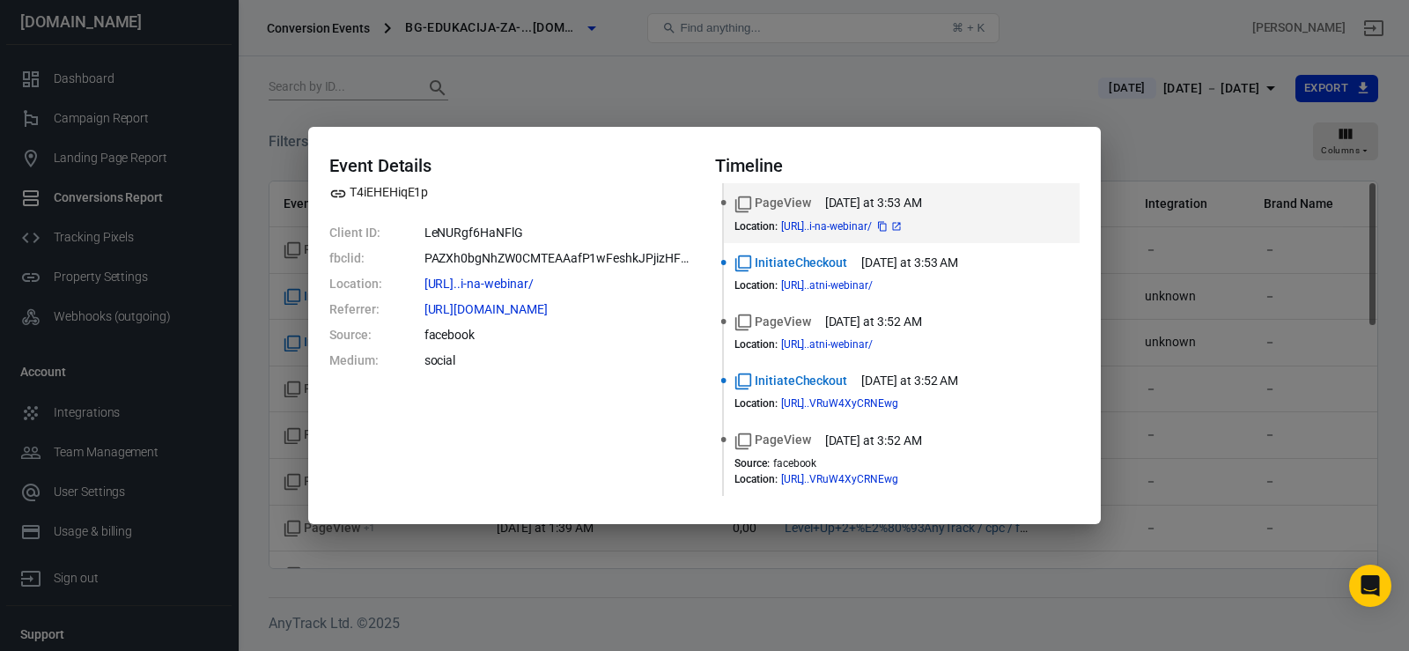
click at [848, 228] on span "https://bg-edukacija-za-fr...i-na-webinar/" at bounding box center [842, 226] width 122 height 11
click at [764, 211] on span "PageView" at bounding box center [772, 203] width 77 height 18
click at [749, 203] on icon "Standard event name" at bounding box center [743, 204] width 18 height 18
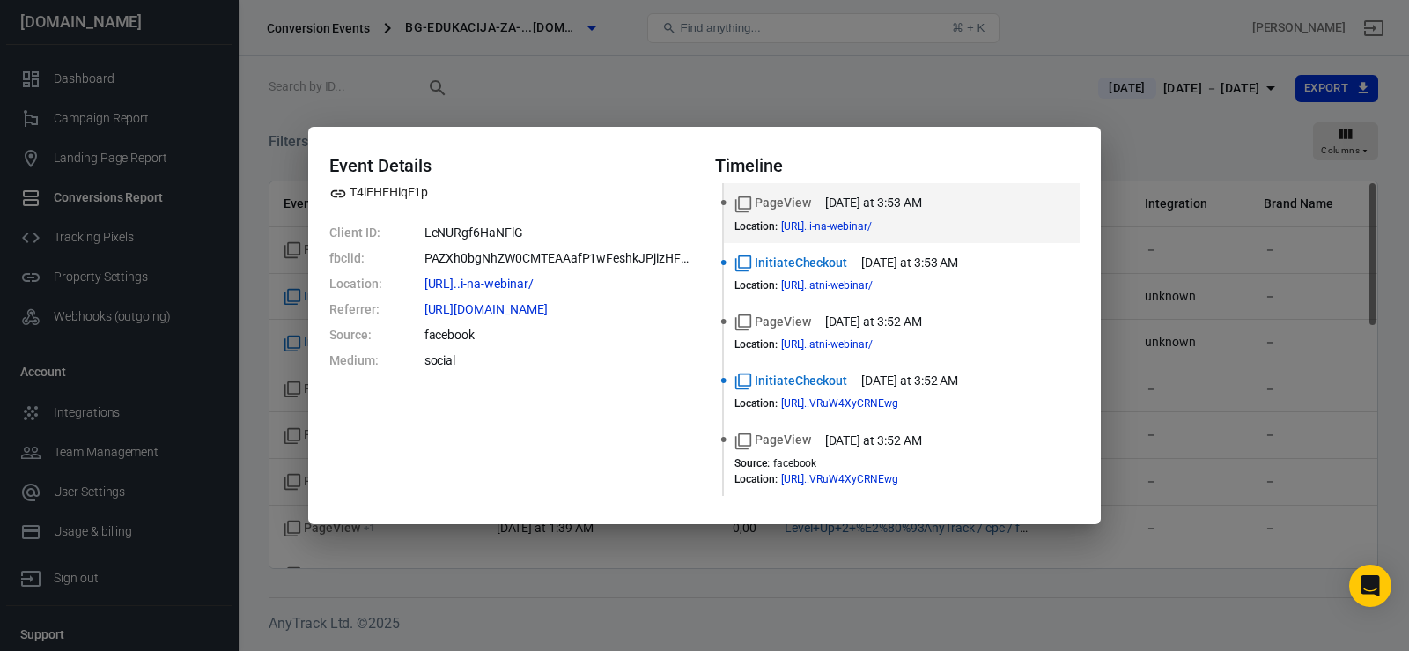
click at [668, 85] on div "Event Details T4iEHEHiqE1p Client ID: LeNURgf6HaNFlG fbclid: PAZXh0bgNhZW0CMTEA…" at bounding box center [704, 325] width 1409 height 651
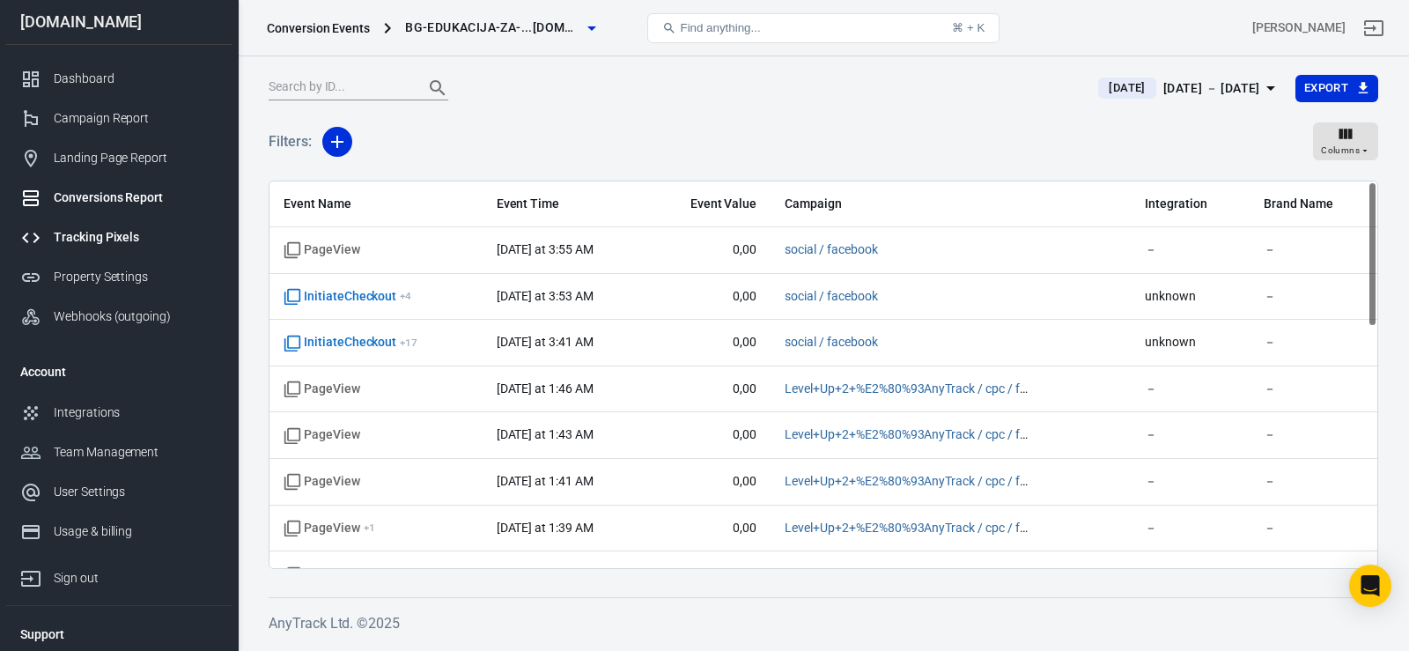
click at [98, 237] on div "Tracking Pixels" at bounding box center [136, 237] width 164 height 18
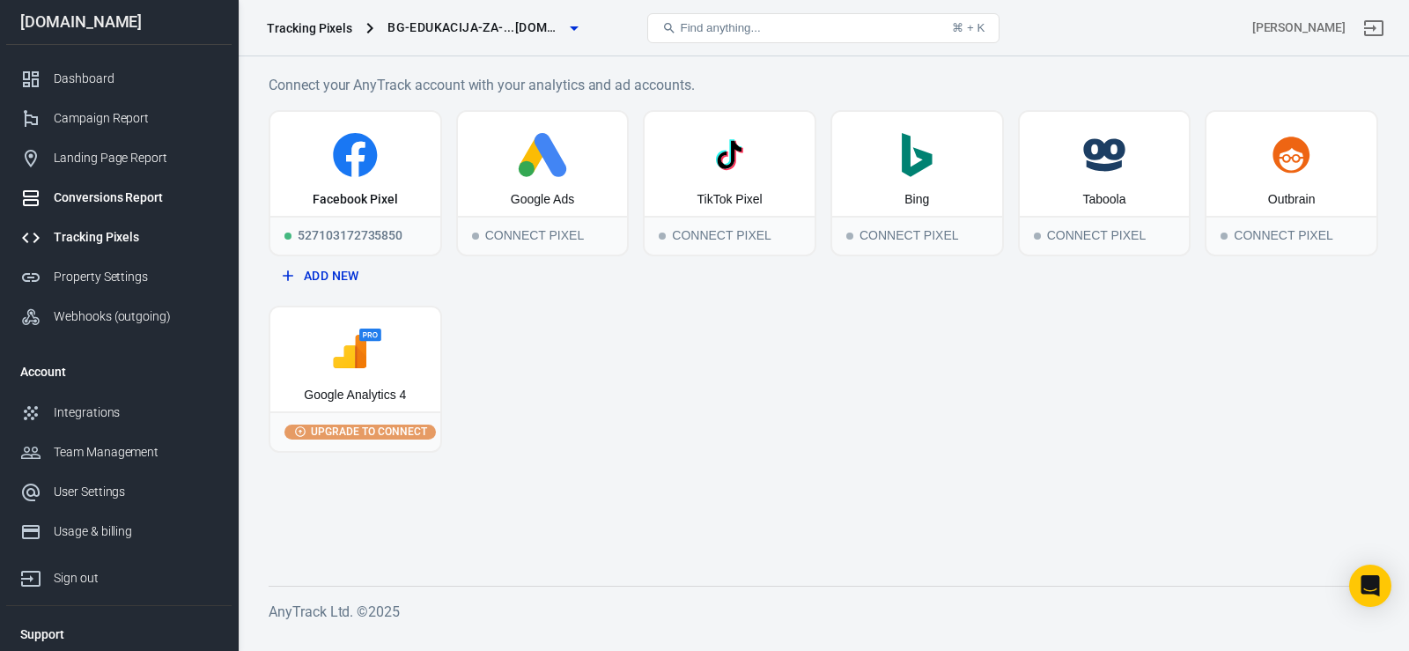
click at [82, 203] on div "Conversions Report" at bounding box center [136, 197] width 164 height 18
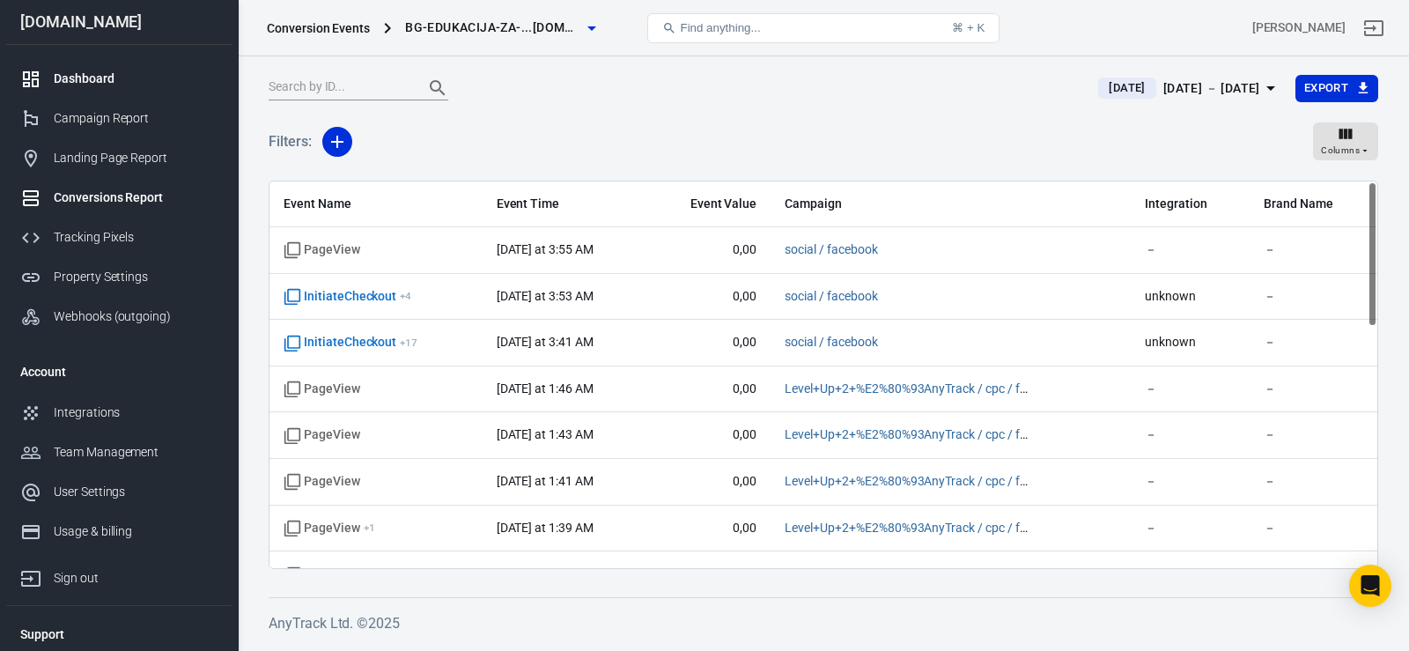
click at [77, 88] on link "Dashboard" at bounding box center [118, 79] width 225 height 40
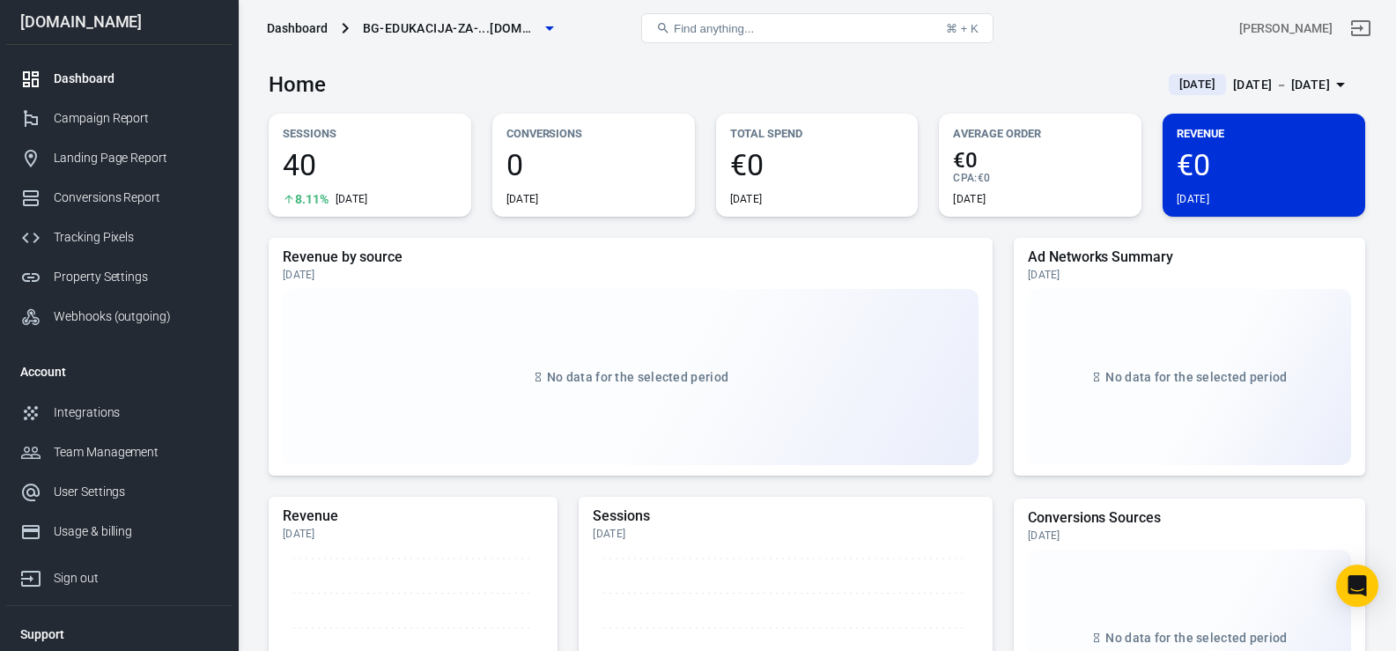
click at [299, 163] on span "40" at bounding box center [370, 165] width 174 height 30
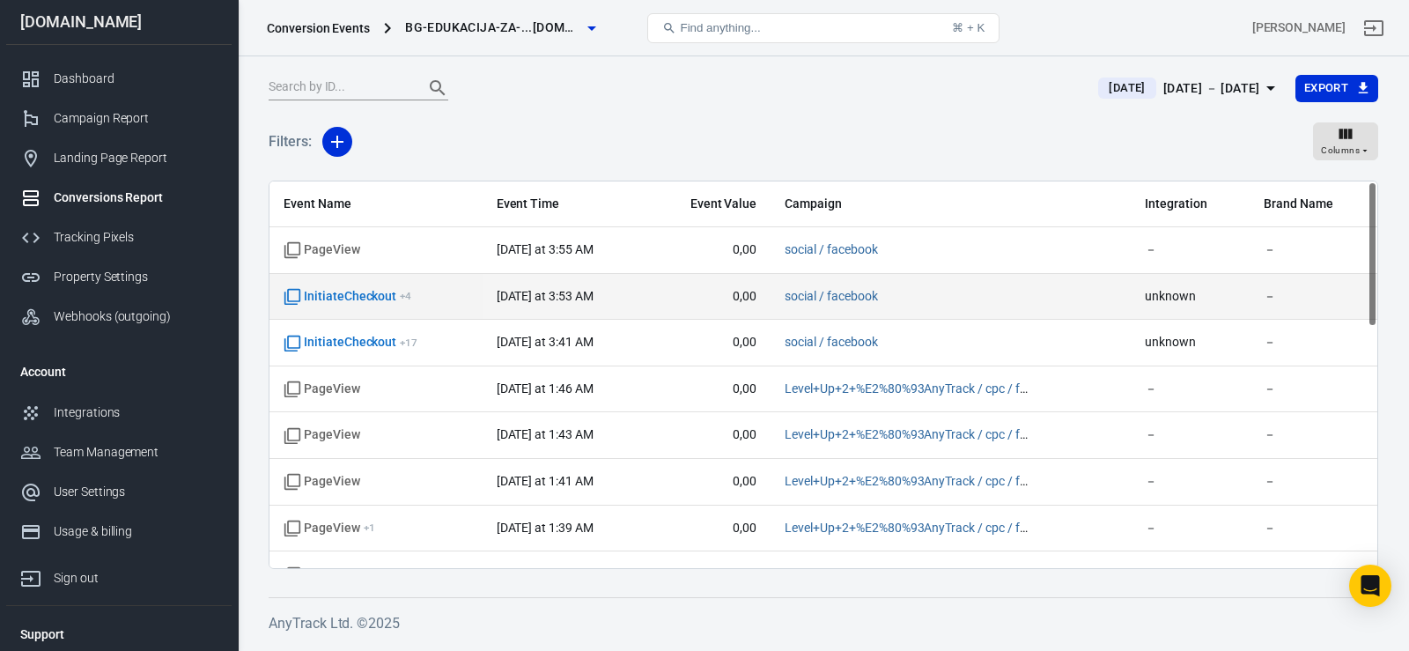
click at [591, 299] on span "today at 3:53 AM" at bounding box center [565, 297] width 136 height 18
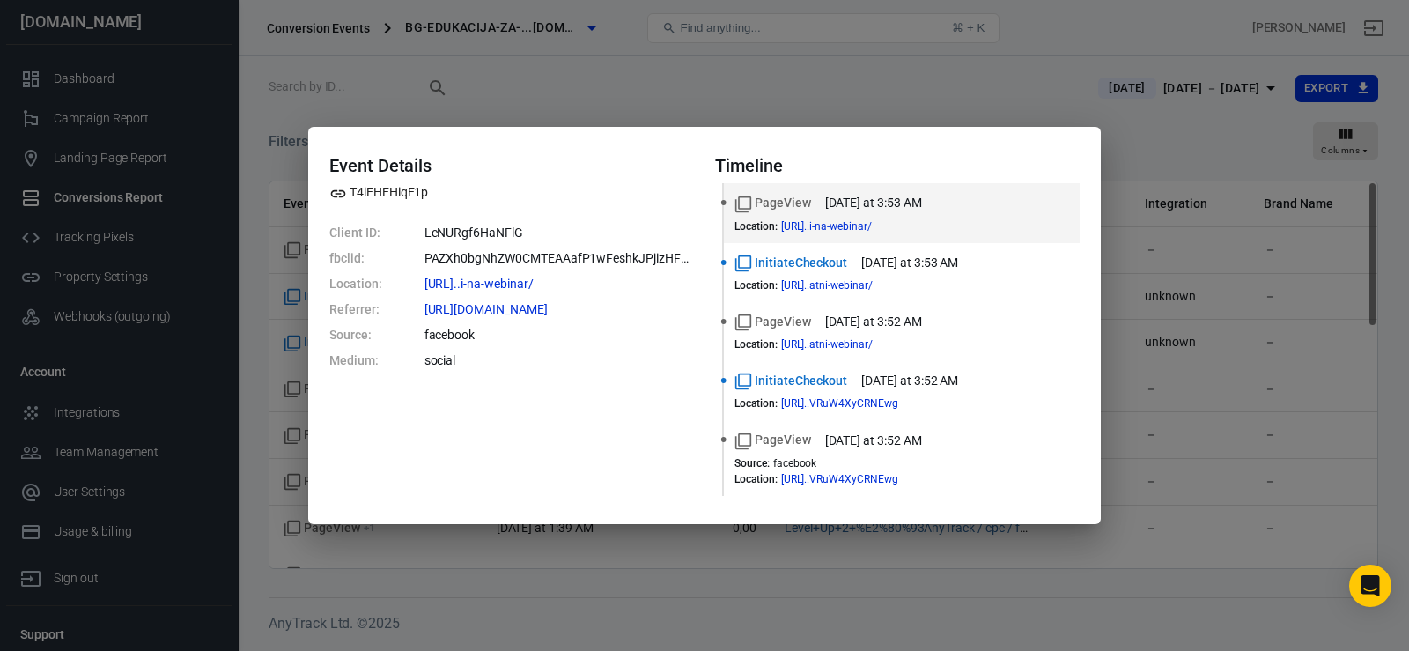
click at [903, 60] on div "Event Details T4iEHEHiqE1p Client ID: LeNURgf6HaNFlG fbclid: PAZXh0bgNhZW0CMTEA…" at bounding box center [704, 325] width 1409 height 651
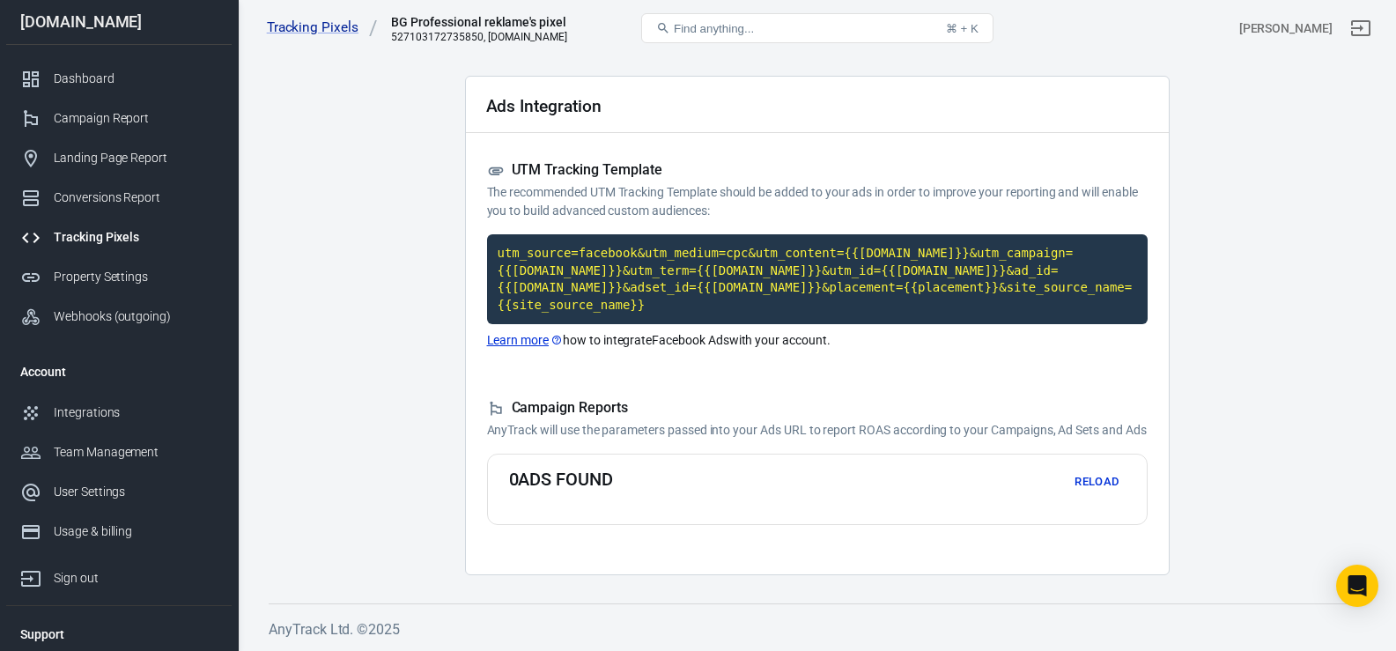
click at [1095, 476] on button "Reload" at bounding box center [1097, 481] width 56 height 27
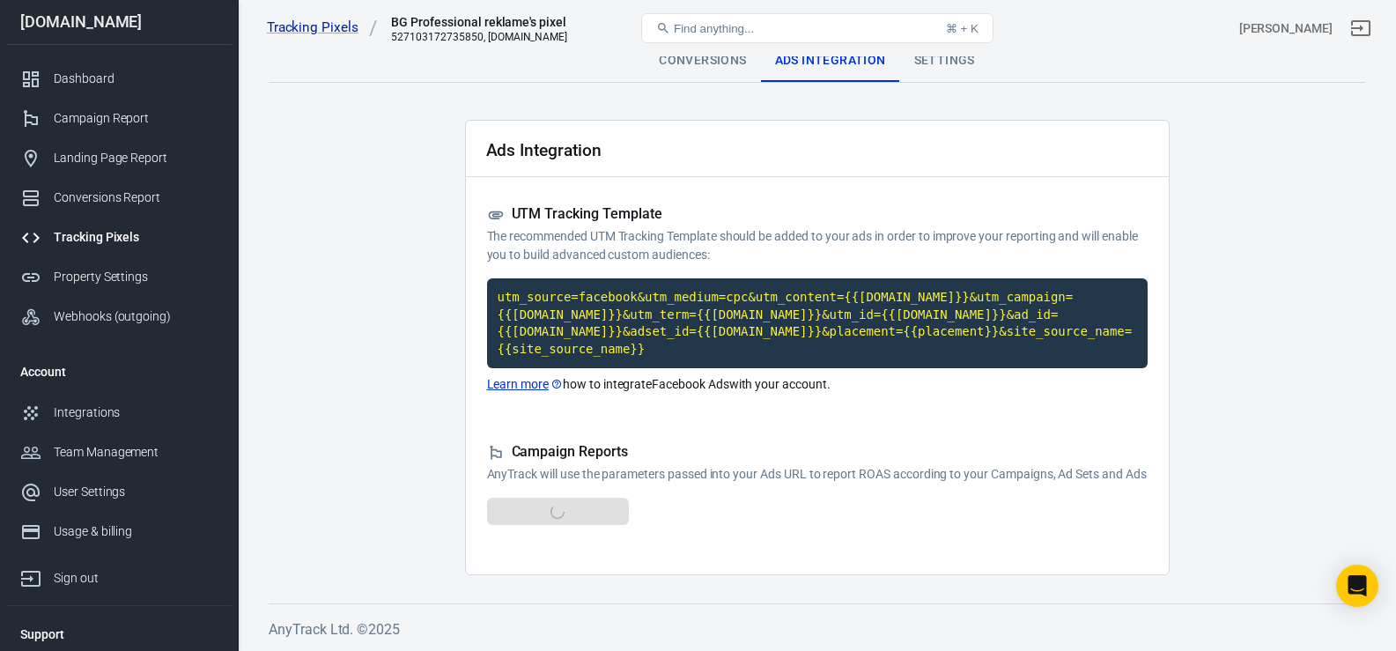
scroll to position [49, 0]
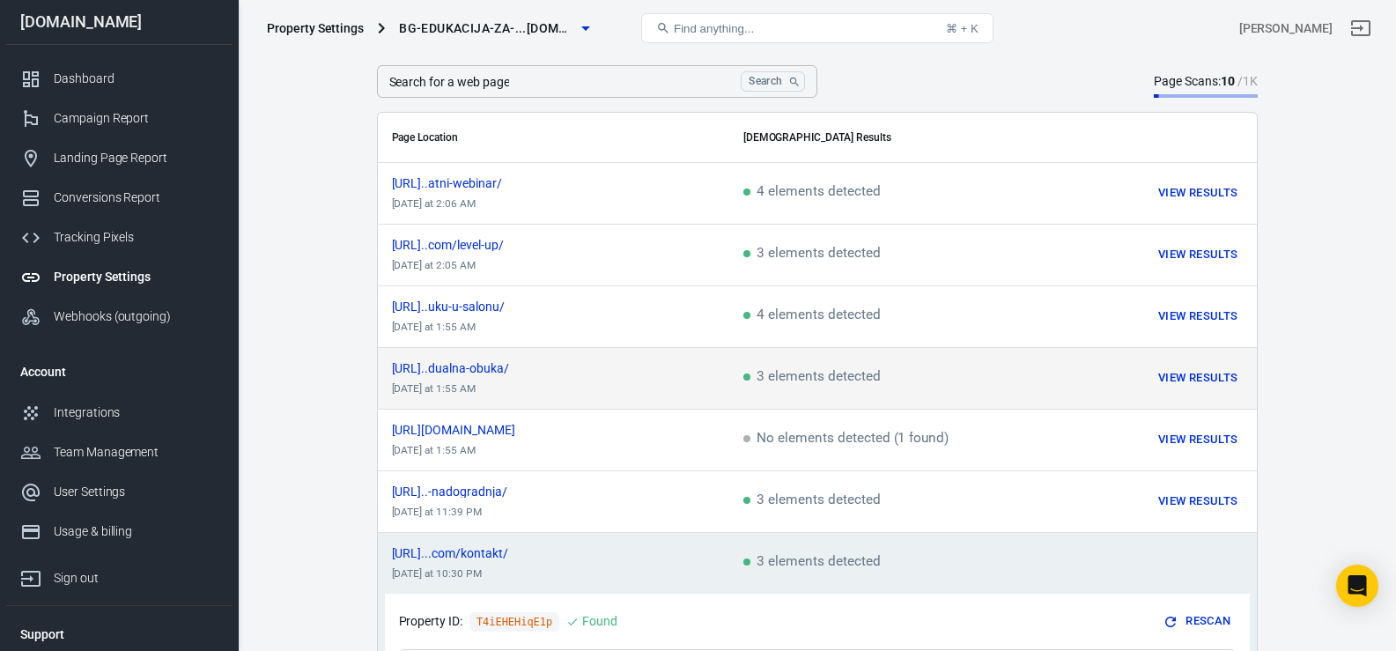
scroll to position [58, 0]
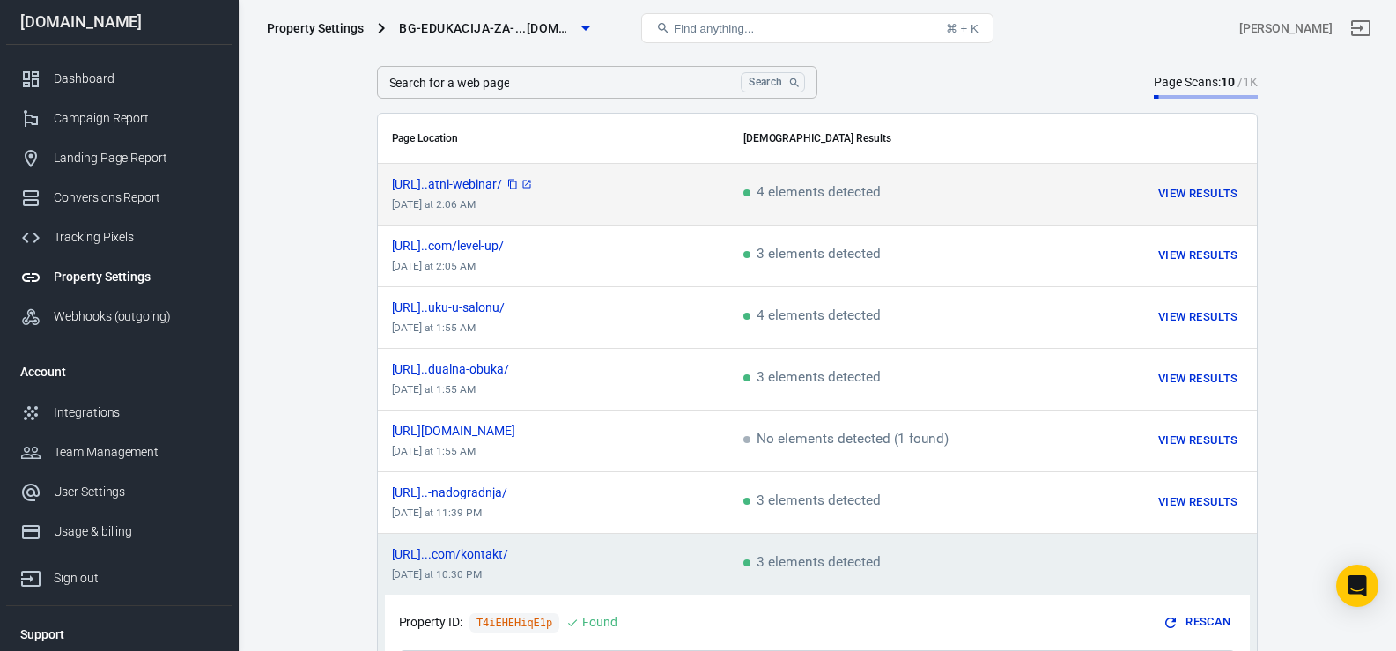
click at [534, 189] on span "[URL]..atni-webinar/" at bounding box center [463, 184] width 142 height 12
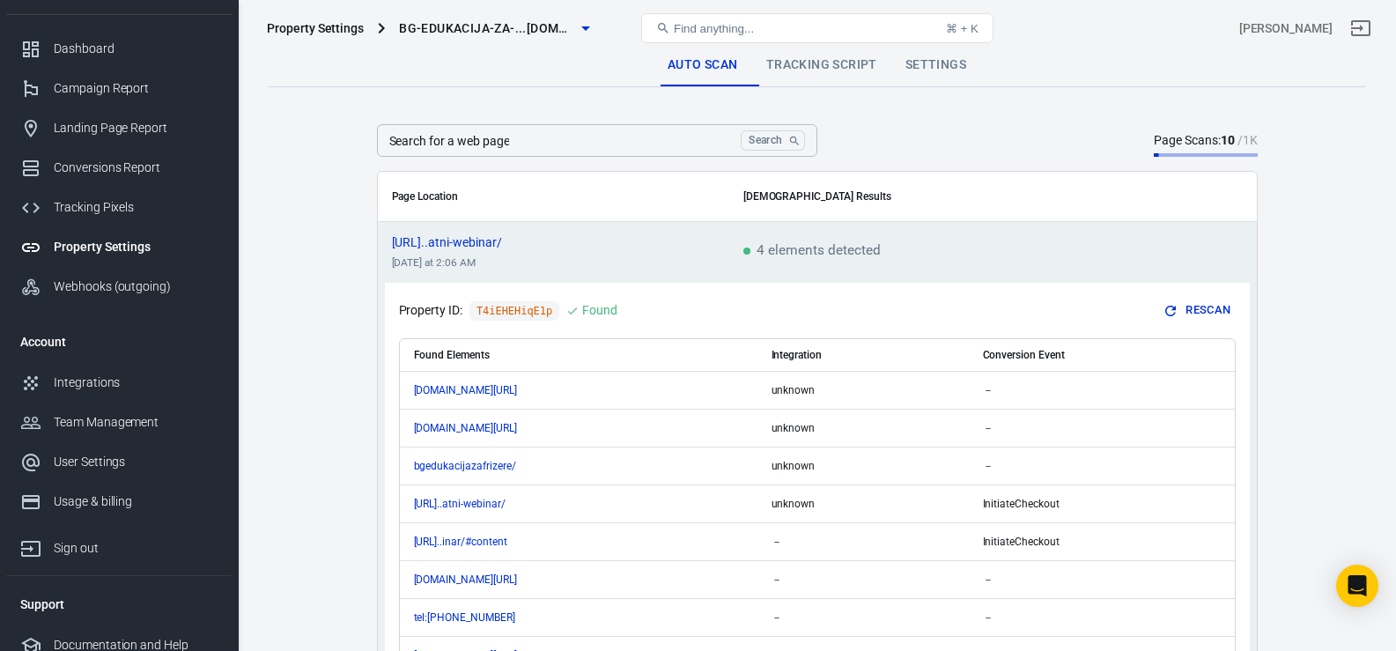
scroll to position [44, 0]
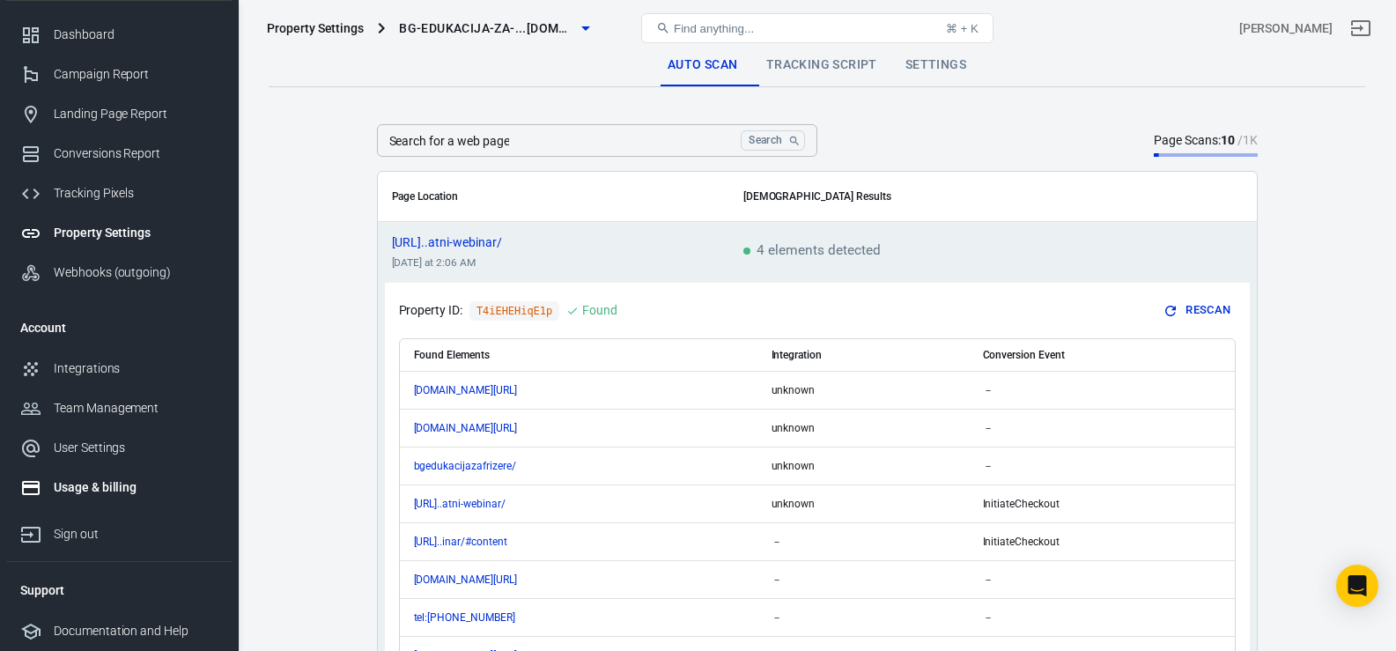
click at [89, 480] on div "Usage & billing" at bounding box center [136, 487] width 164 height 18
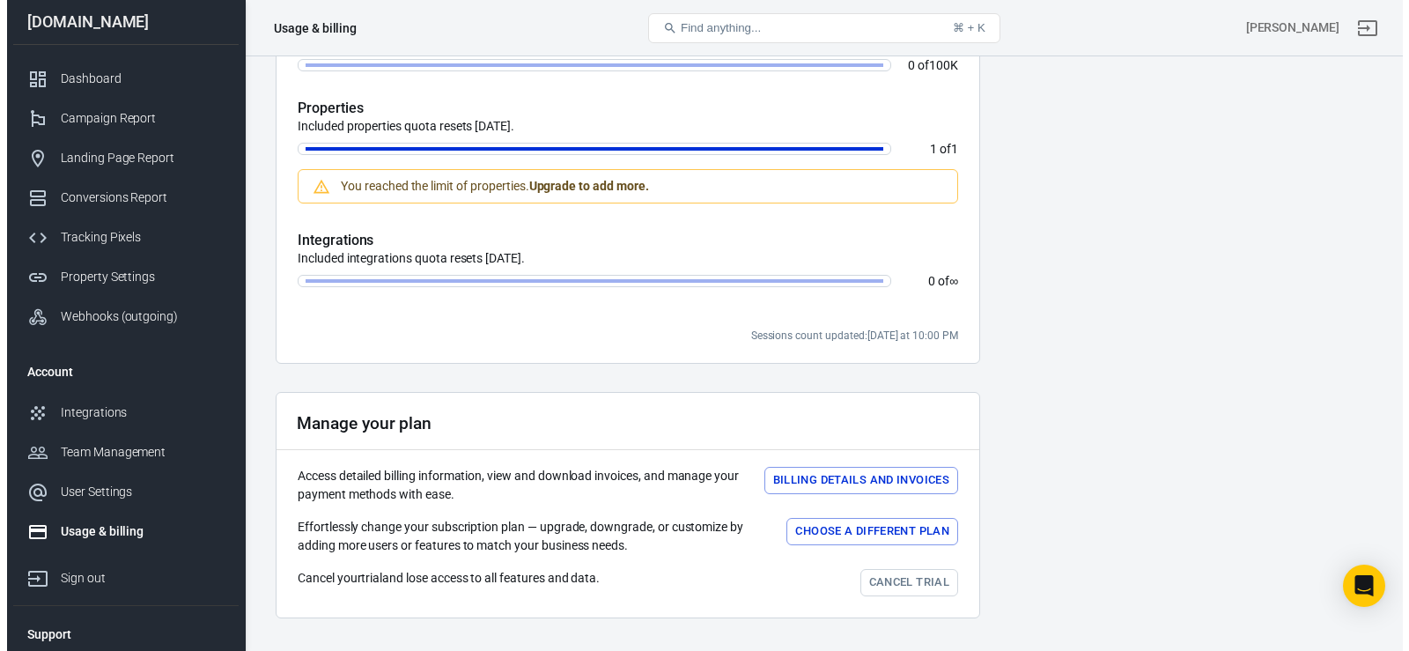
scroll to position [629, 0]
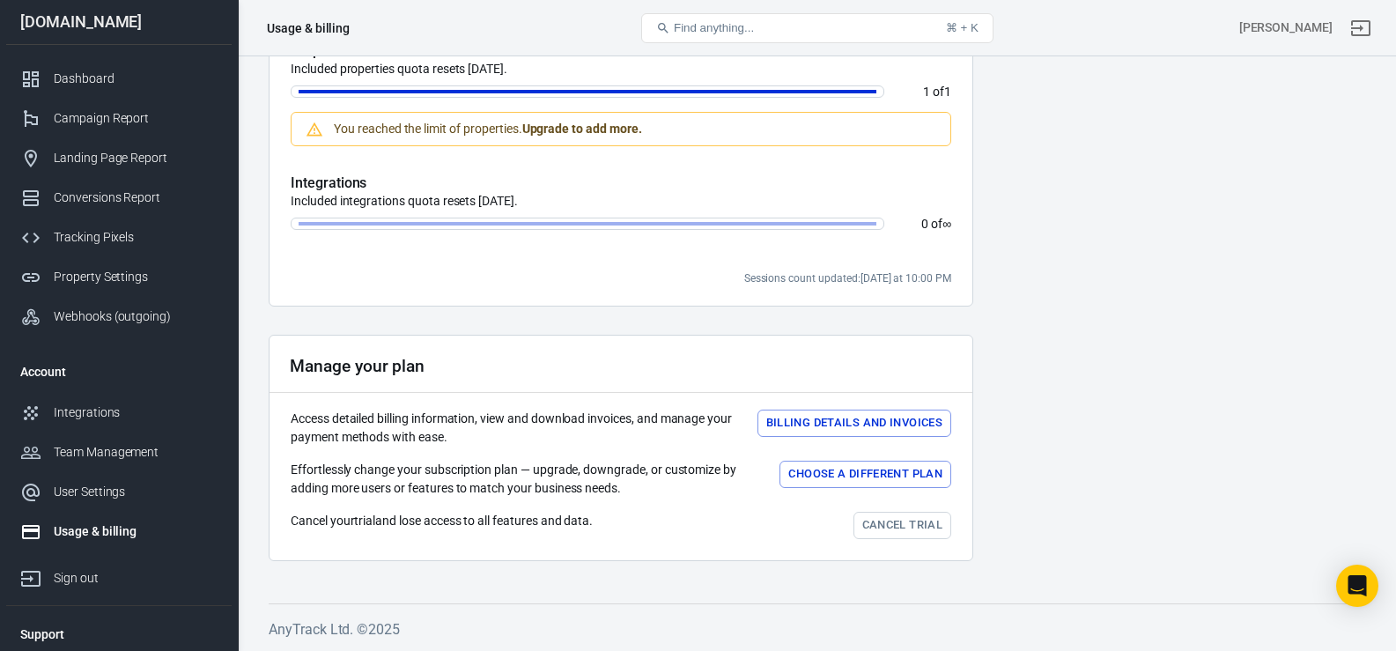
click at [811, 474] on button "Choose a different plan" at bounding box center [865, 474] width 172 height 27
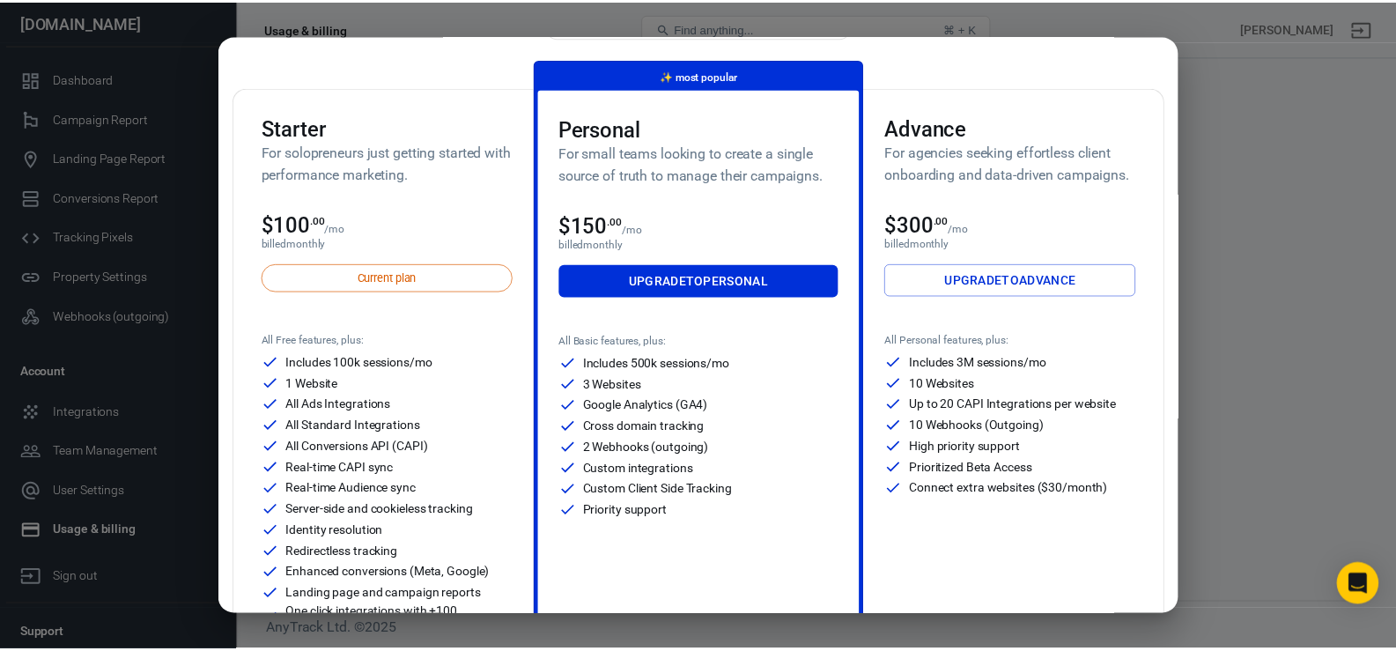
scroll to position [0, 0]
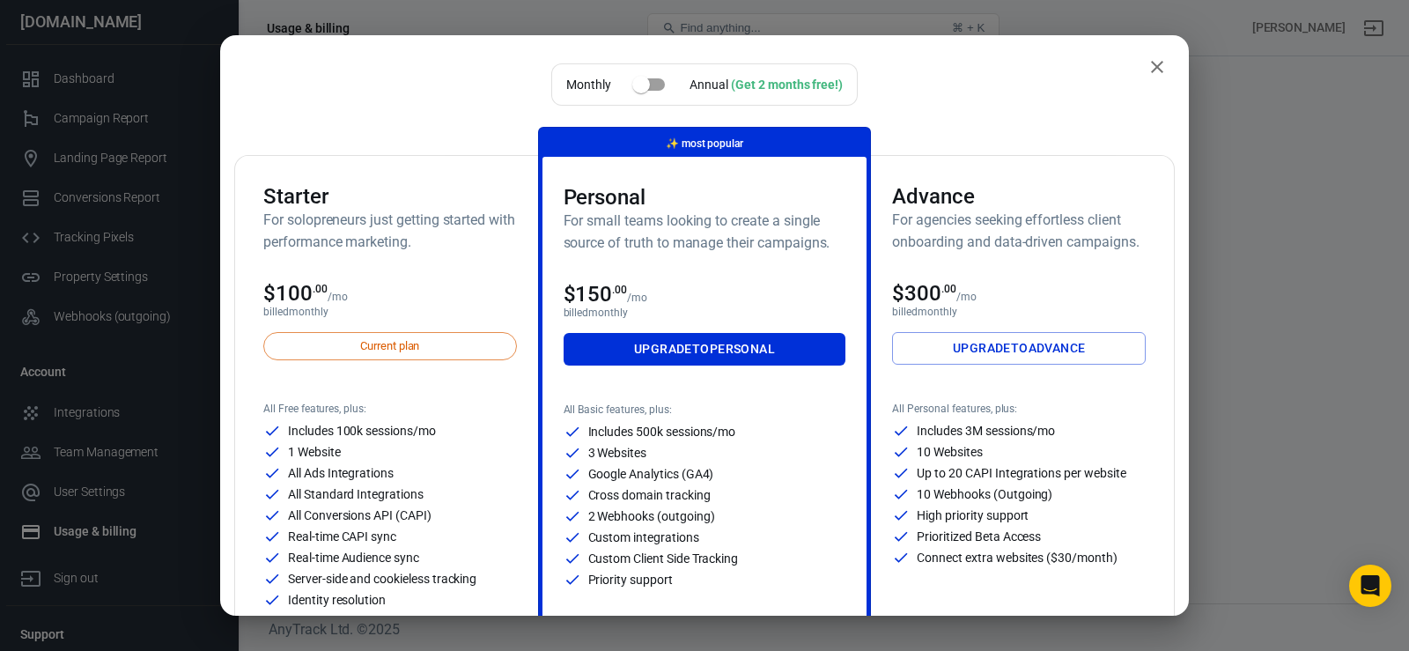
click at [1151, 68] on icon "close" at bounding box center [1157, 67] width 12 height 12
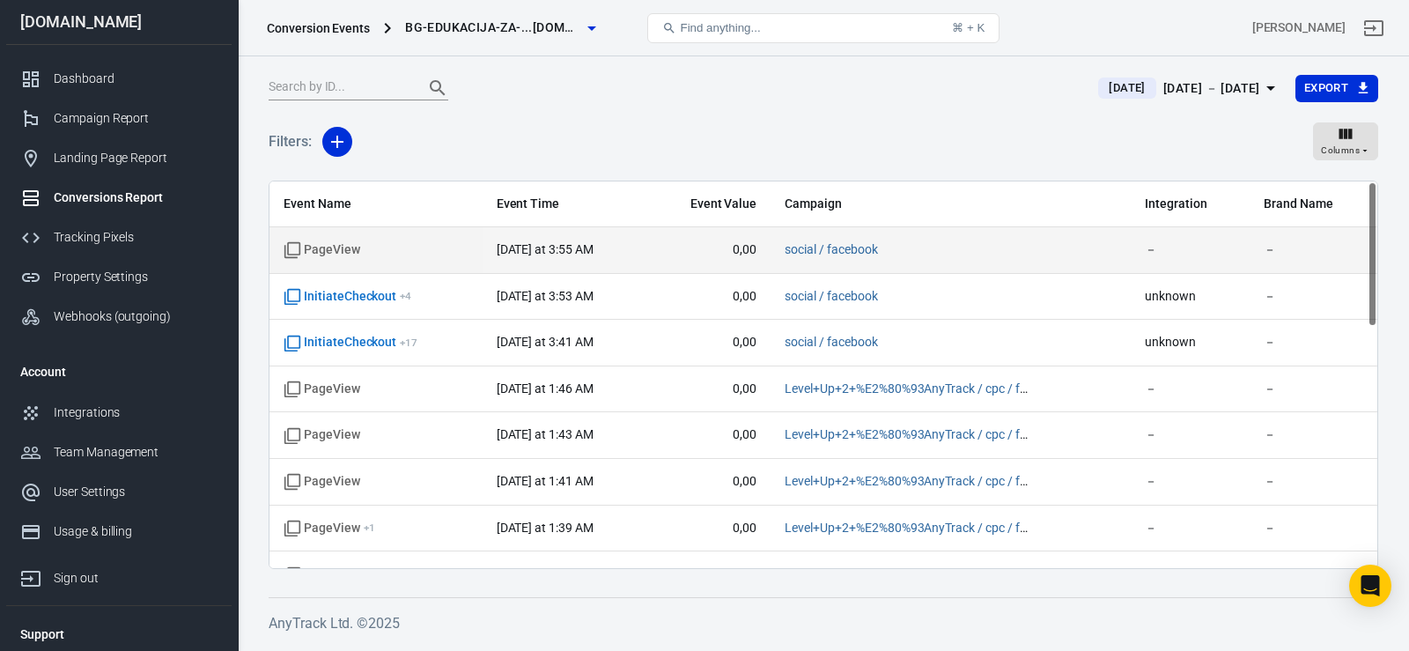
click at [520, 262] on td "[DATE] at 3:55 AM" at bounding box center [565, 250] width 165 height 47
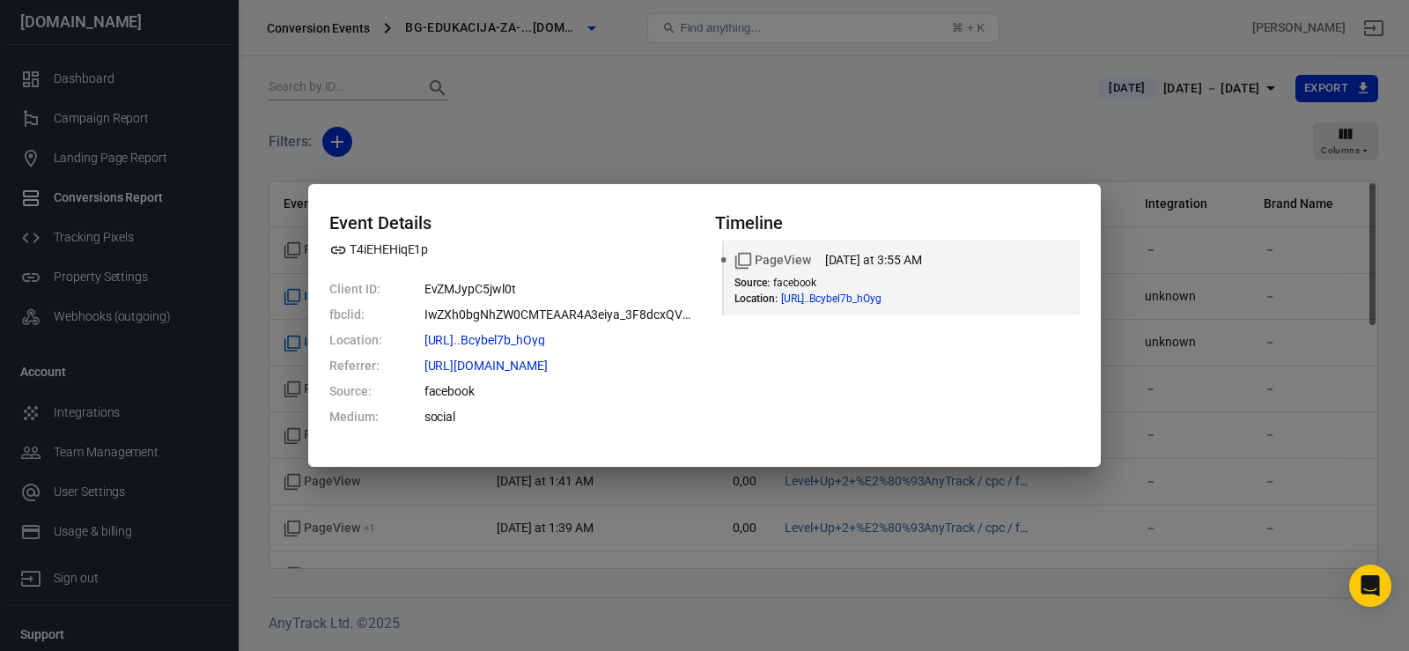
click at [554, 146] on div "Event Details T4iEHEHiqE1p Client ID: EvZMJypC5jwl0t fbclid: IwZXh0bgNhZW0CMTEA…" at bounding box center [704, 325] width 1409 height 651
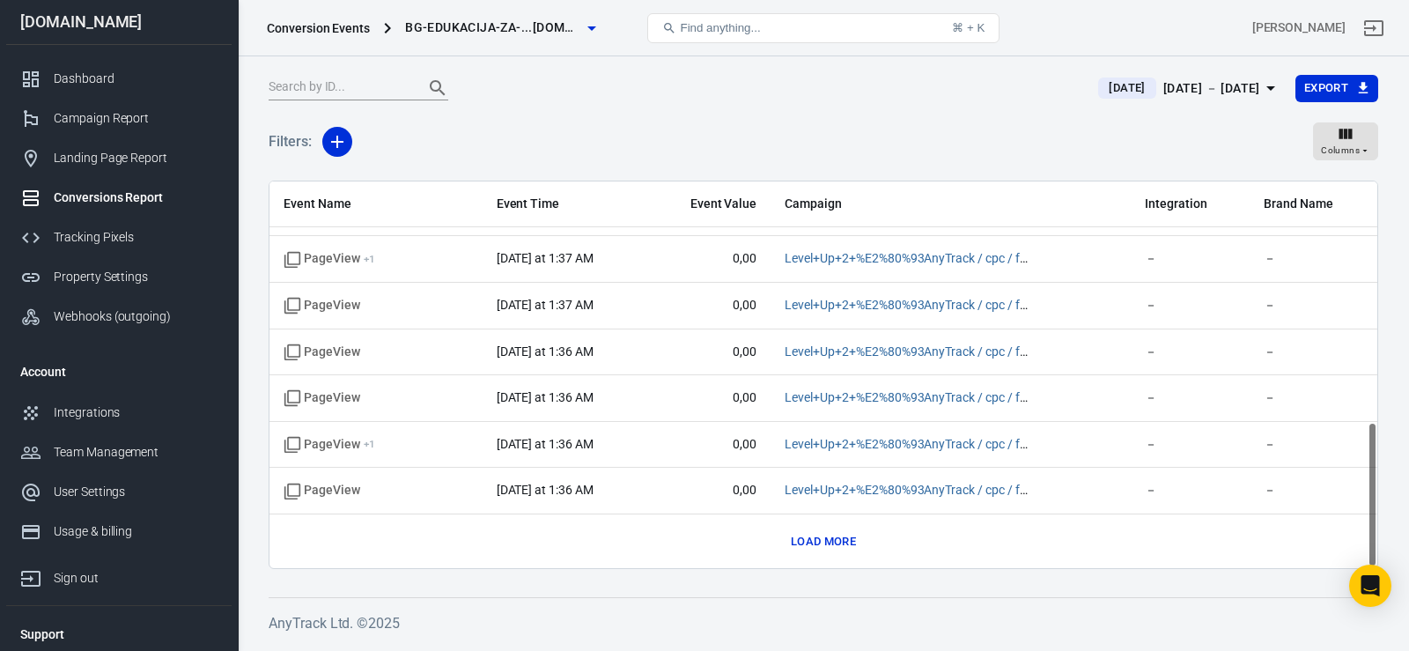
scroll to position [641, 0]
click at [814, 541] on button "Load more" at bounding box center [823, 540] width 74 height 27
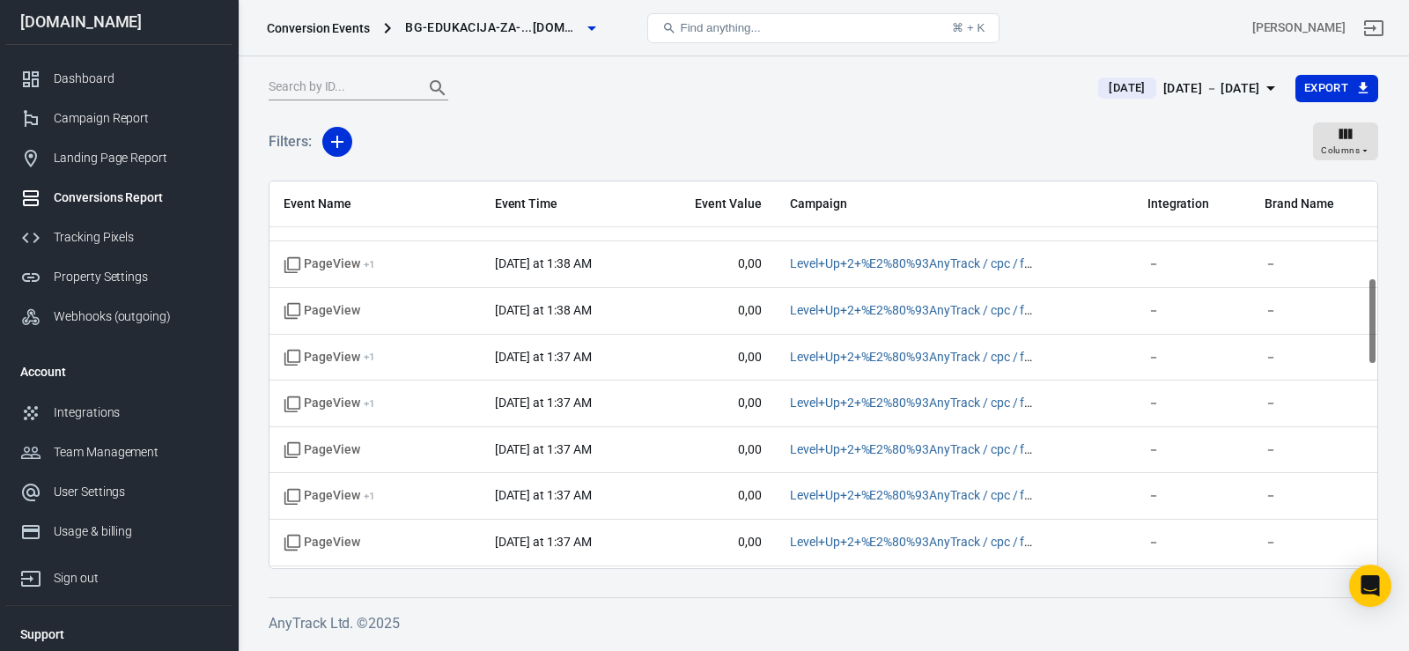
scroll to position [0, 0]
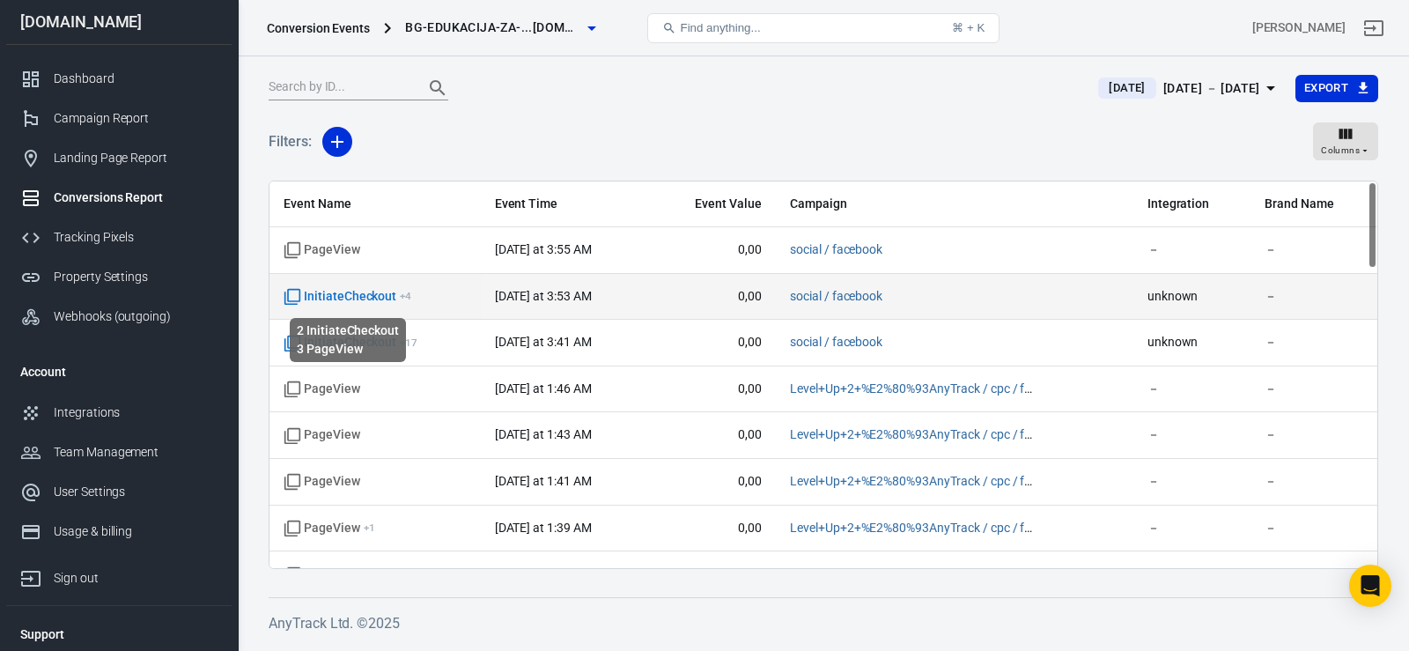
click at [369, 299] on span "InitiateCheckout + 4" at bounding box center [348, 297] width 128 height 18
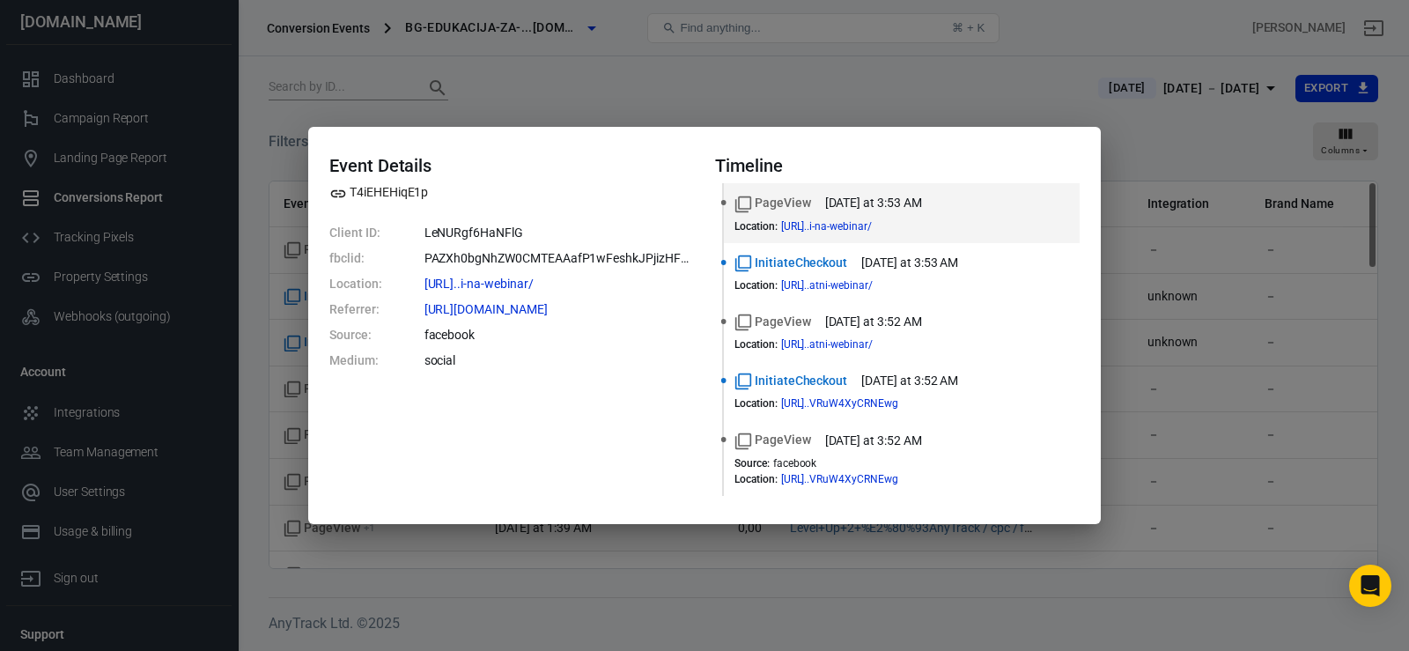
click at [454, 75] on div "Event Details T4iEHEHiqE1p Client ID: LeNURgf6HaNFlG fbclid: PAZXh0bgNhZW0CMTEA…" at bounding box center [704, 325] width 1409 height 651
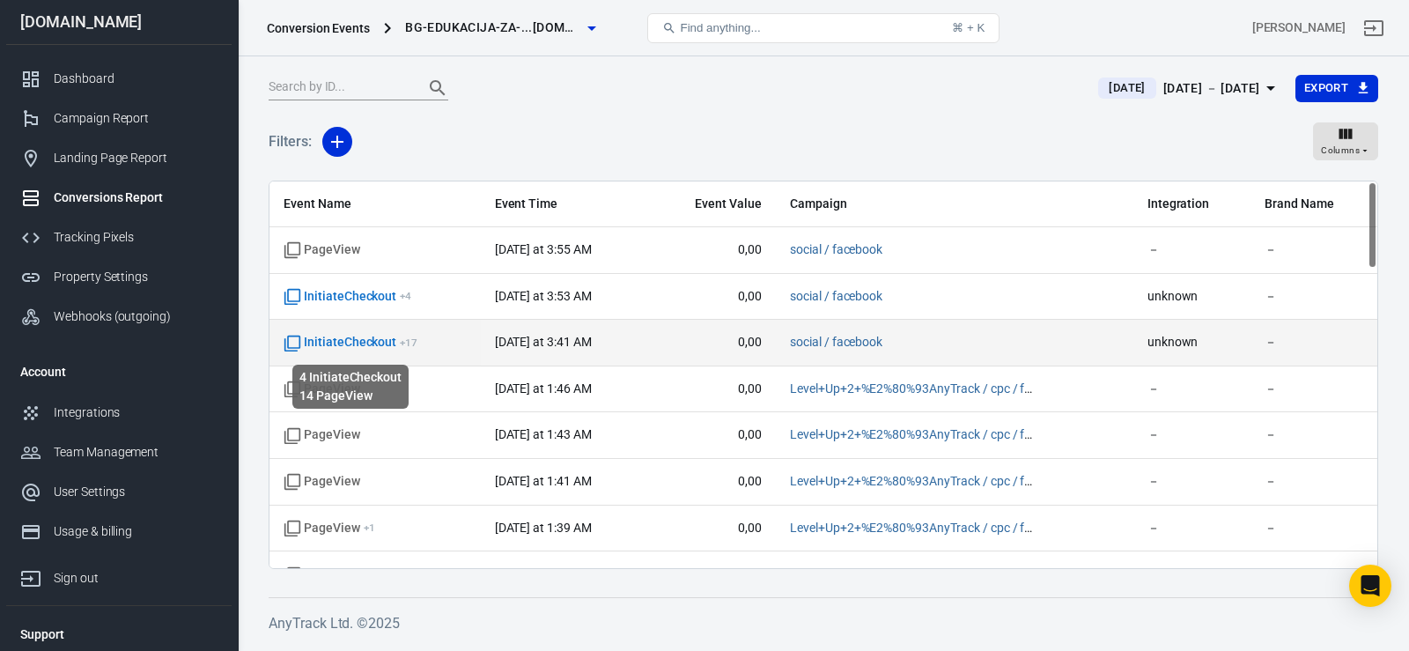
click at [373, 346] on span "InitiateCheckout + 17" at bounding box center [351, 343] width 134 height 18
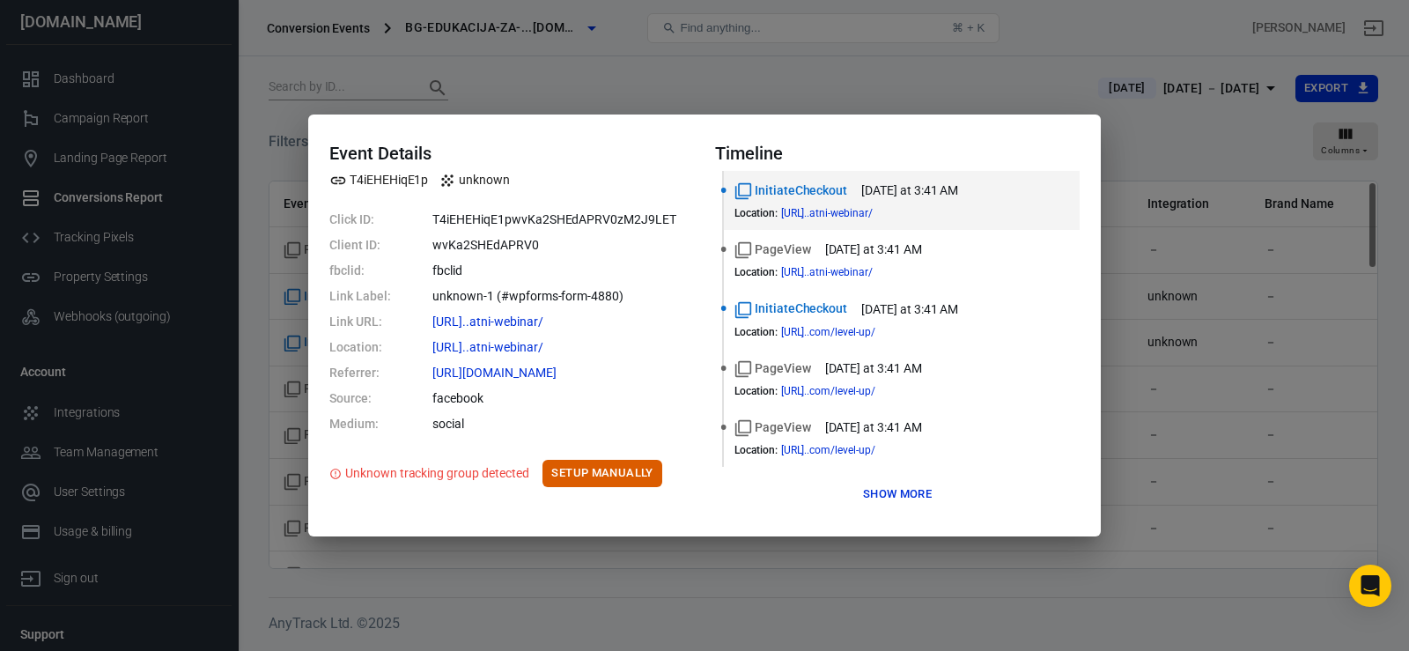
click at [507, 20] on div "Event Details T4iEHEHiqE1p unknown Click ID: T4iEHEHiqE1pwvKa2SHEdAPRV0zM2J9LET…" at bounding box center [704, 325] width 1409 height 651
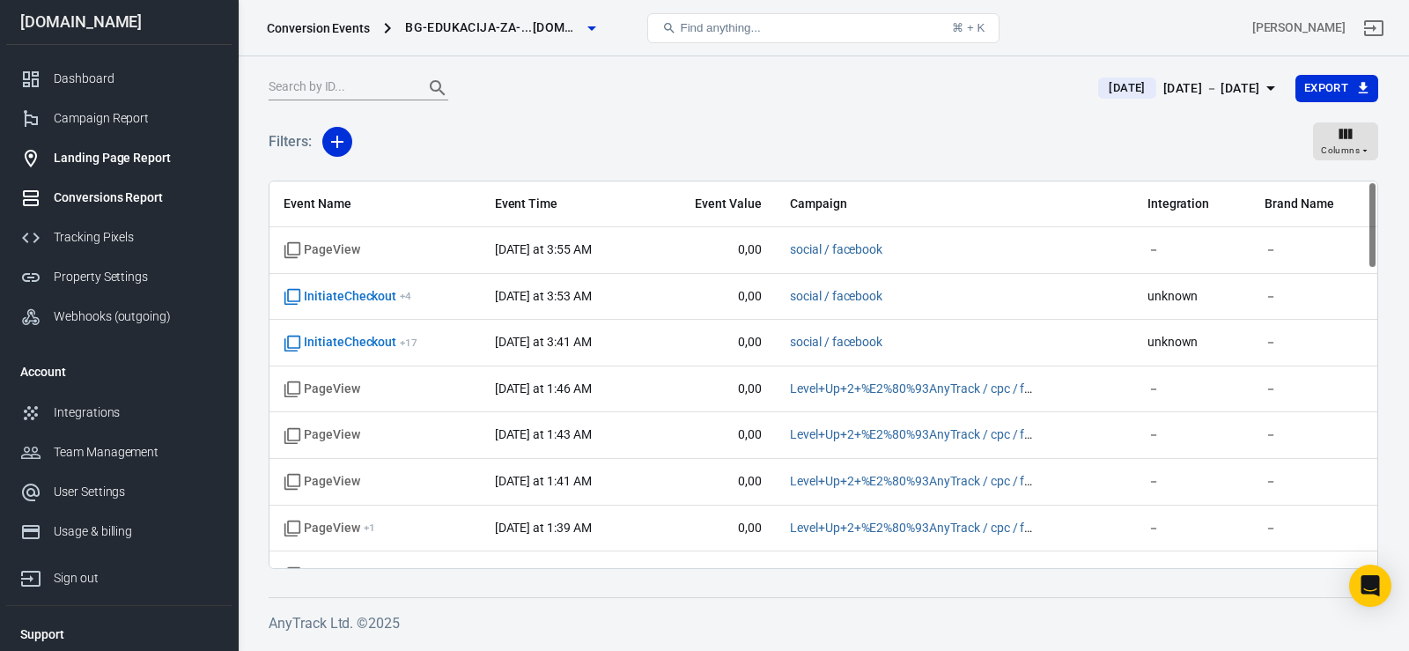
click at [118, 155] on div "Landing Page Report" at bounding box center [136, 158] width 164 height 18
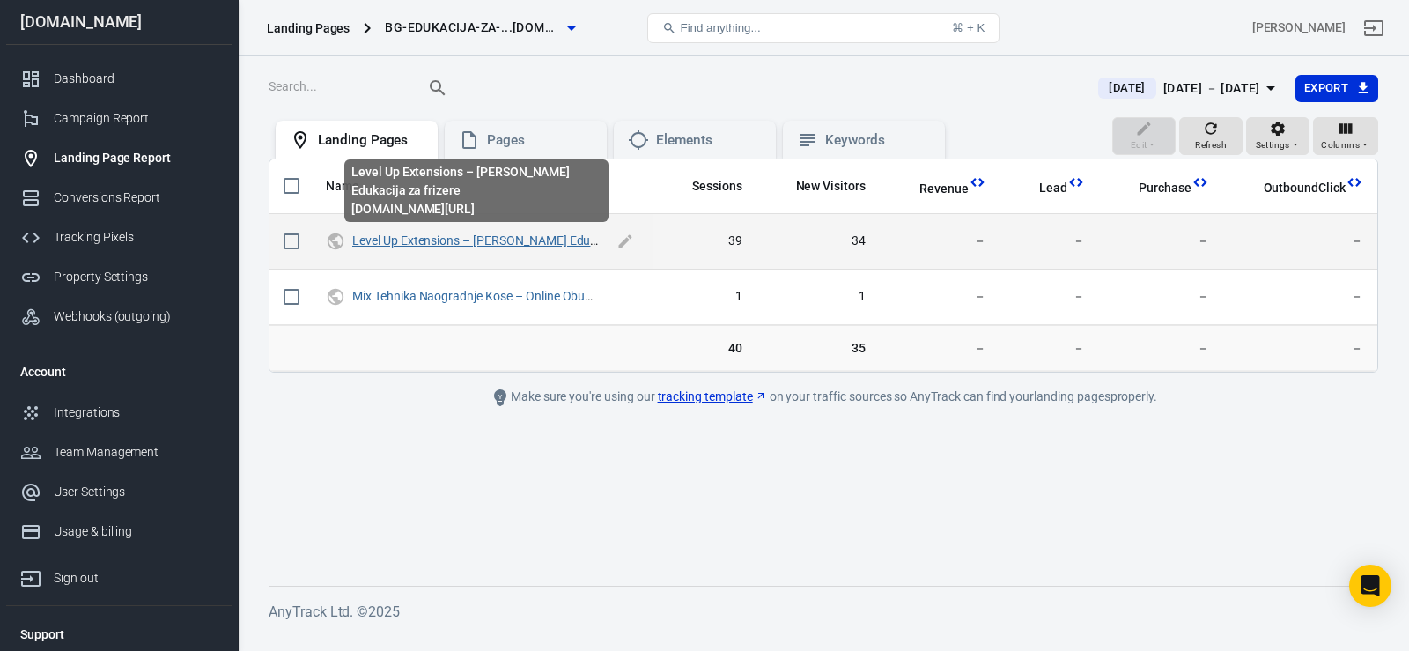
click at [448, 237] on link "Level Up Extensions – [PERSON_NAME] Edukacija za frizere" at bounding box center [513, 240] width 322 height 14
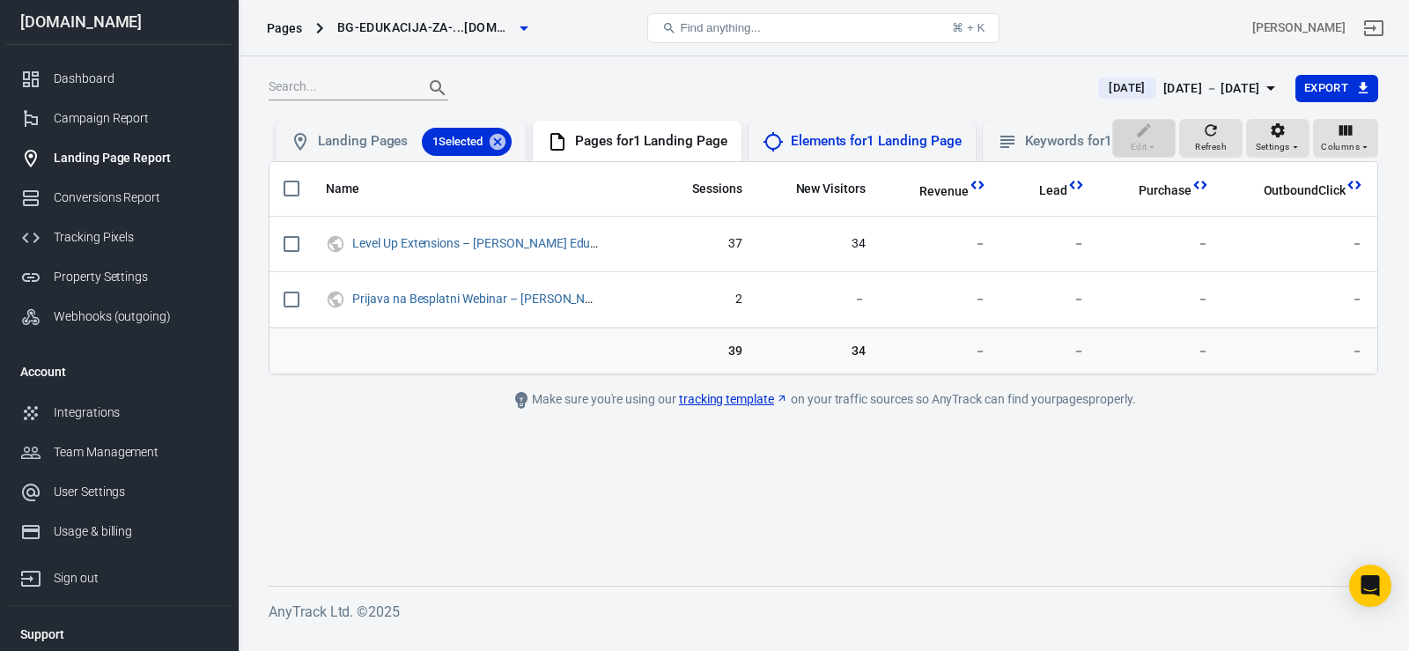
click at [869, 145] on div "Elements for 1 Landing Page" at bounding box center [876, 141] width 171 height 18
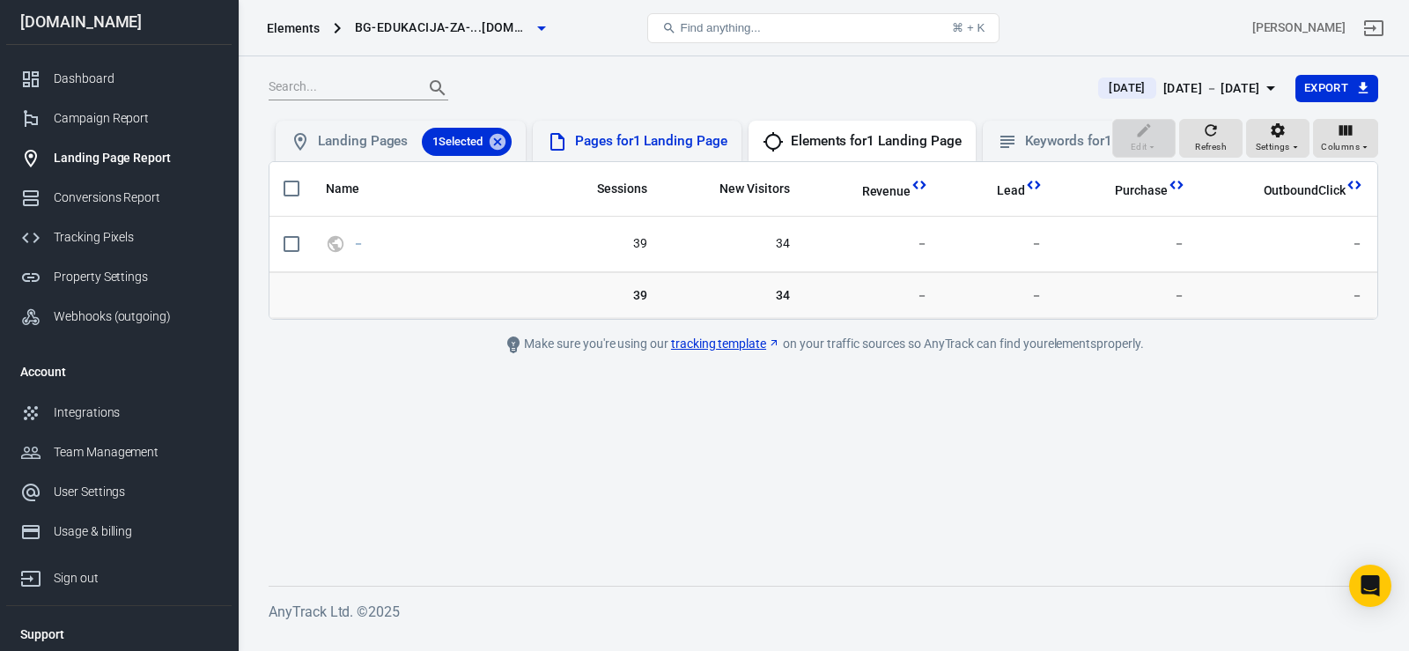
click at [685, 133] on div "Pages for 1 Landing Page" at bounding box center [651, 141] width 152 height 18
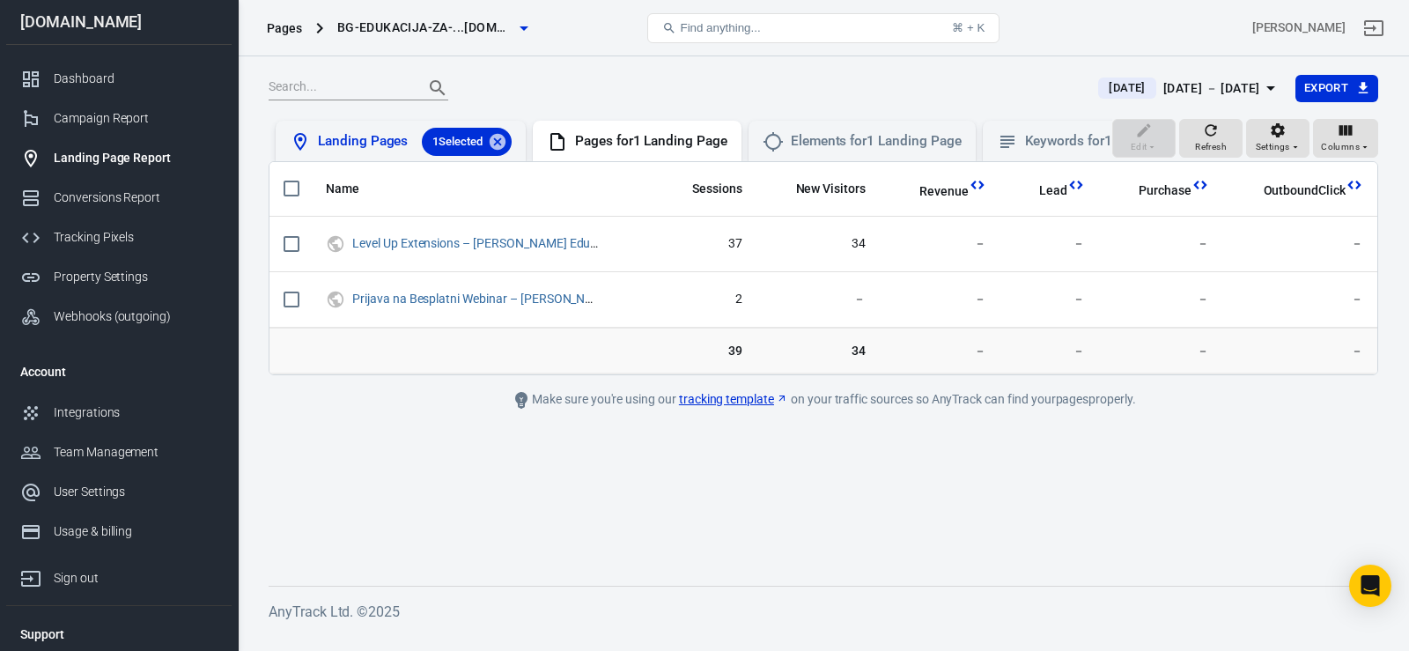
click at [340, 137] on div "Landing Pages 1 Selected" at bounding box center [415, 142] width 194 height 28
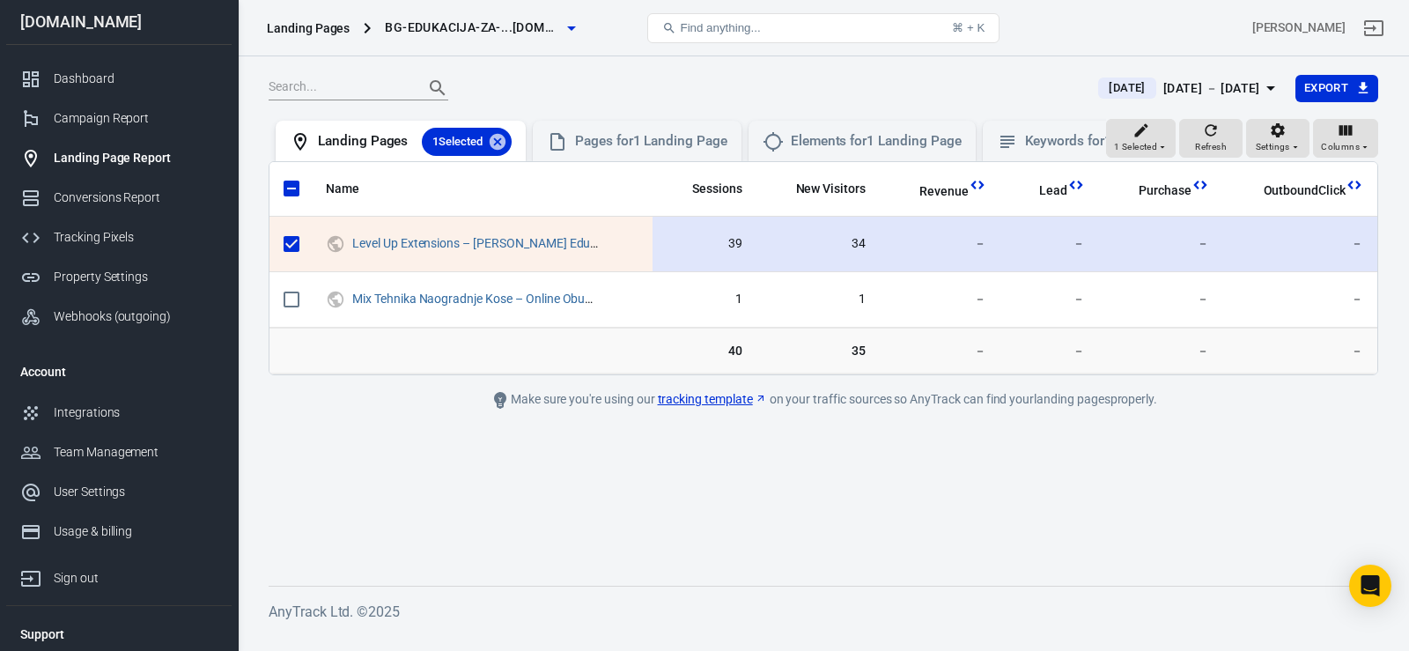
click at [291, 259] on input "scrollable content" at bounding box center [291, 243] width 37 height 37
checkbox input "false"
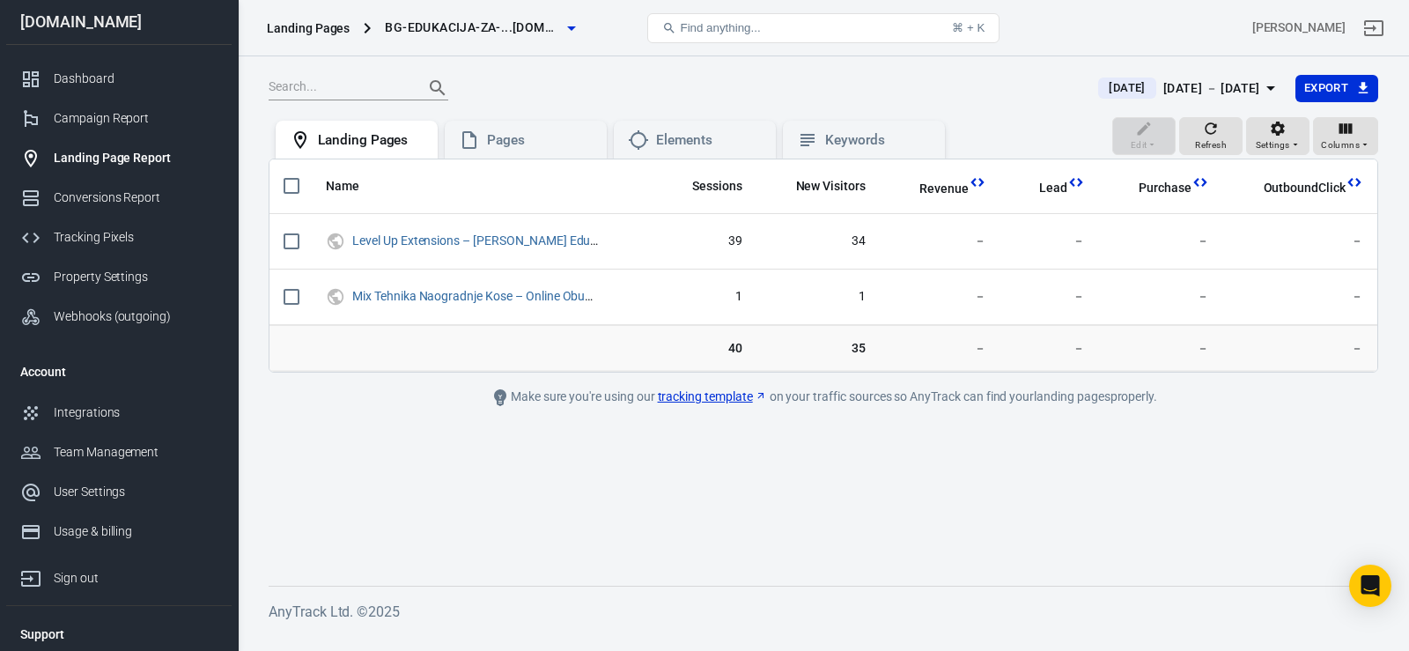
click at [729, 395] on link "tracking template" at bounding box center [712, 396] width 109 height 18
click at [746, 28] on span "Find anything..." at bounding box center [720, 27] width 80 height 13
click at [118, 115] on div "Campaign Report" at bounding box center [136, 118] width 164 height 18
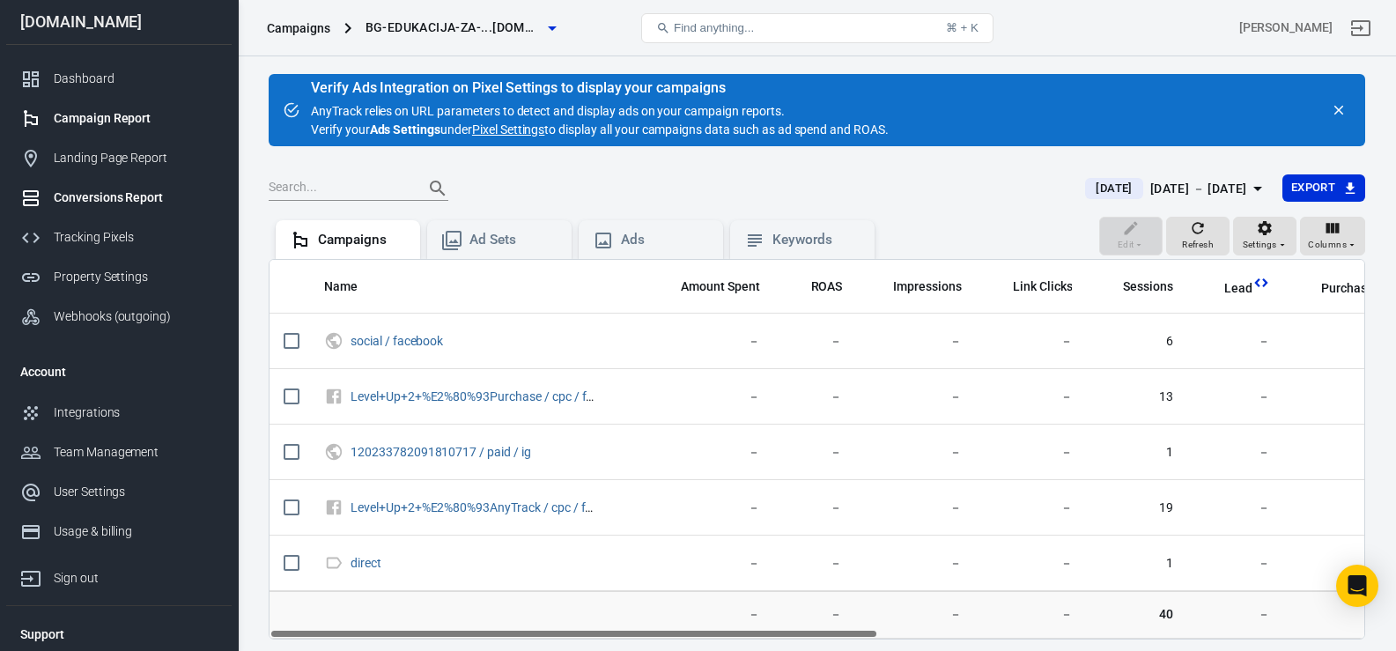
click at [102, 193] on div "Conversions Report" at bounding box center [136, 197] width 164 height 18
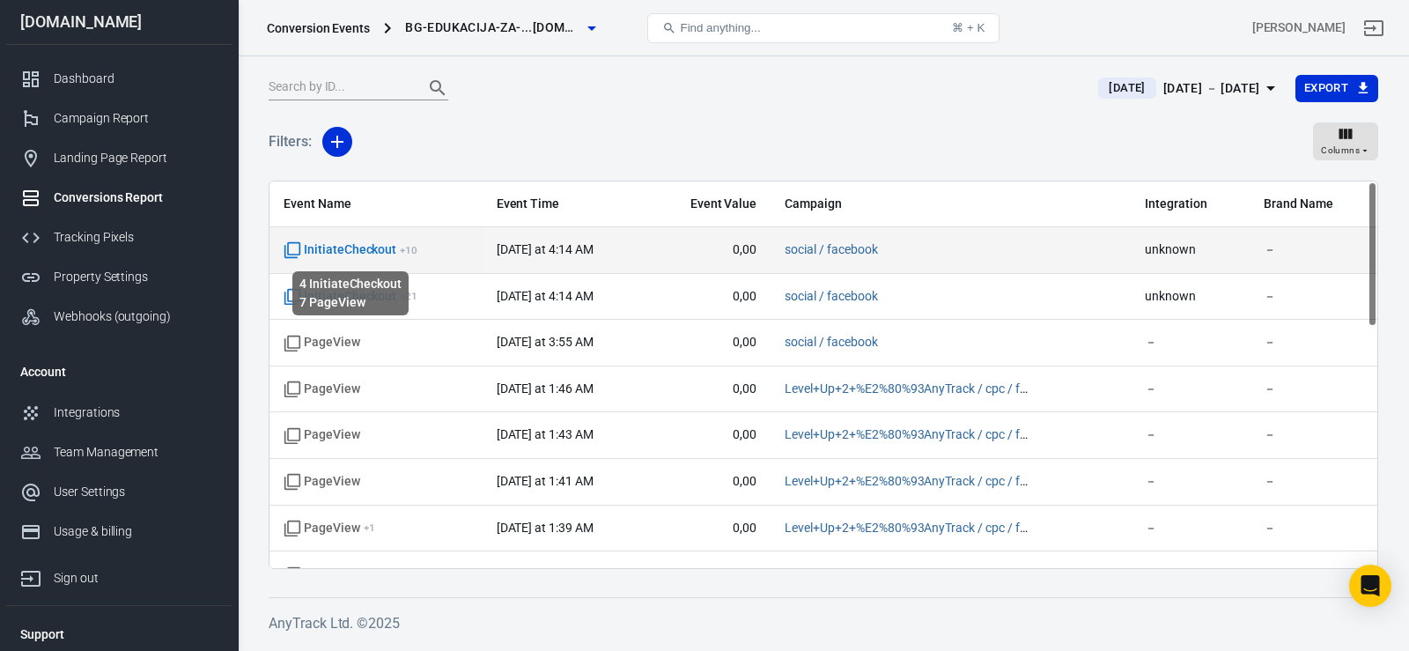
click at [350, 243] on span "InitiateCheckout + 10" at bounding box center [351, 250] width 134 height 18
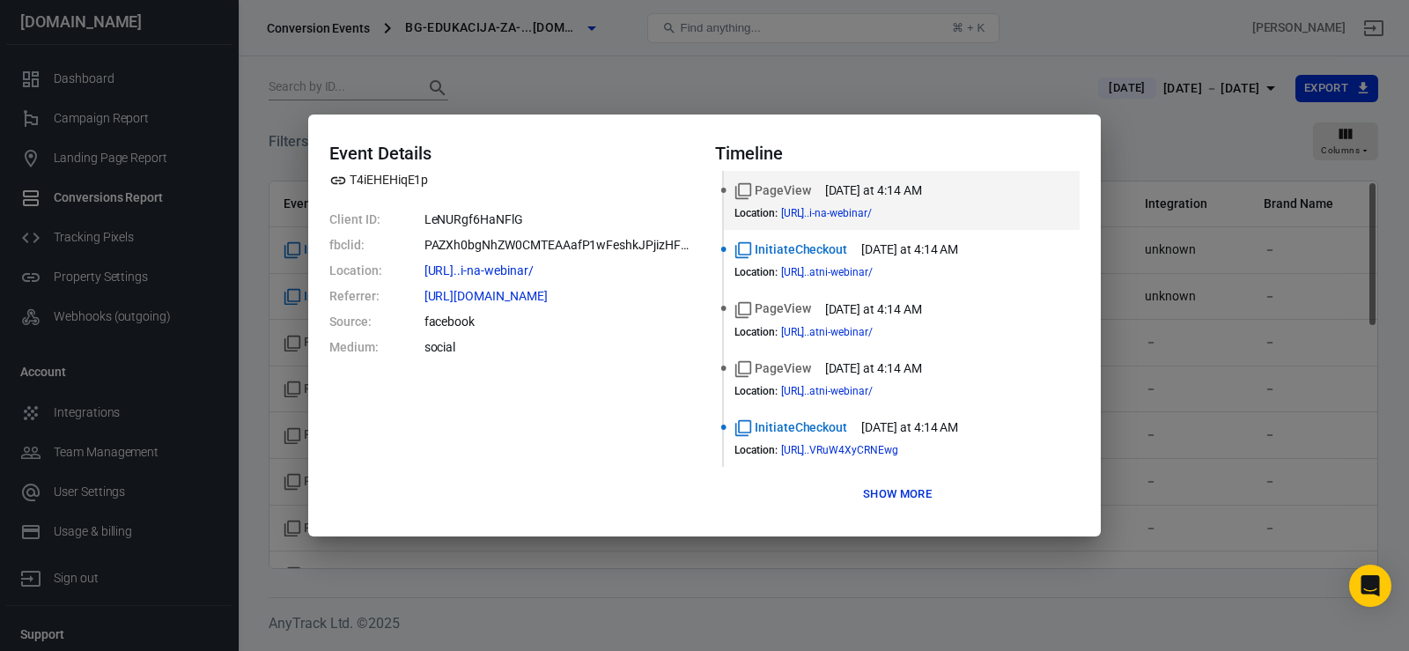
click at [852, 84] on div "Event Details T4iEHEHiqE1p Client ID: LeNURgf6HaNFlG fbclid: PAZXh0bgNhZW0CMTEA…" at bounding box center [704, 325] width 1409 height 651
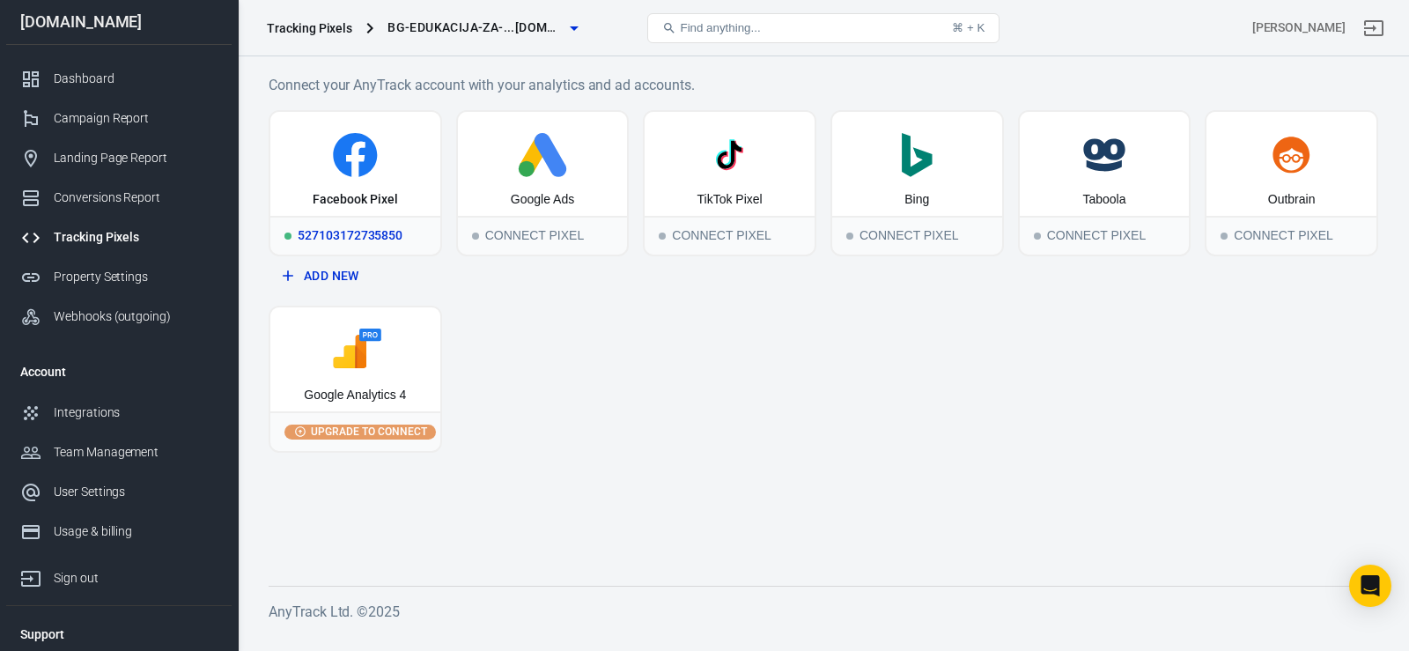
click at [370, 170] on icon at bounding box center [355, 155] width 44 height 44
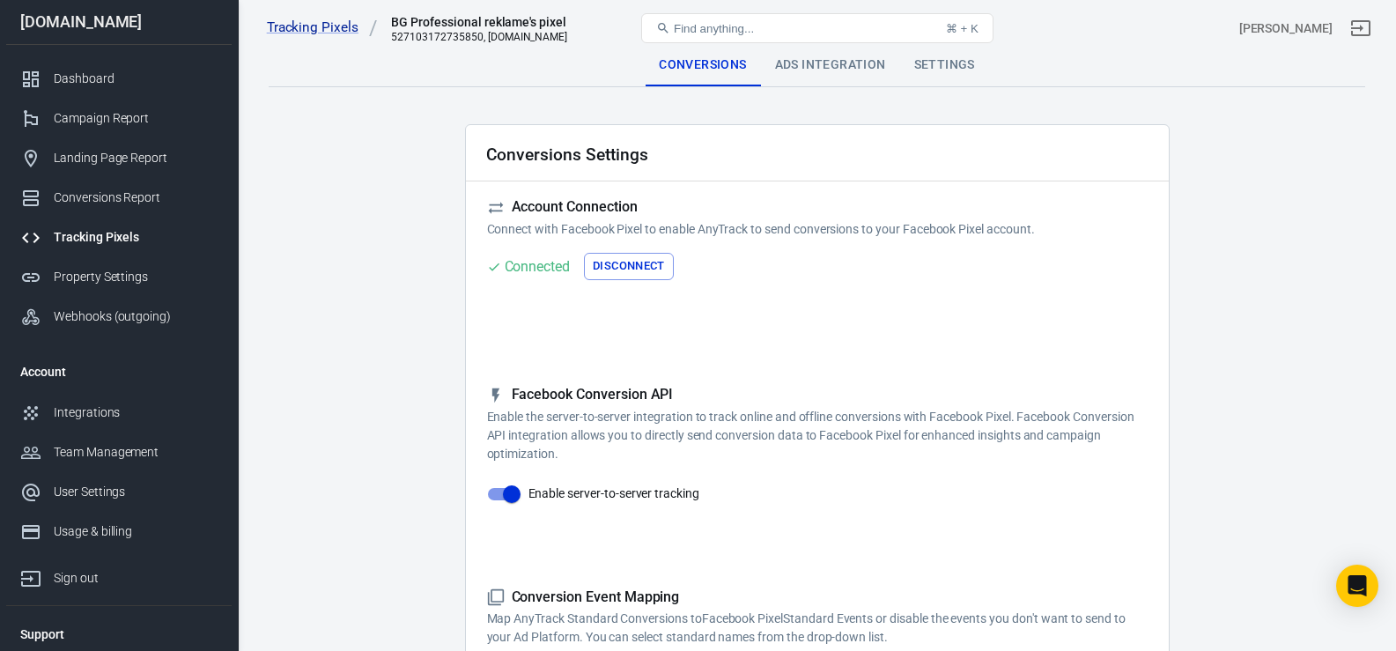
click at [841, 56] on div "Ads Integration" at bounding box center [830, 65] width 139 height 42
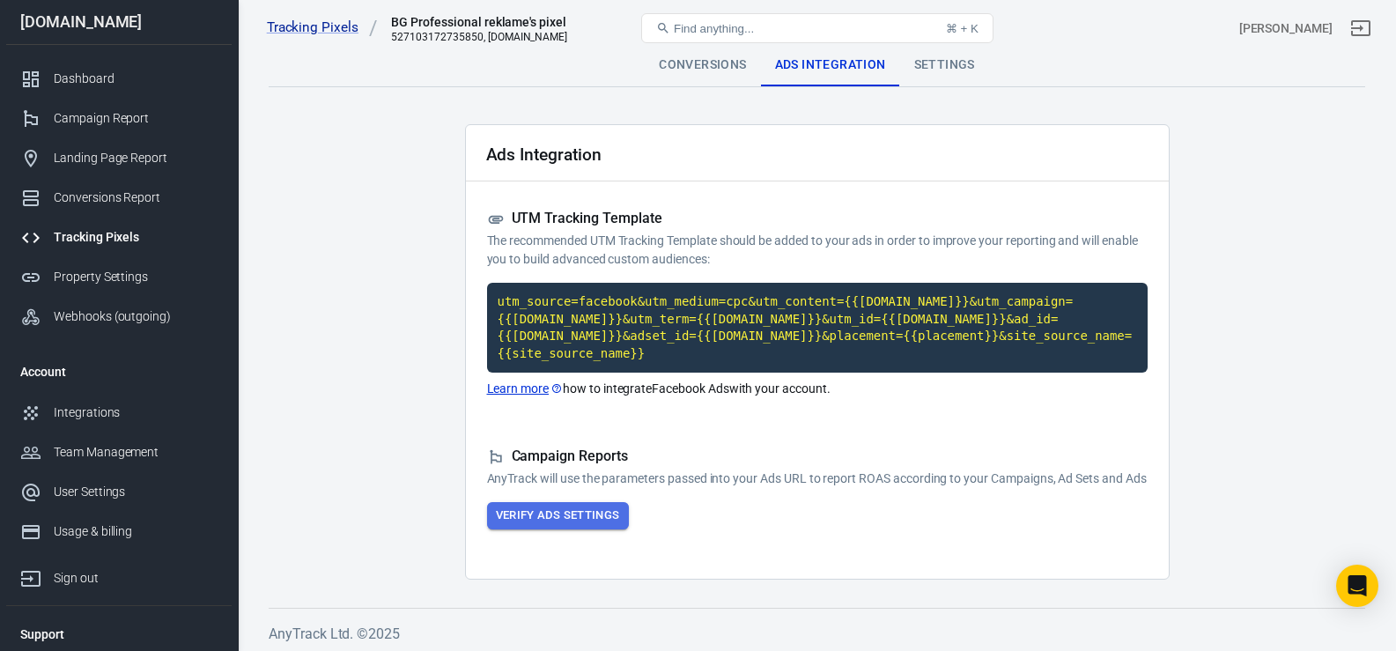
click at [503, 520] on button "Verify Ads Settings" at bounding box center [558, 515] width 142 height 27
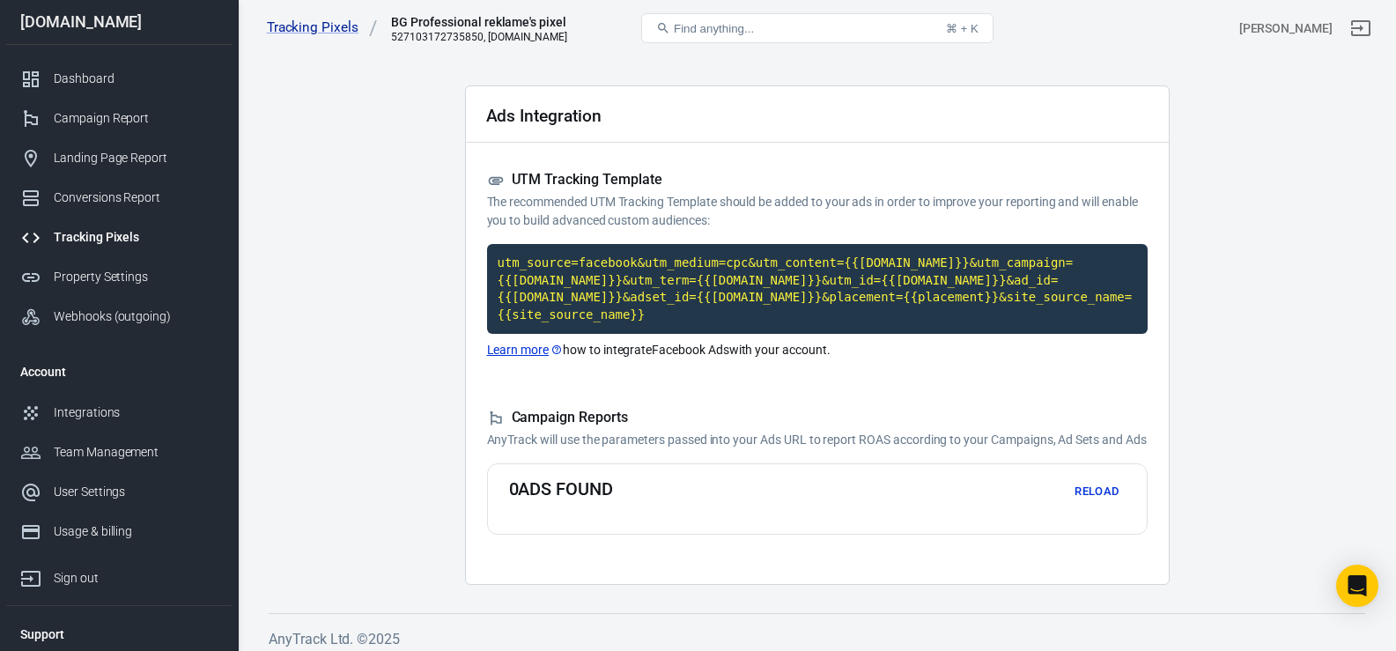
scroll to position [49, 0]
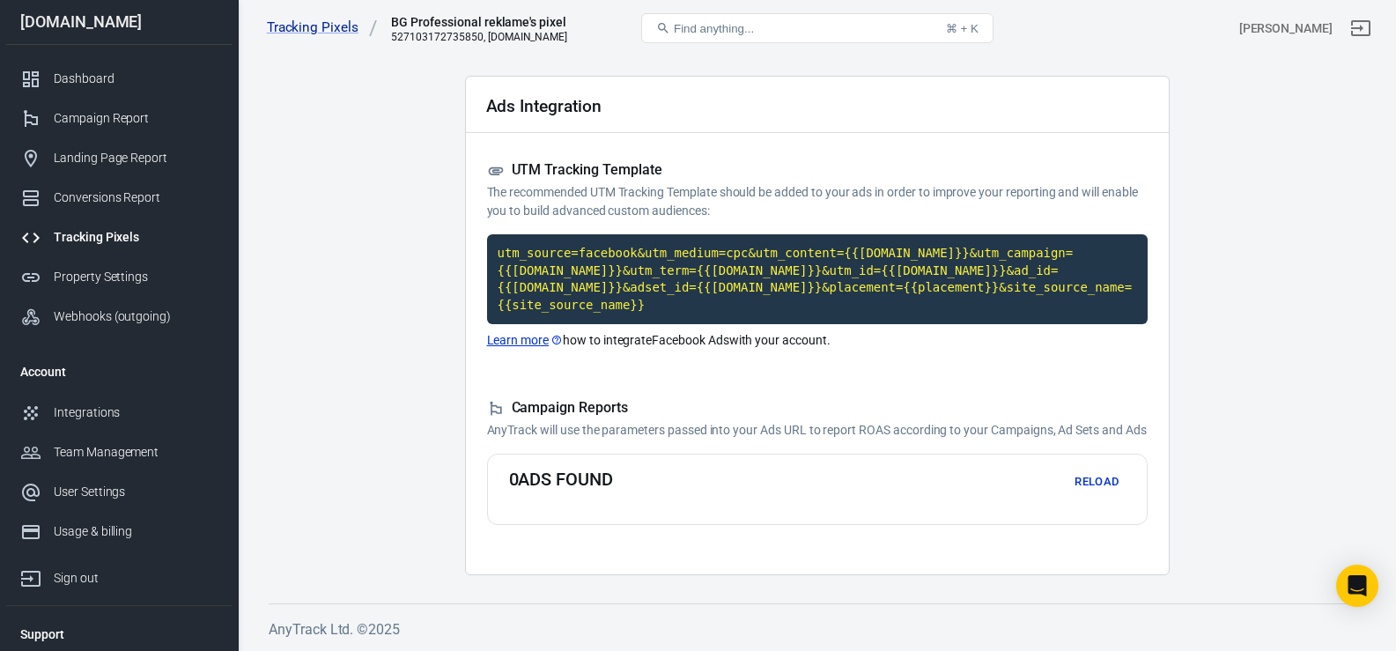
click at [1091, 477] on button "Reload" at bounding box center [1097, 481] width 56 height 27
click at [97, 203] on div "Conversions Report" at bounding box center [136, 197] width 164 height 18
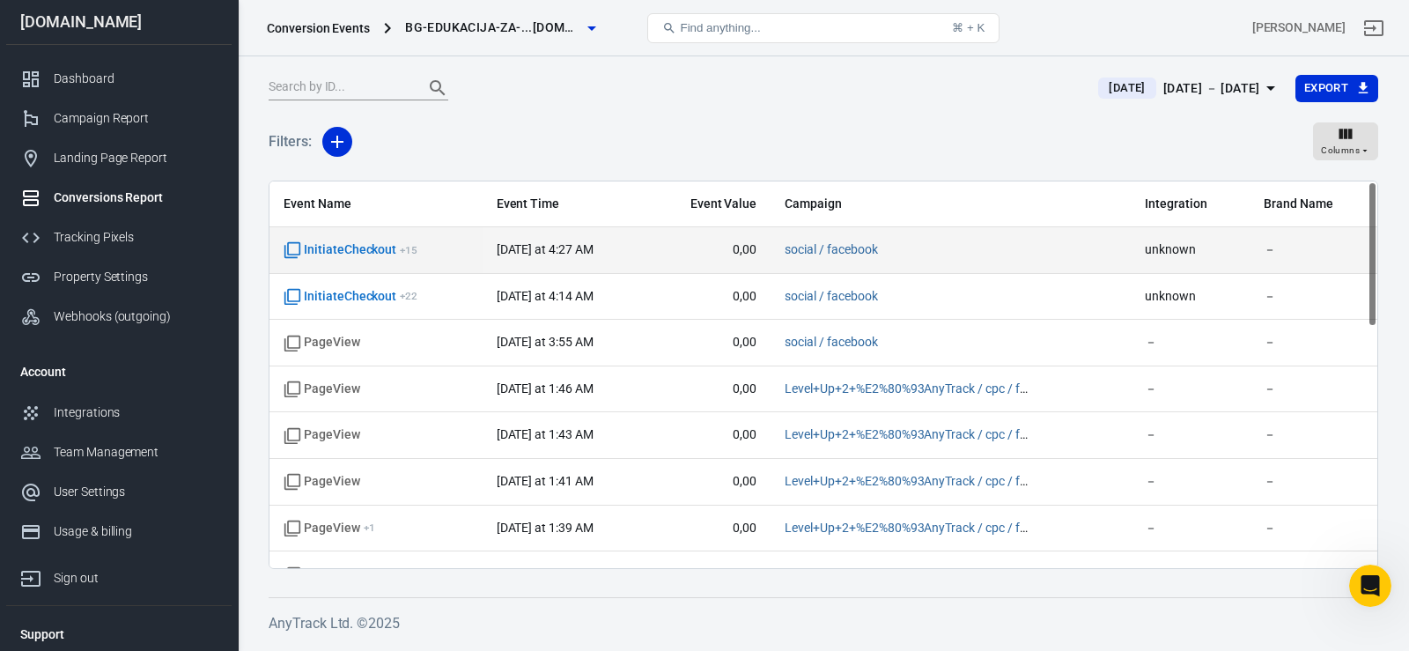
click at [495, 242] on td "[DATE] at 4:27 AM" at bounding box center [565, 250] width 165 height 47
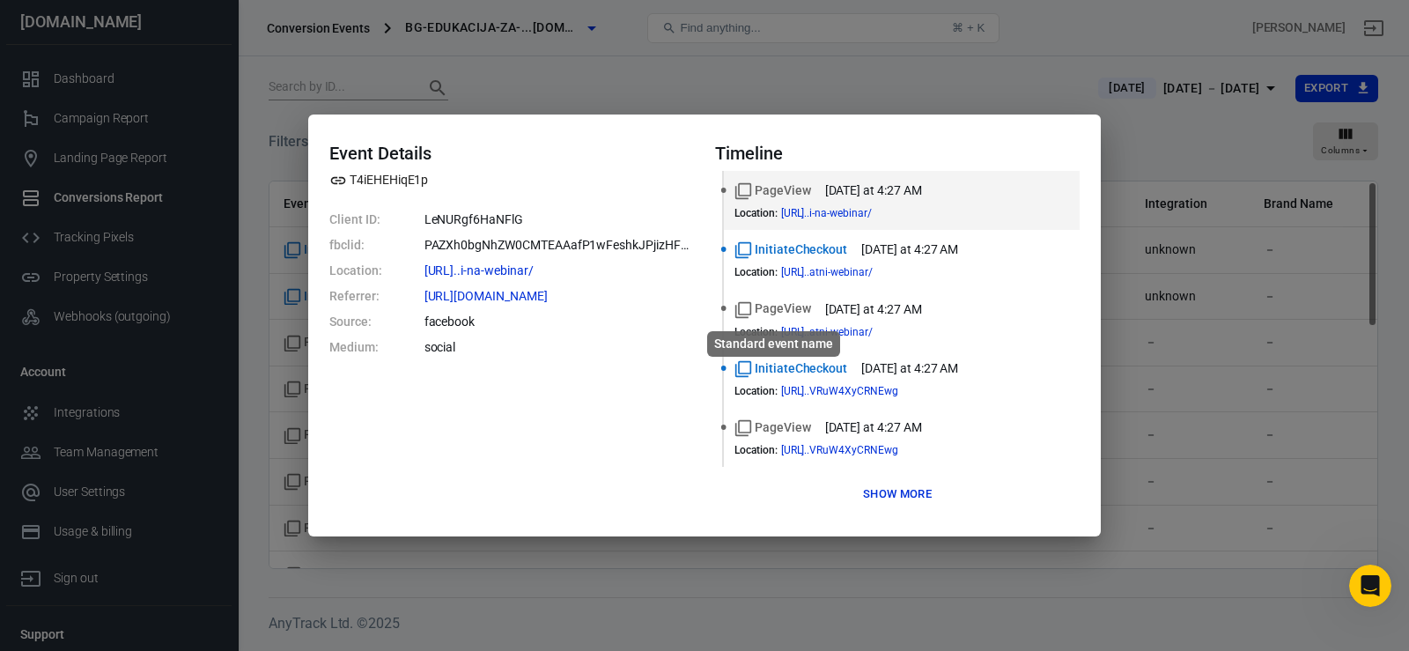
click at [808, 330] on div "Standard event name" at bounding box center [773, 339] width 136 height 40
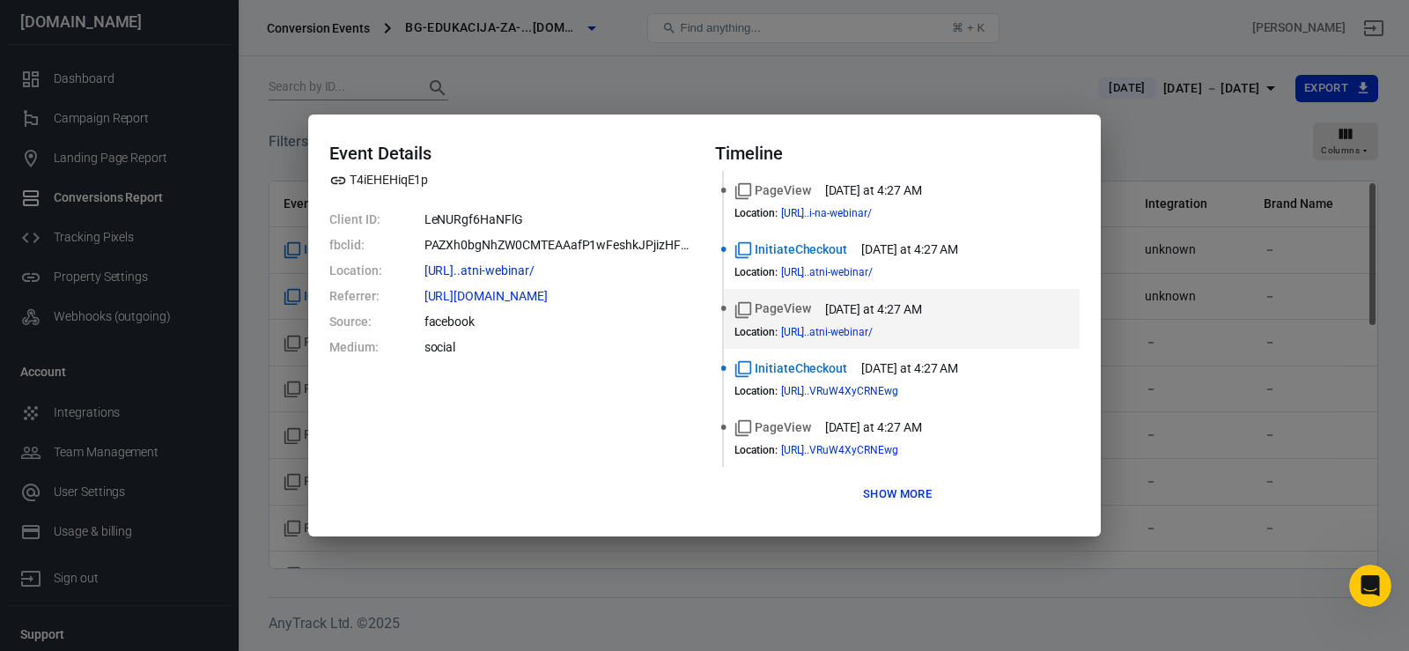
click at [481, 245] on dd "PAZXh0bgNhZW0CMTEAAafP1wFeshkJPjizHFqnHVgZtPKB4s_d_Sk3oi0KWXNjtRFBuHDtcXHDWEq2c…" at bounding box center [558, 245] width 269 height 18
click at [859, 88] on div "Event Details T4iEHEHiqE1p Client ID: LeNURgf6HaNFlG fbclid: PAZXh0bgNhZW0CMTEA…" at bounding box center [704, 325] width 1409 height 651
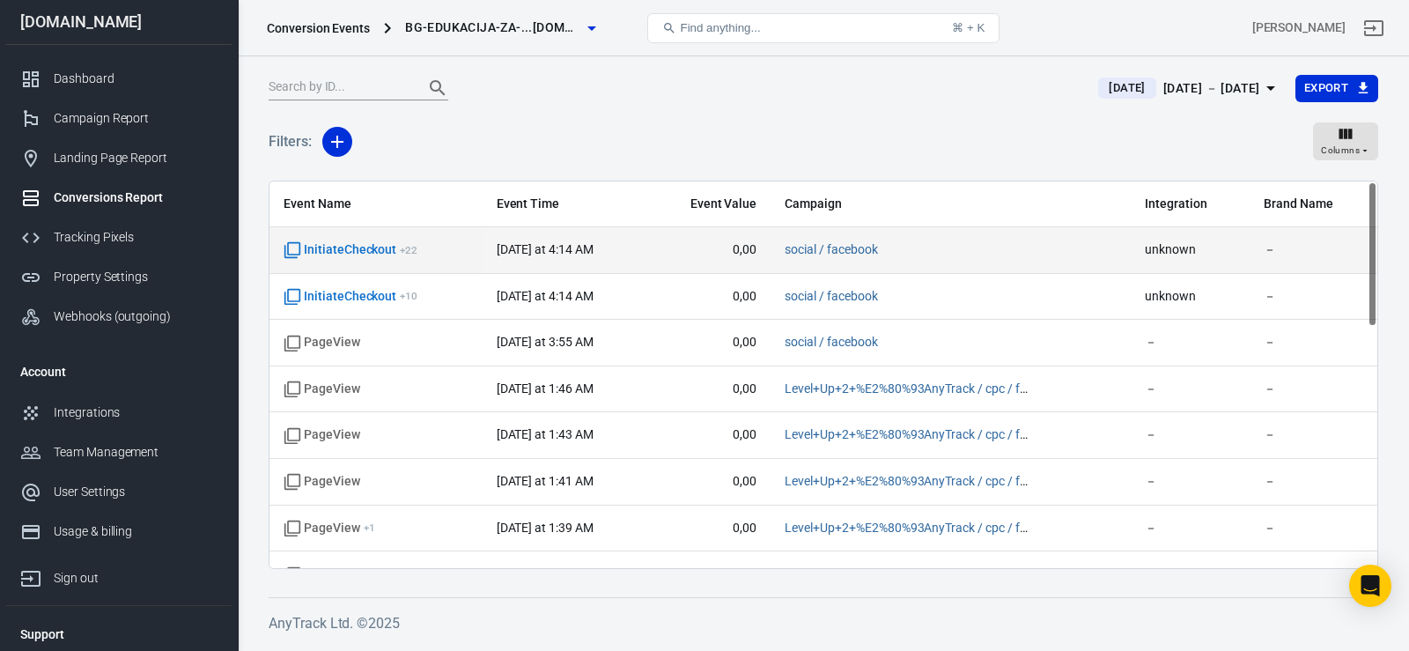
click at [372, 254] on span "InitiateCheckout + 22" at bounding box center [351, 250] width 134 height 18
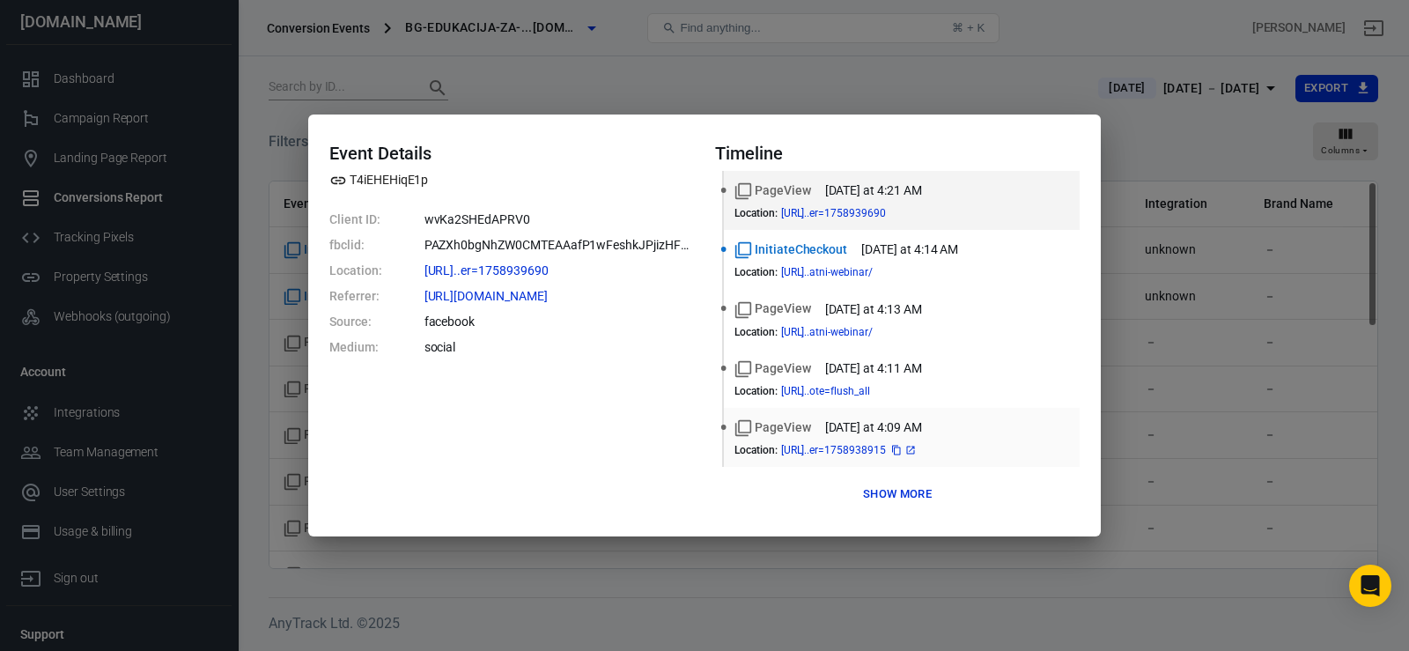
click at [916, 446] on icon at bounding box center [910, 450] width 11 height 11
click at [895, 501] on button "Show more" at bounding box center [897, 494] width 77 height 27
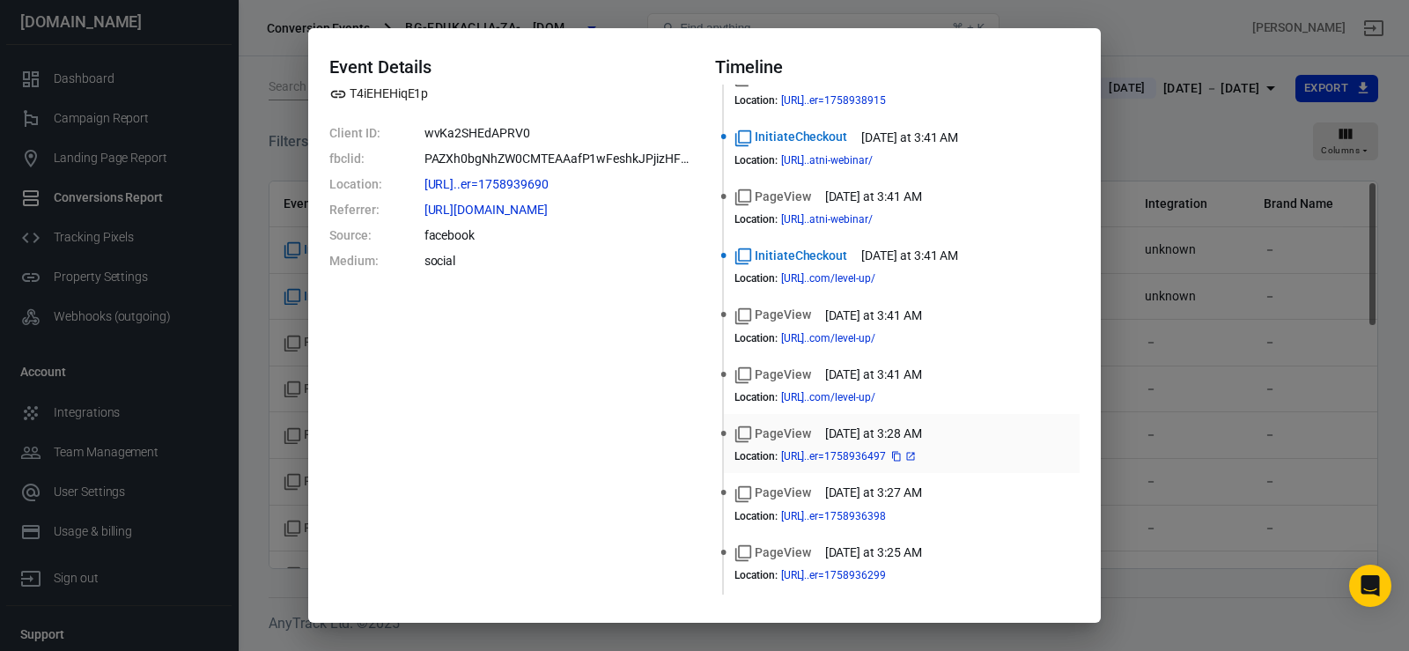
scroll to position [292, 0]
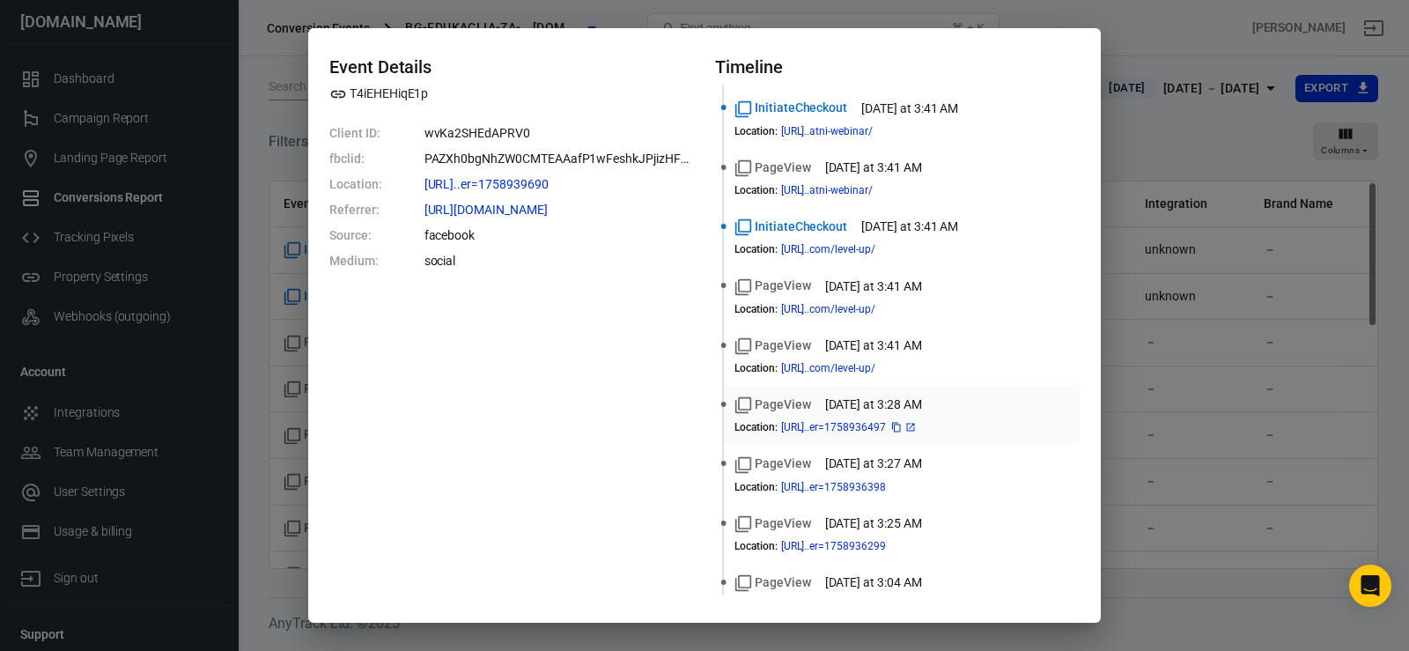
click at [916, 430] on icon at bounding box center [910, 427] width 11 height 11
click at [1176, 136] on div "Event Details T4iEHEHiqE1p Client ID: wvKa2SHEdAPRV0 fbclid: PAZXh0bgNhZW0CMTEA…" at bounding box center [704, 325] width 1409 height 651
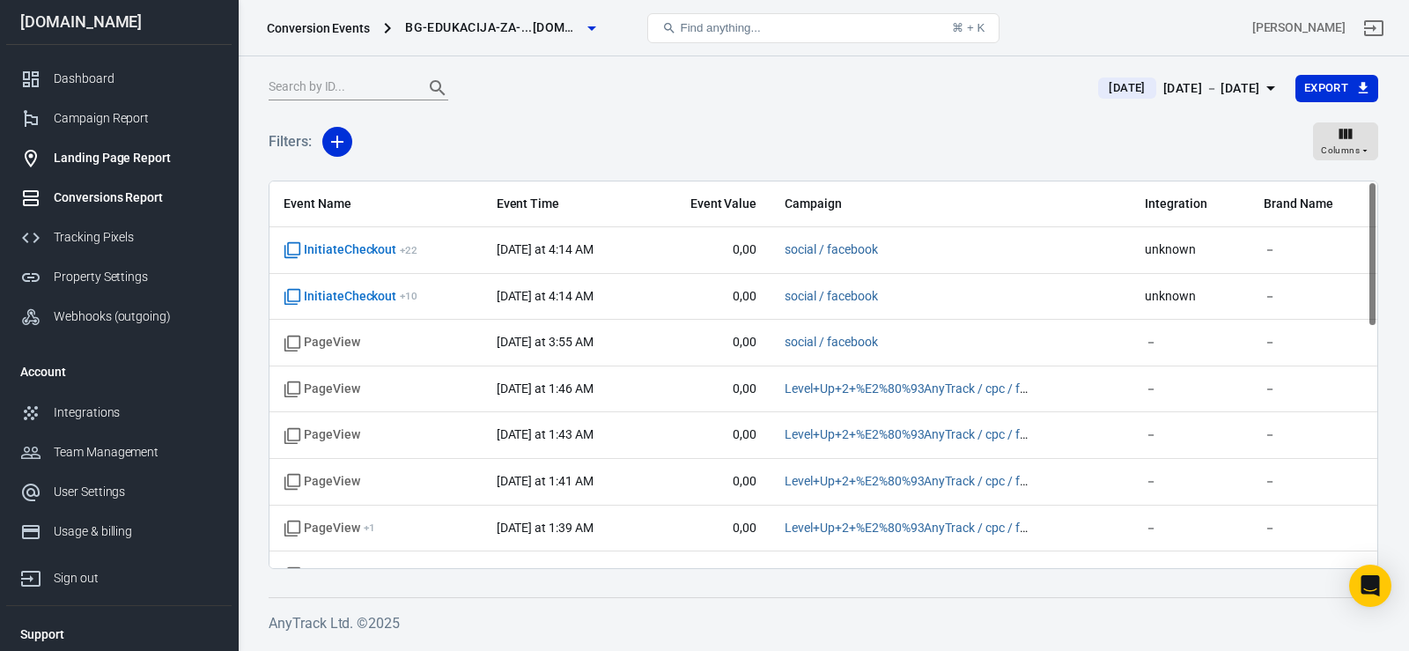
click at [100, 158] on div "Landing Page Report" at bounding box center [136, 158] width 164 height 18
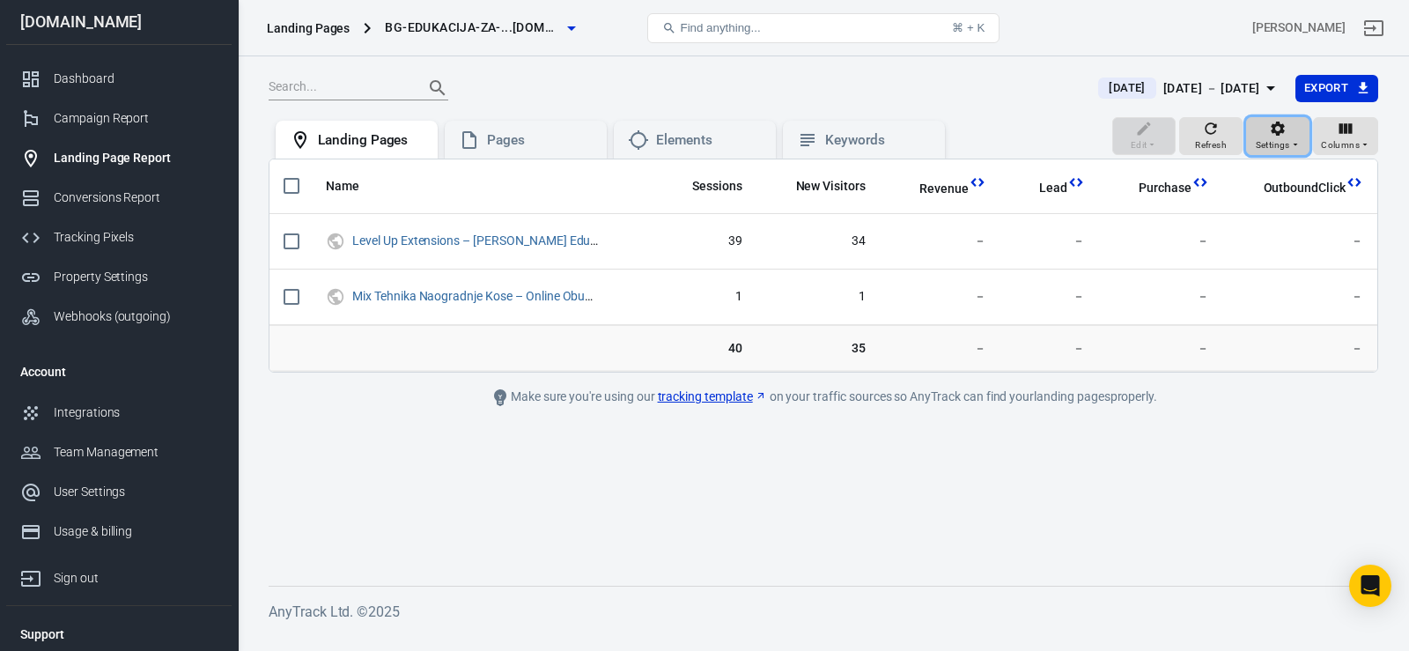
click at [1282, 137] on span "Settings" at bounding box center [1273, 145] width 34 height 16
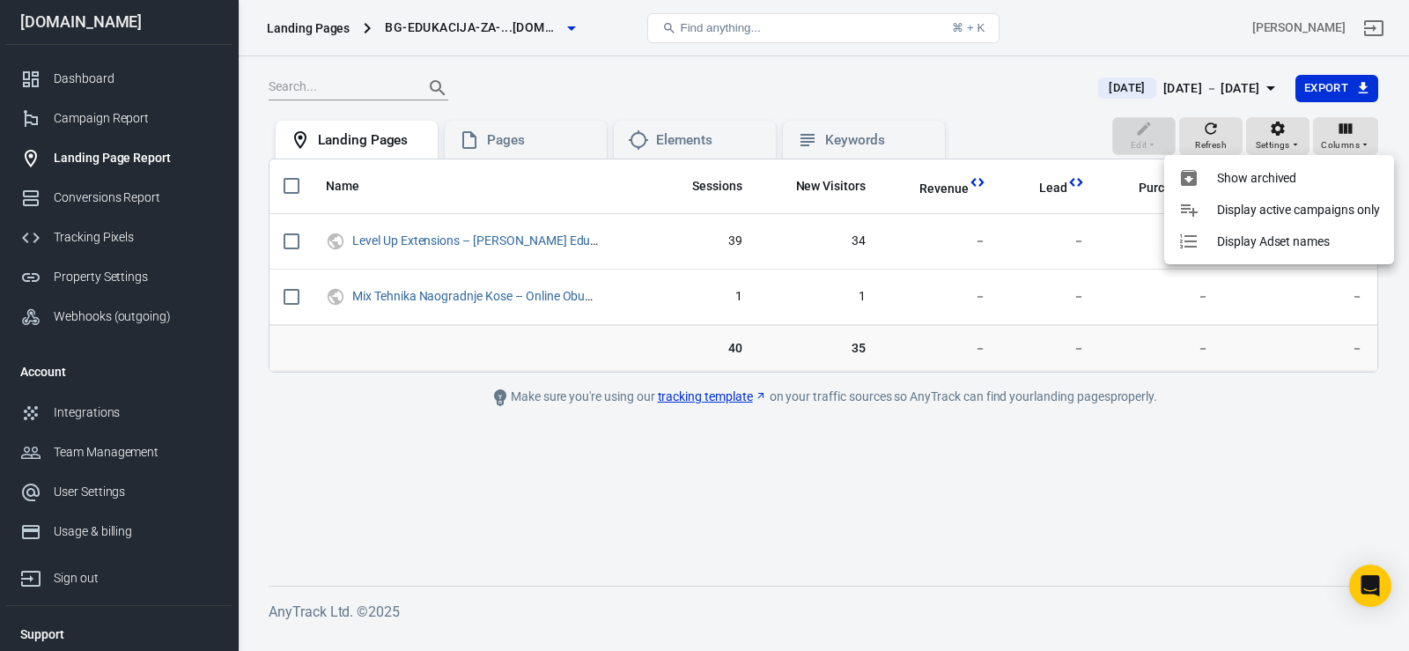
click at [969, 82] on div at bounding box center [704, 325] width 1409 height 651
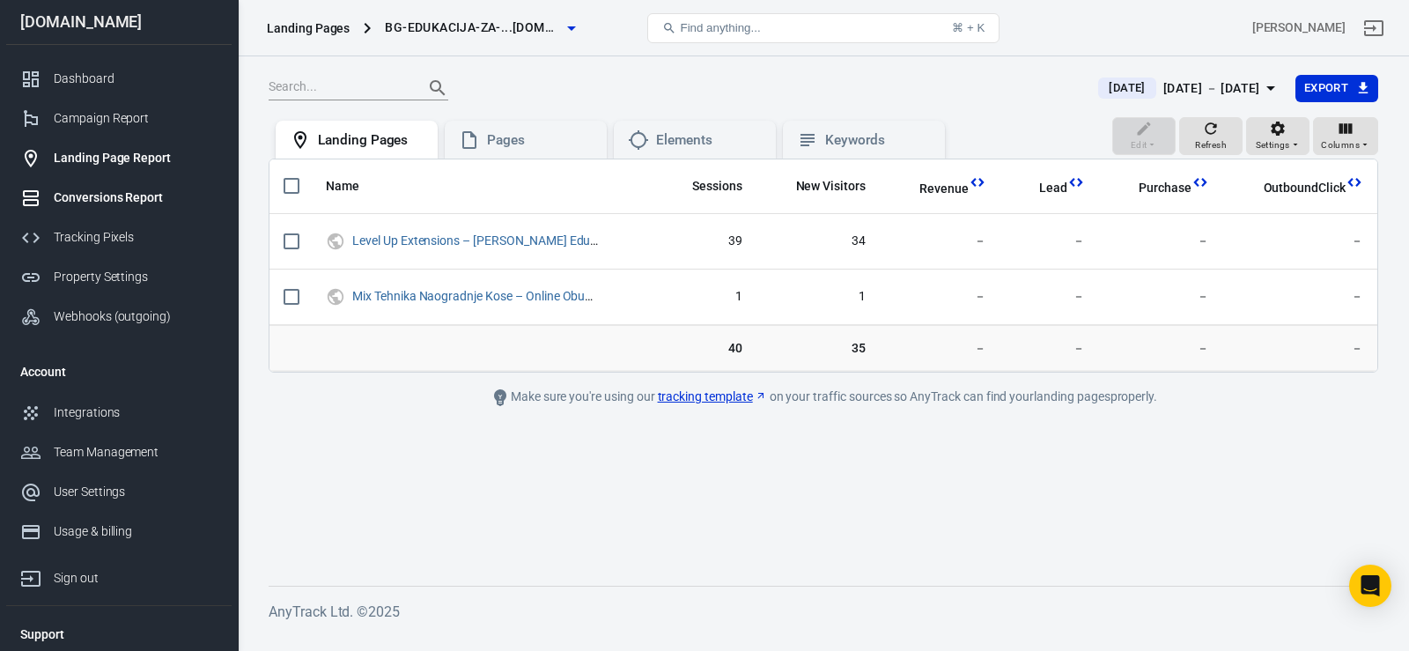
click at [129, 191] on div "Conversions Report" at bounding box center [136, 197] width 164 height 18
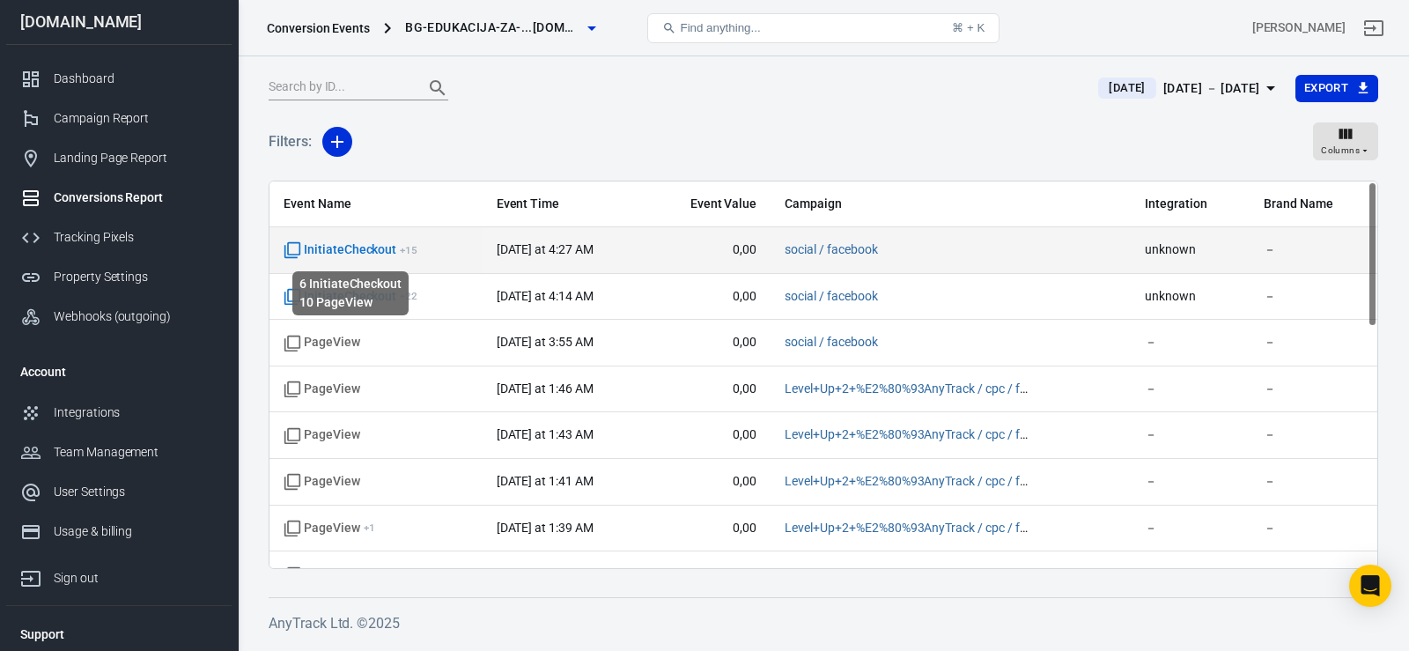
click at [361, 253] on span "InitiateCheckout + 15" at bounding box center [351, 250] width 134 height 18
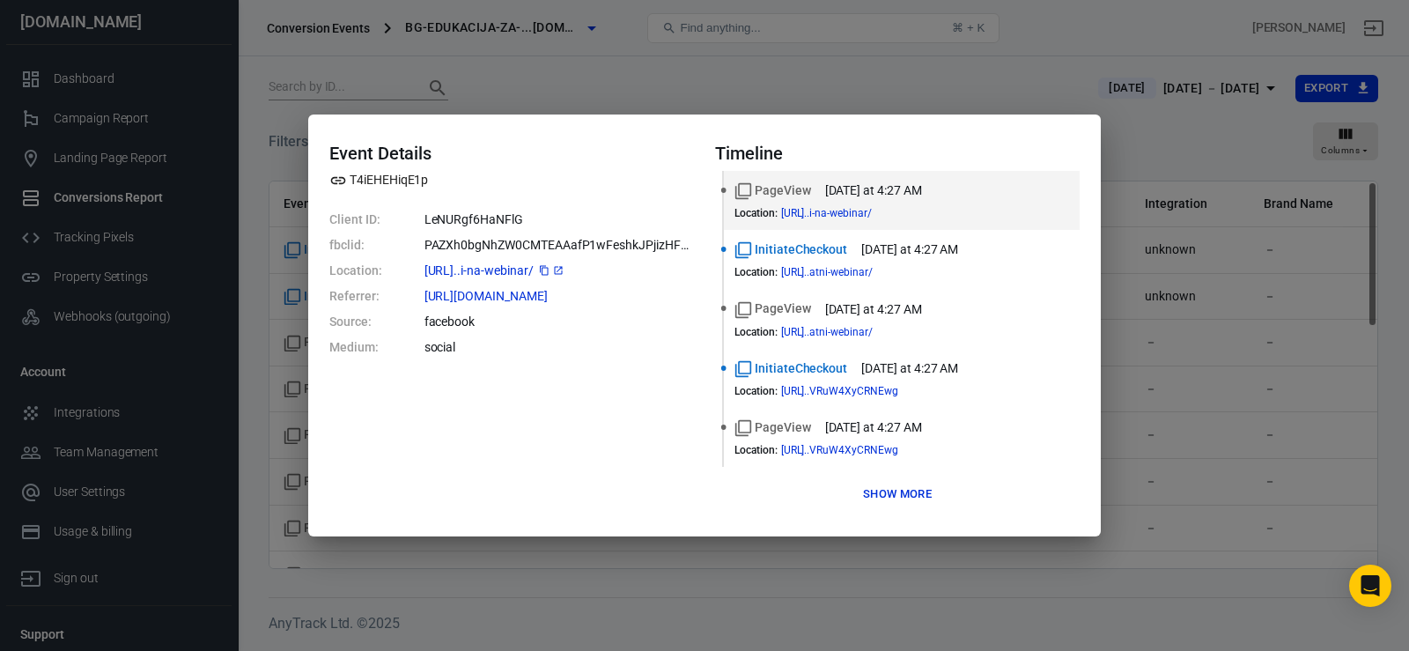
drag, startPoint x: 410, startPoint y: 268, endPoint x: 638, endPoint y: 271, distance: 228.1
click at [638, 271] on dl "Client ID: LeNURgf6HaNFlG fbclid: PAZXh0bgNhZW0CMTEAAafP1wFeshkJPjizHFqnHVgZtPK…" at bounding box center [511, 283] width 365 height 146
copy span "https://bg-edukacija-za-fr...i-na-webinar/"
click at [630, 476] on div "Event Details T4iEHEHiqE1p Client ID: LeNURgf6HaNFlG fbclid: PAZXh0bgNhZW0CMTEA…" at bounding box center [511, 325] width 365 height 365
click at [898, 497] on button "Show more" at bounding box center [897, 494] width 77 height 27
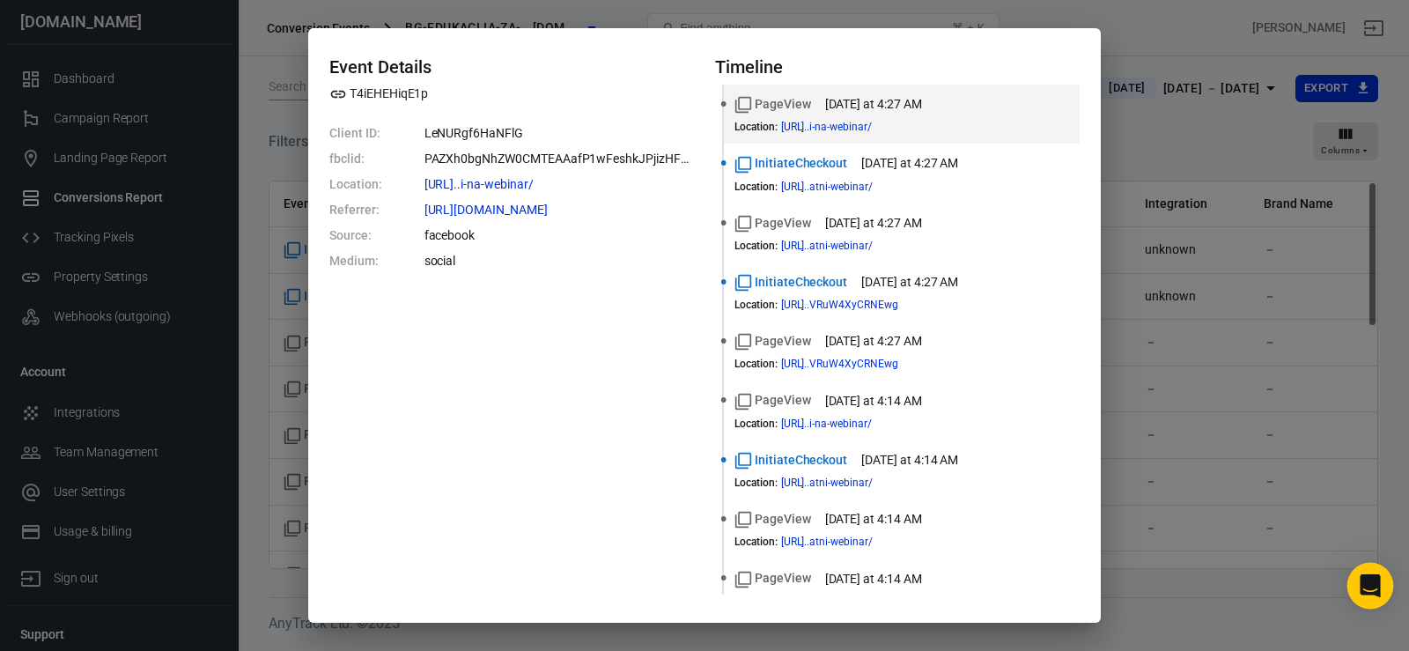
click at [1367, 601] on div "Open Intercom Messenger" at bounding box center [1370, 586] width 47 height 47
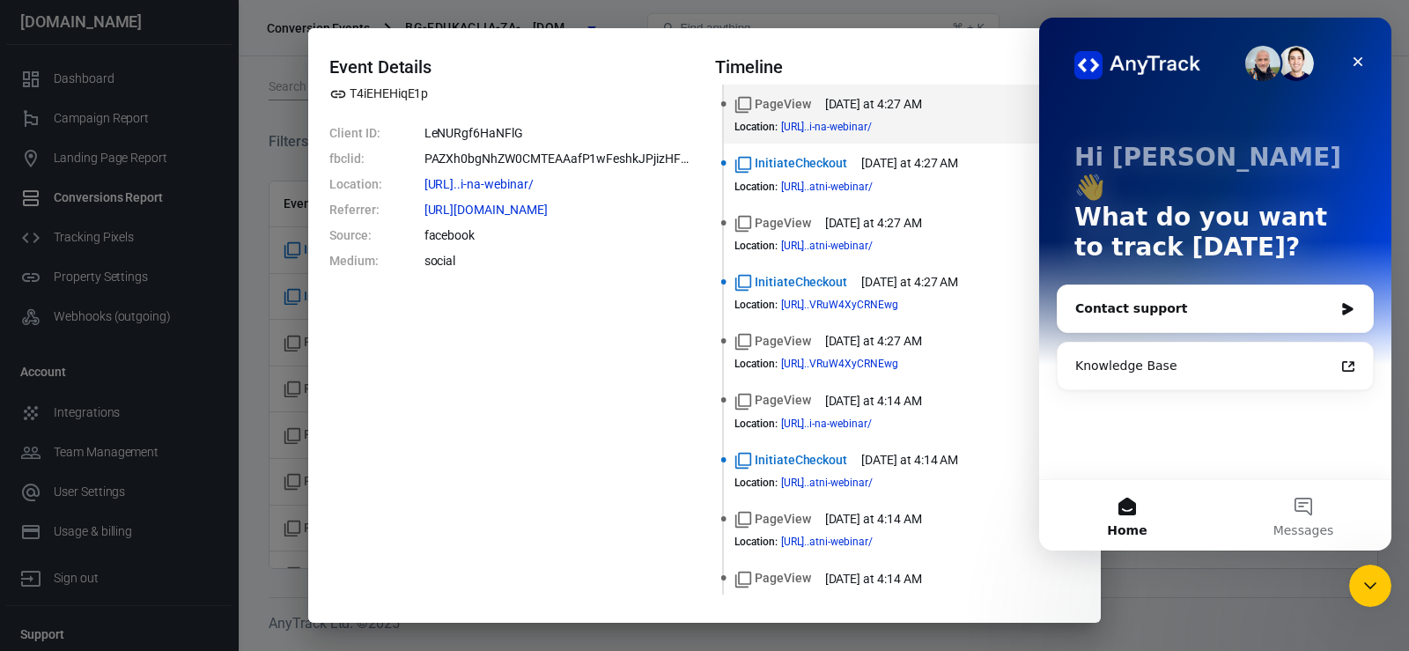
click at [1161, 299] on div "Contact support" at bounding box center [1204, 308] width 258 height 18
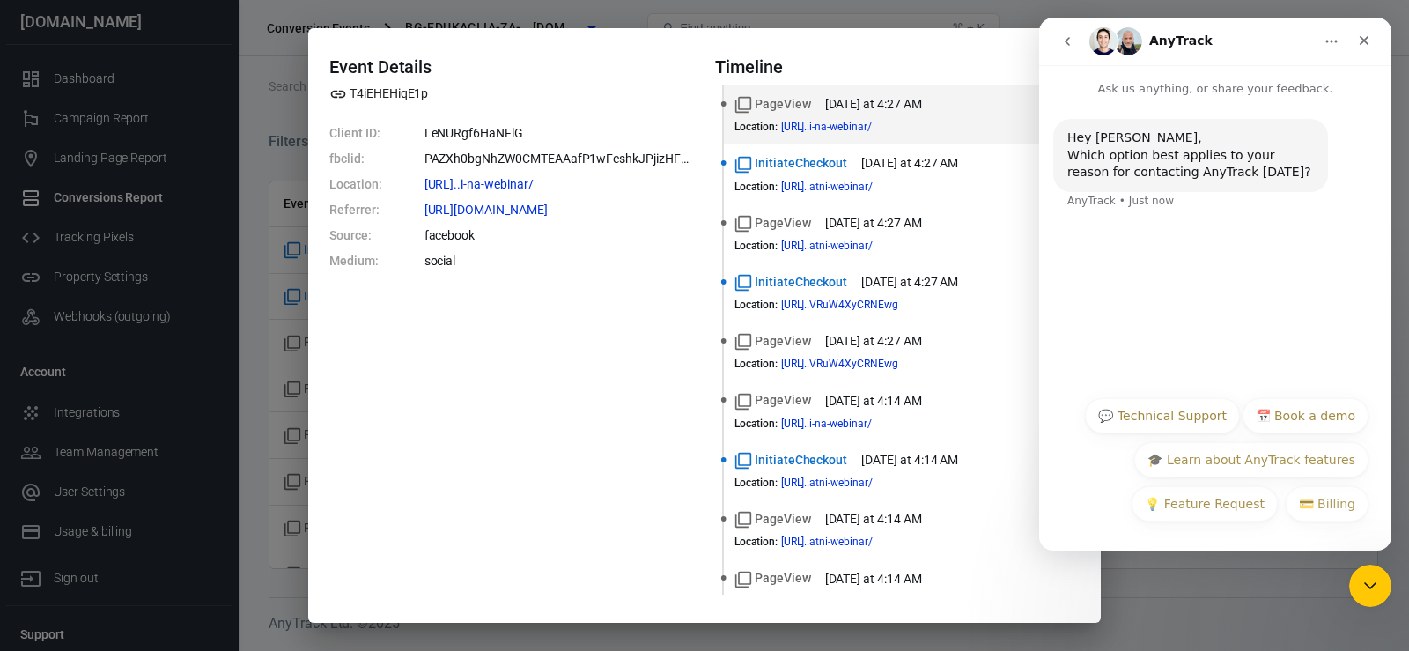
click at [1176, 418] on button "💬 Technical Support" at bounding box center [1162, 415] width 155 height 35
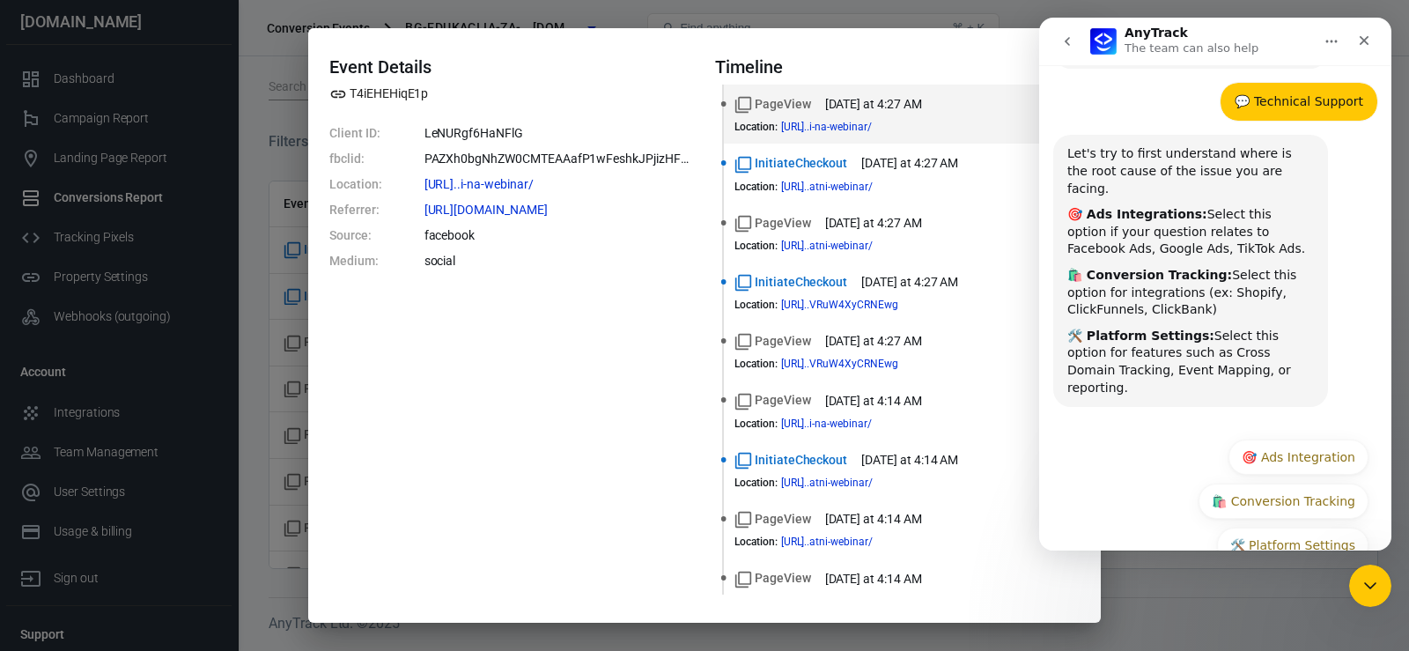
scroll to position [130, 0]
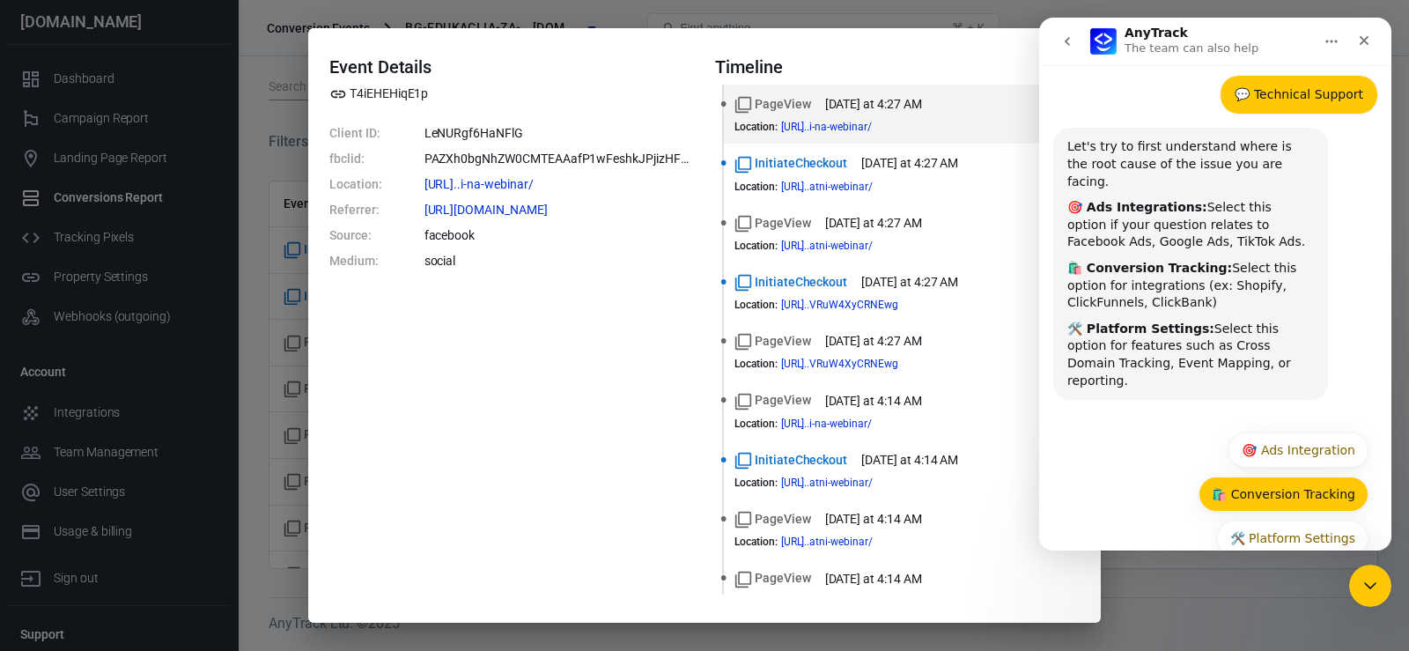
click at [1268, 476] on button "🛍️ Conversion Tracking" at bounding box center [1284, 493] width 170 height 35
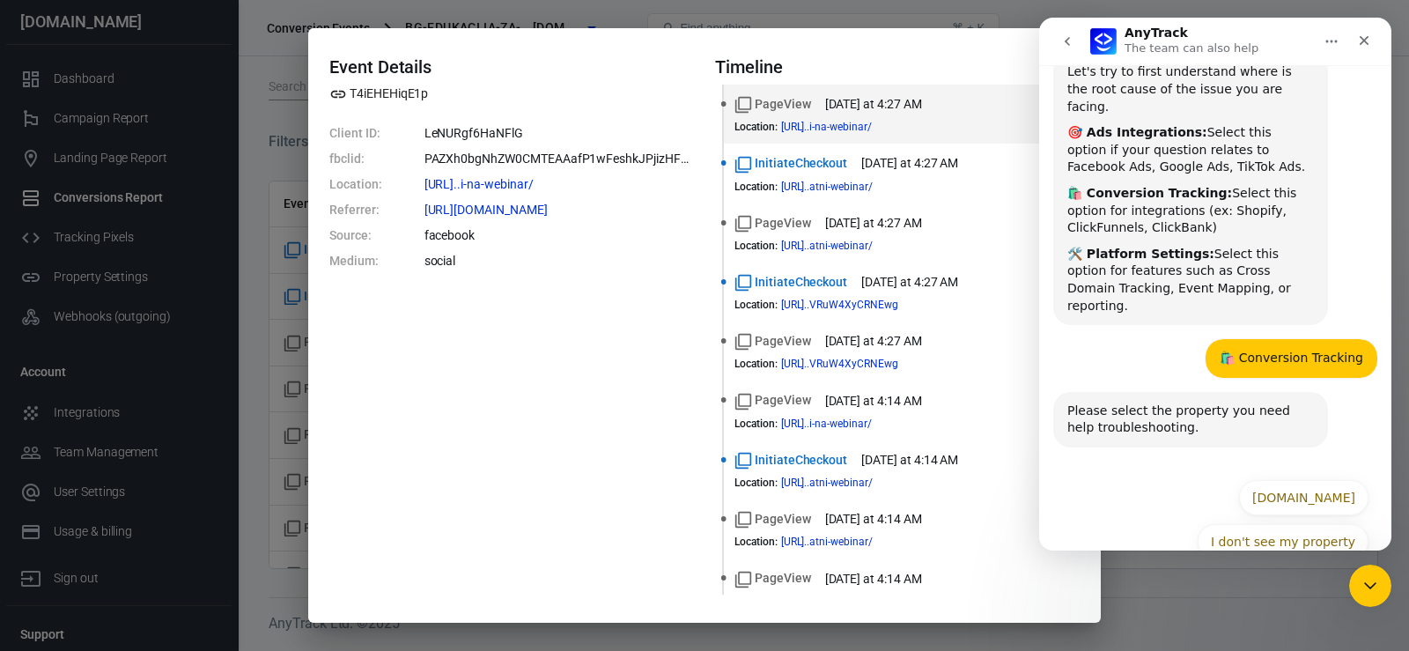
scroll to position [209, 0]
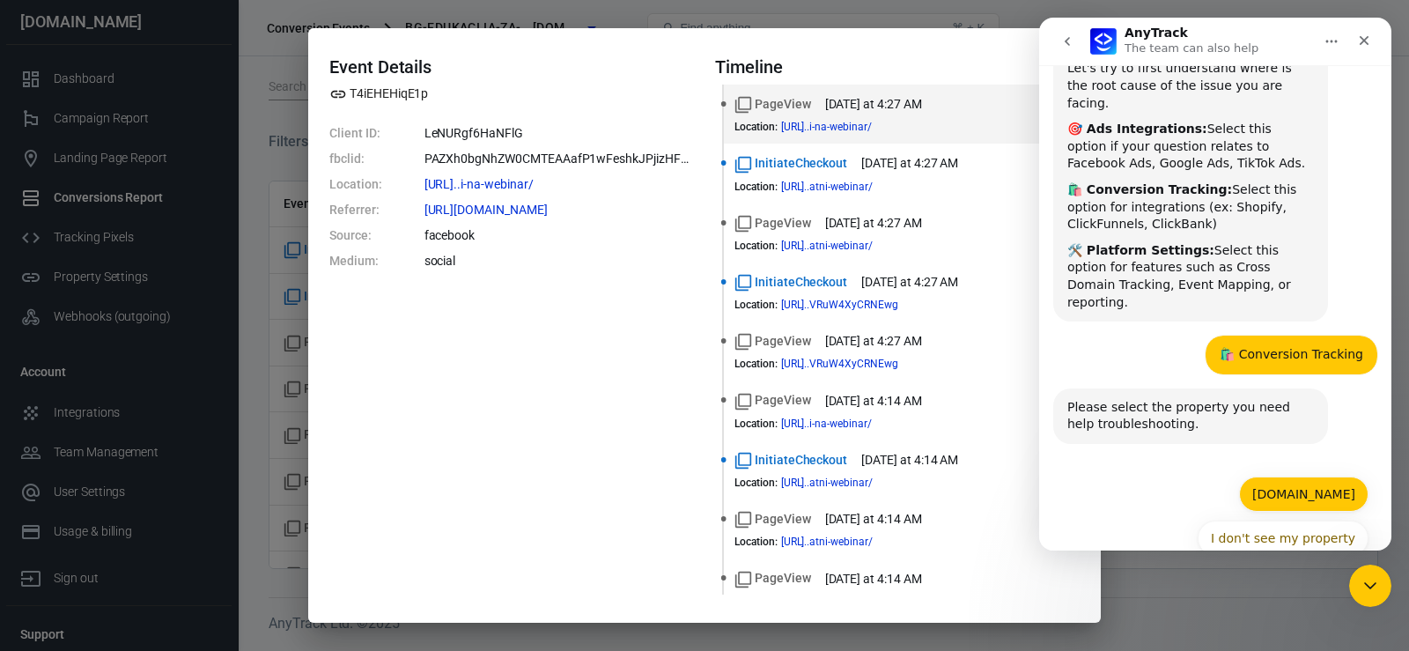
click at [1241, 476] on button "[DOMAIN_NAME]" at bounding box center [1303, 493] width 129 height 35
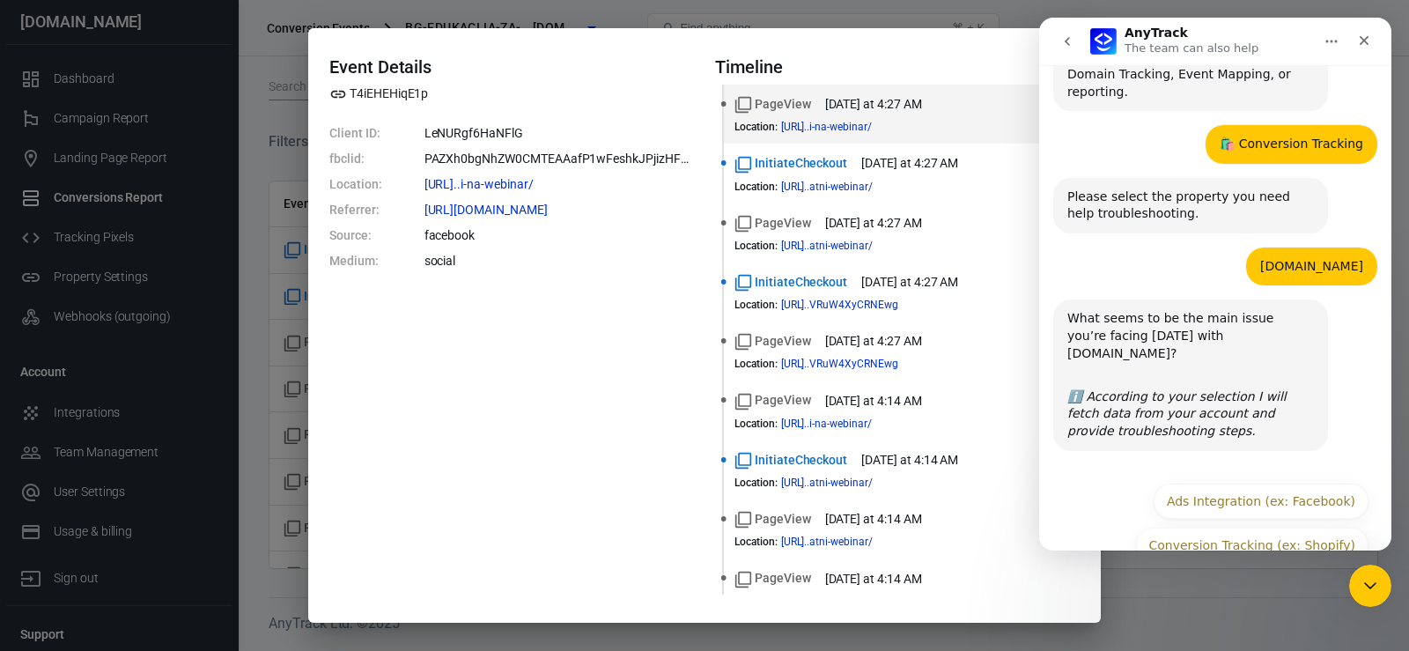
scroll to position [425, 0]
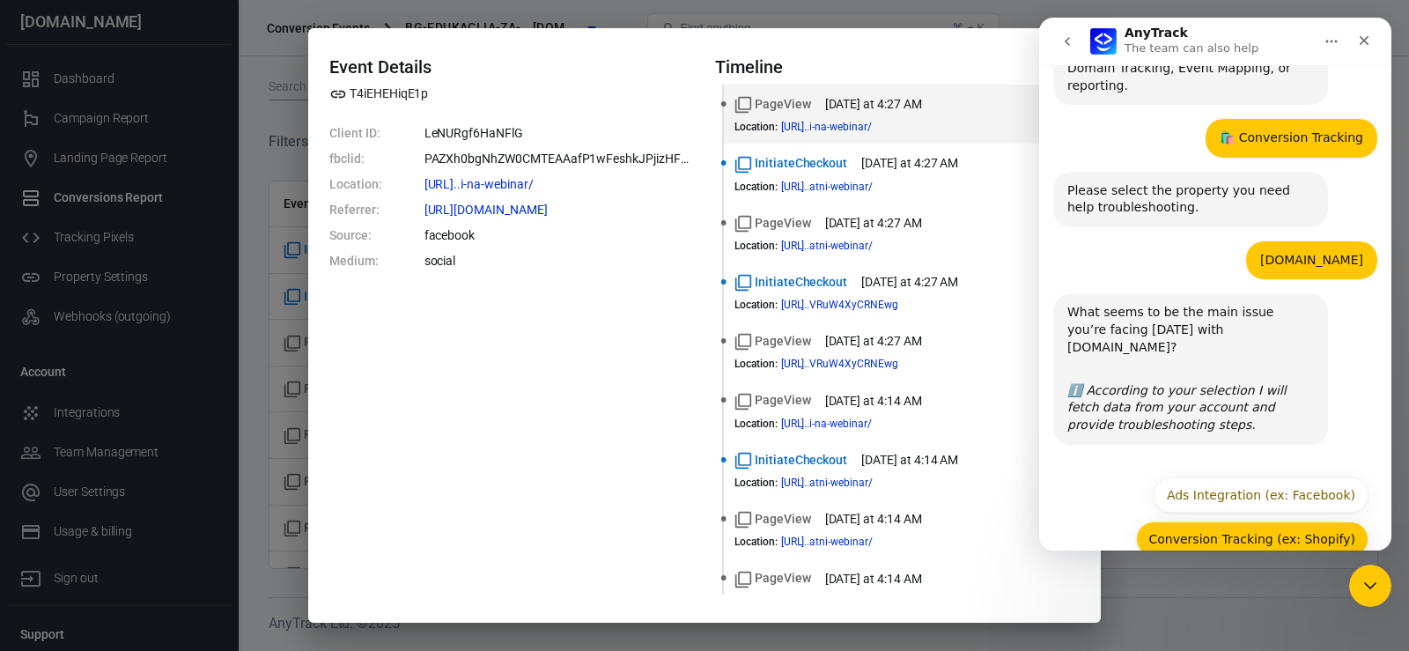
click at [1230, 521] on button "Conversion Tracking (ex: Shopify)" at bounding box center [1252, 538] width 233 height 35
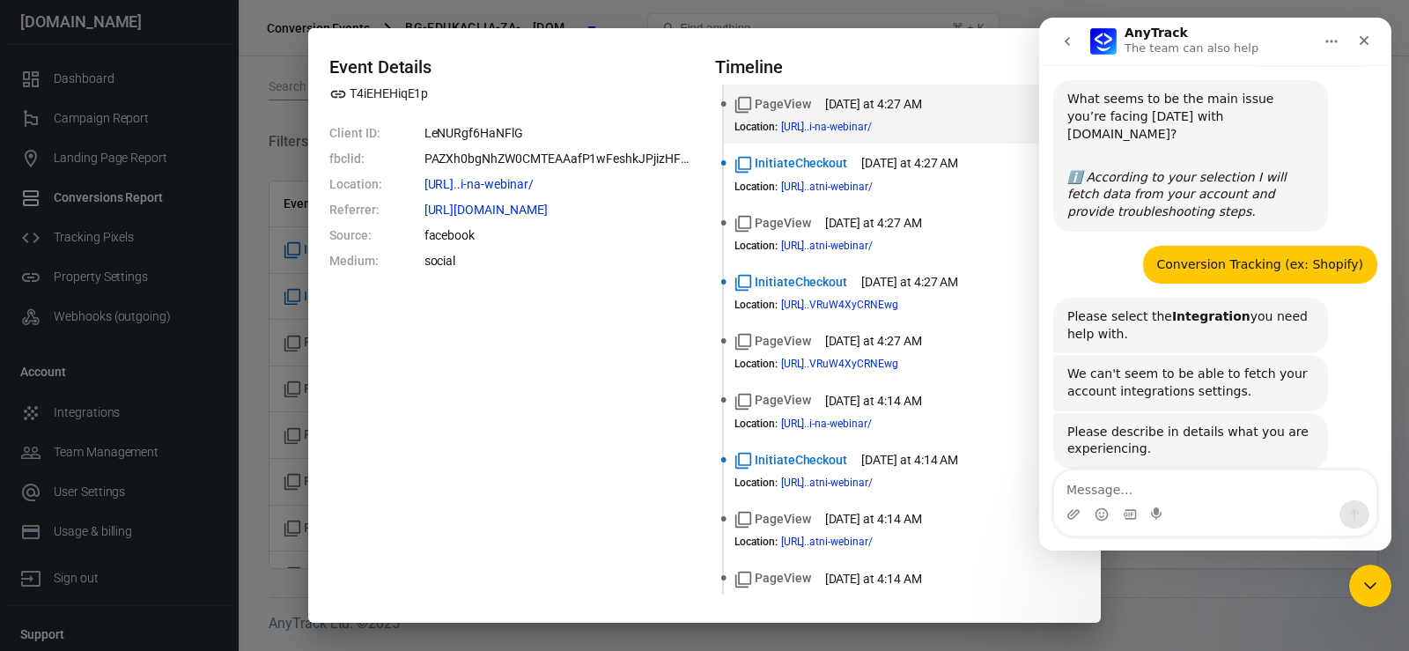
scroll to position [639, 0]
click at [1124, 307] on div "Please select the Integration you need help with." at bounding box center [1190, 324] width 247 height 34
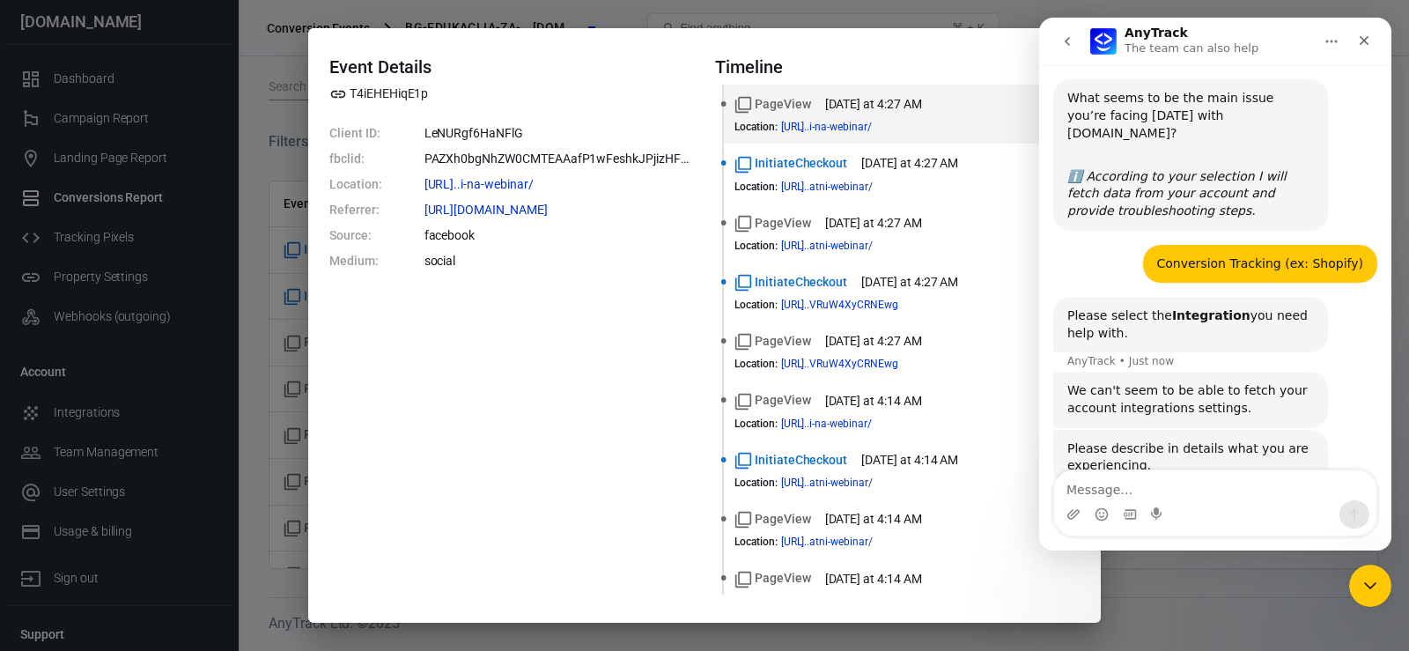
scroll to position [657, 0]
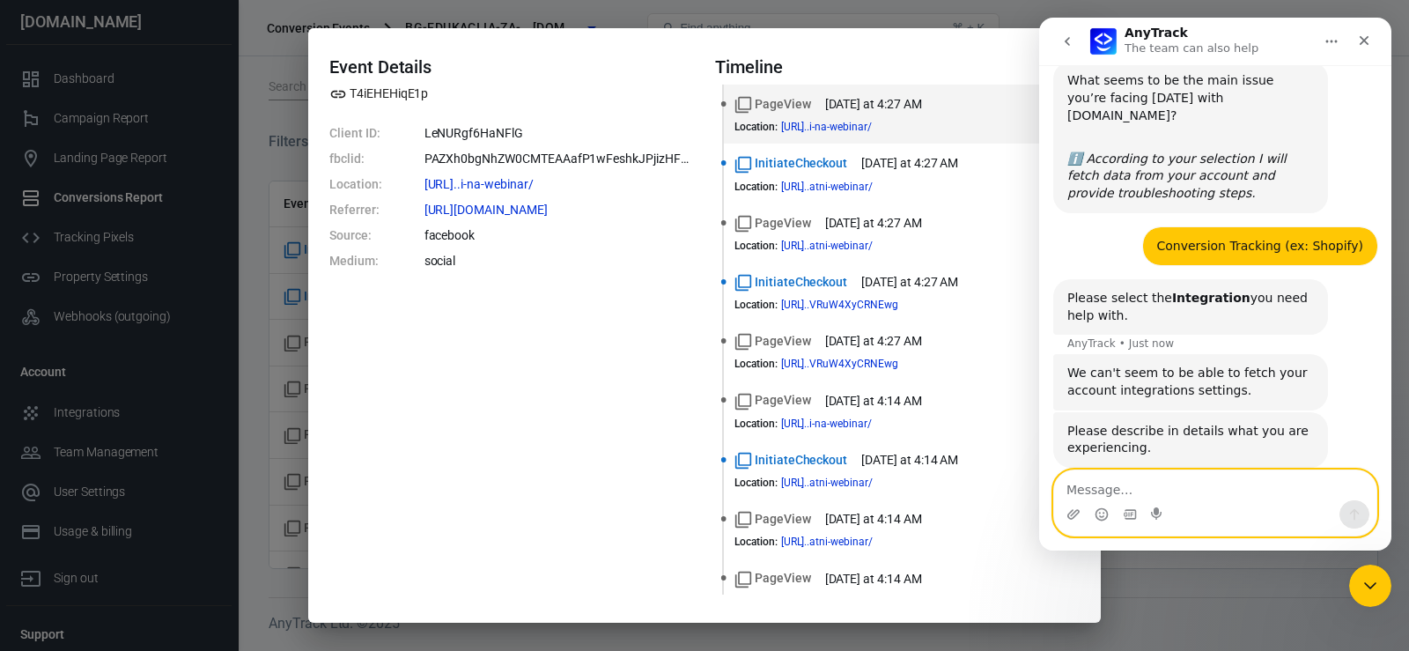
click at [1159, 489] on textarea "Message…" at bounding box center [1215, 485] width 322 height 30
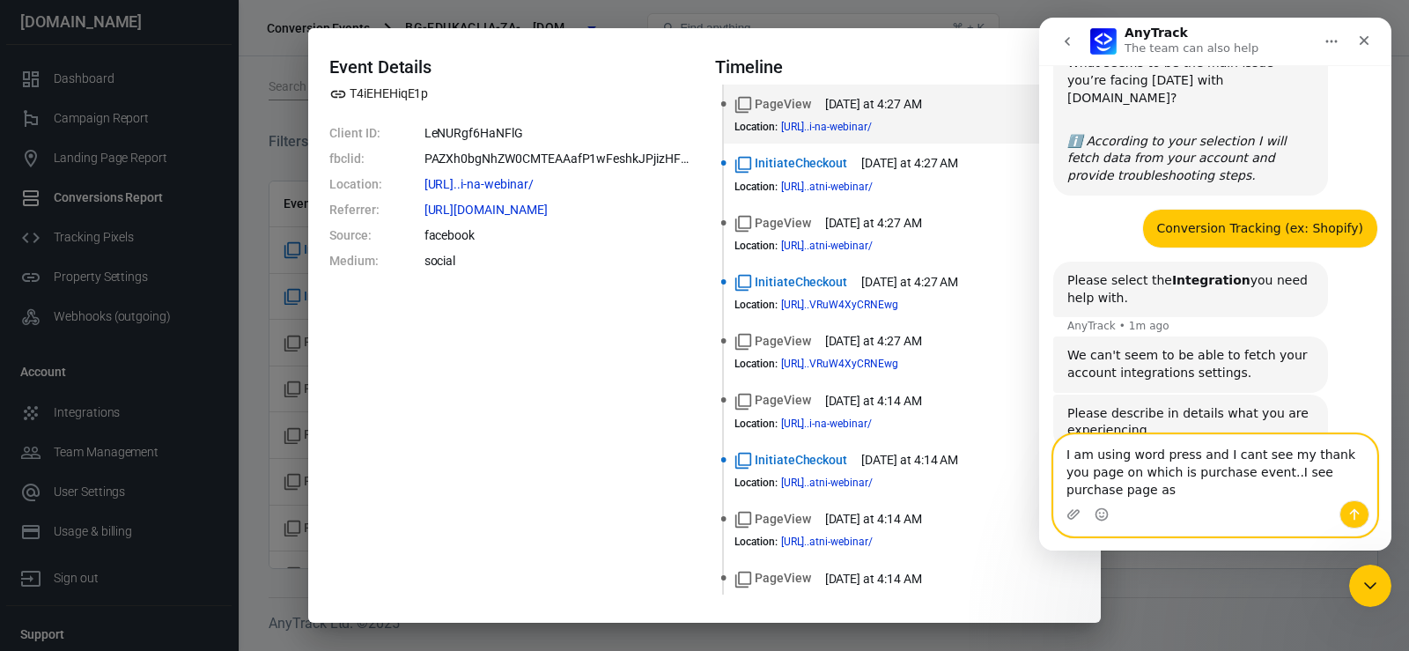
scroll to position [692, 0]
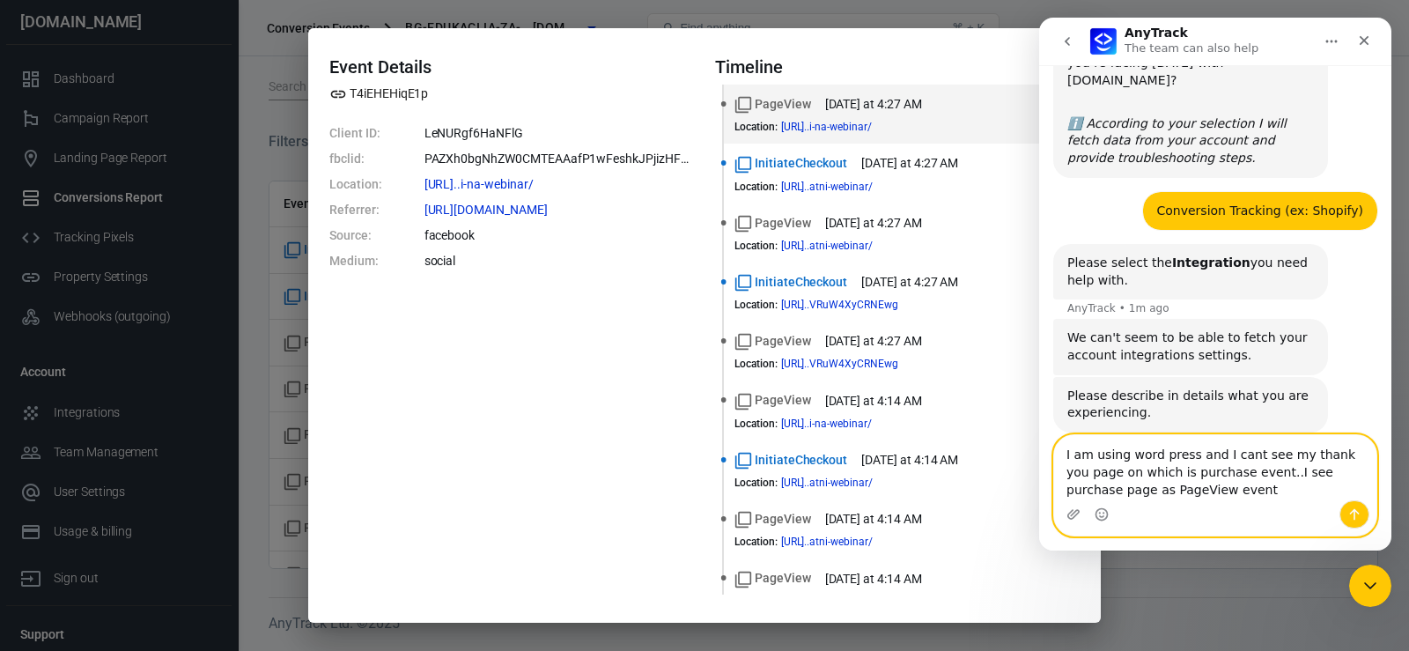
type textarea "I am using word press and I cant see my thank you page on which is purchase eve…"
click at [1357, 507] on icon "Send a message…" at bounding box center [1354, 514] width 14 height 14
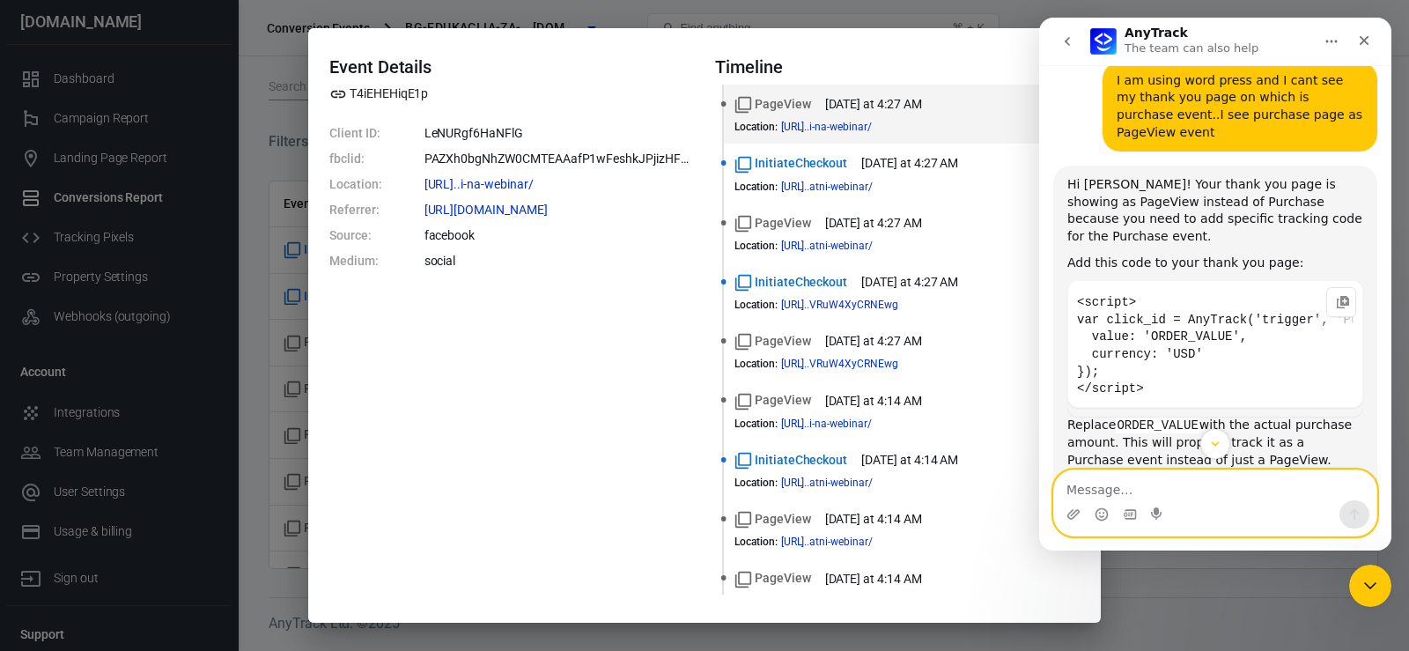
scroll to position [1077, 0]
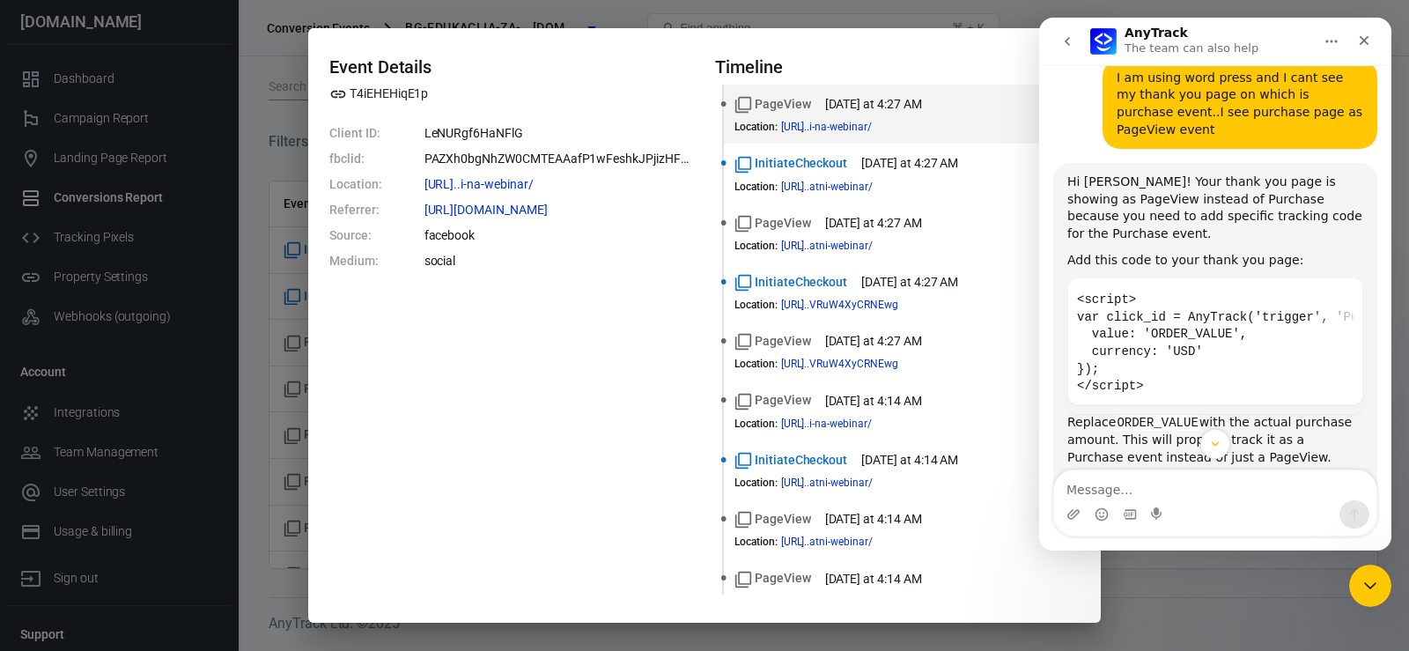
click at [935, 68] on h4 "Timeline" at bounding box center [897, 66] width 365 height 21
click at [1336, 292] on icon "Copy this code block to your clipboard." at bounding box center [1343, 299] width 14 height 14
click at [262, 308] on div "Event Details T4iEHEHiqE1p Client ID: LeNURgf6HaNFlG fbclid: PAZXh0bgNhZW0CMTEA…" at bounding box center [704, 325] width 1409 height 651
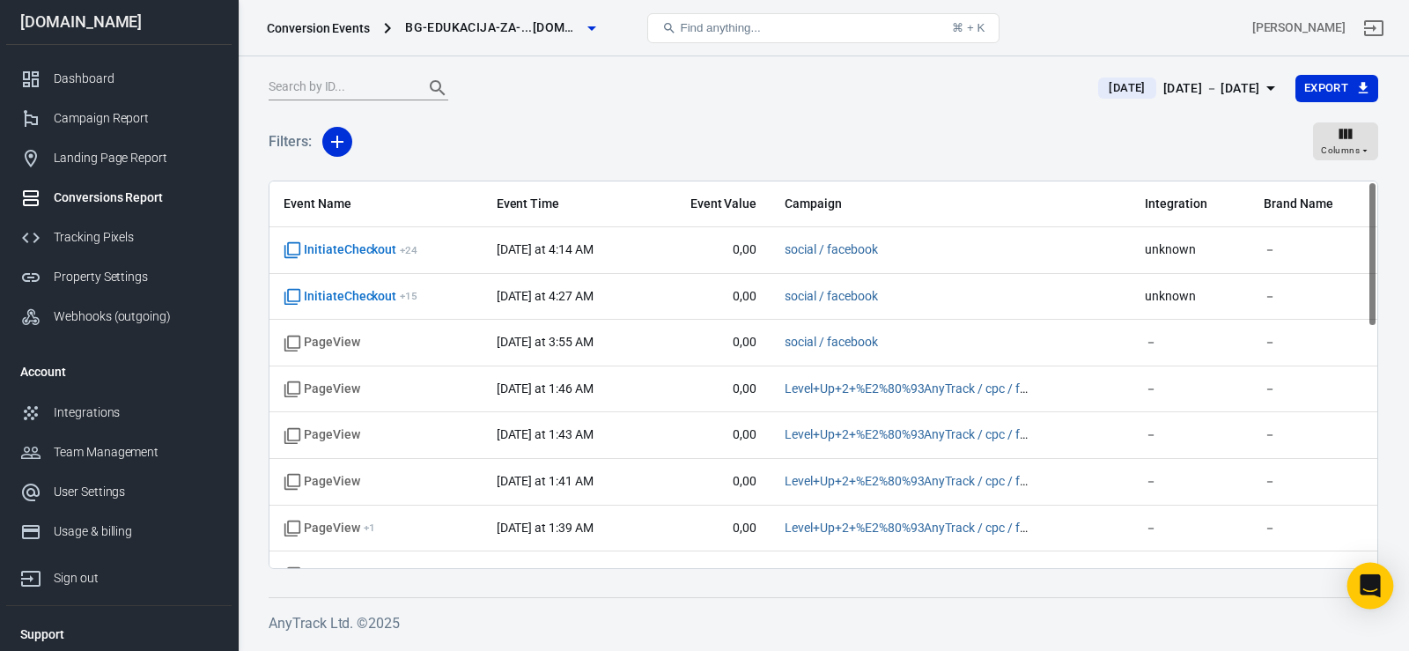
click at [1374, 586] on icon "Open Intercom Messenger" at bounding box center [1370, 585] width 20 height 23
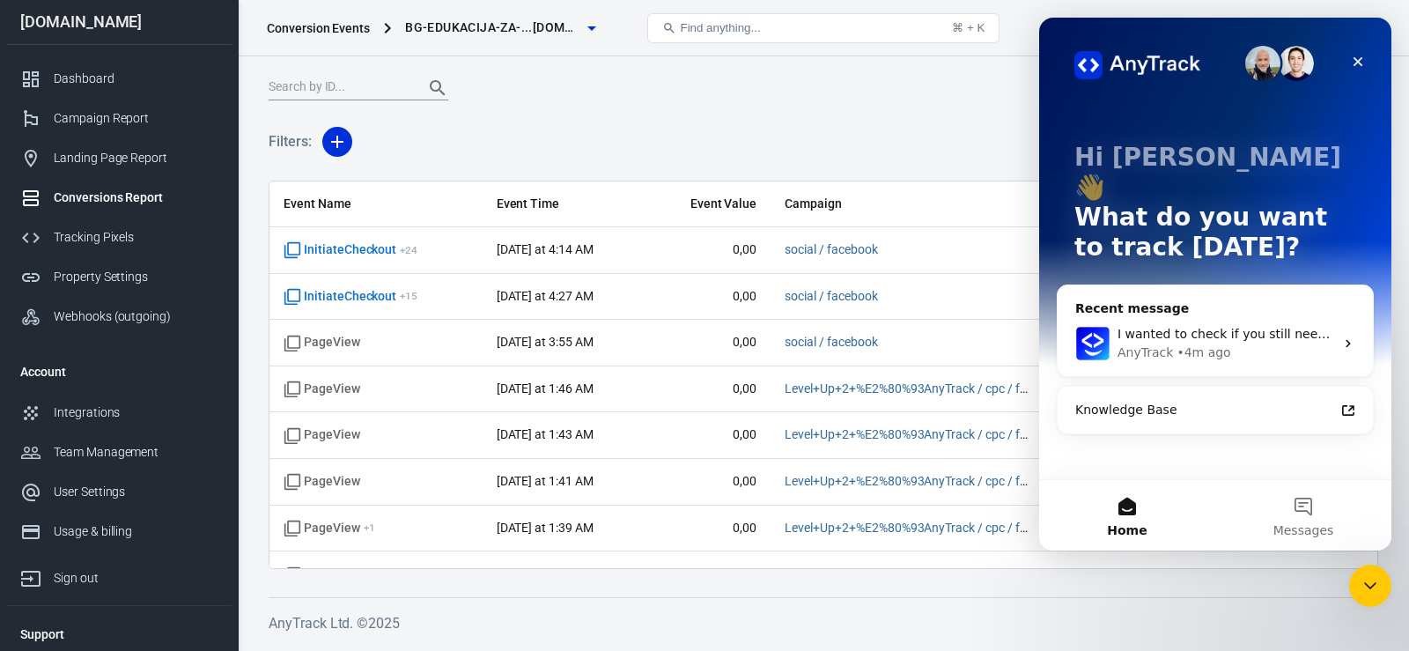
click at [1176, 343] on div "• 4m ago" at bounding box center [1203, 352] width 54 height 18
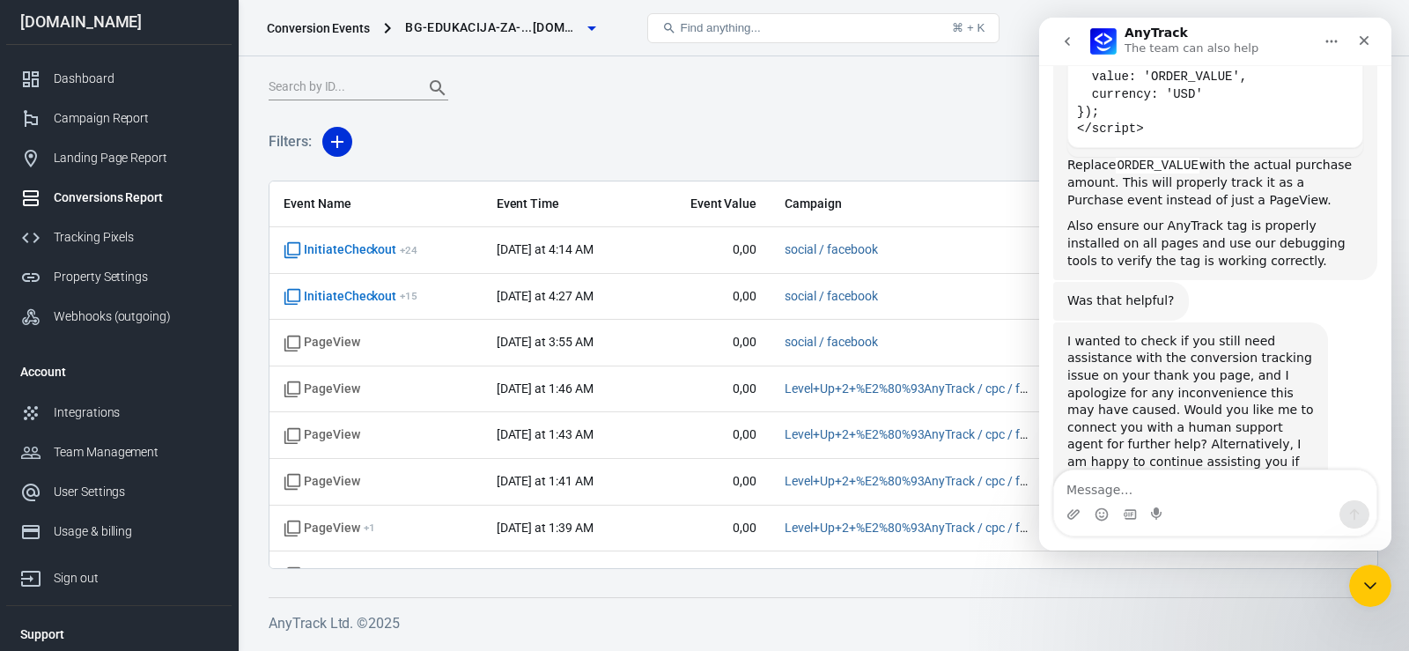
scroll to position [1325, 0]
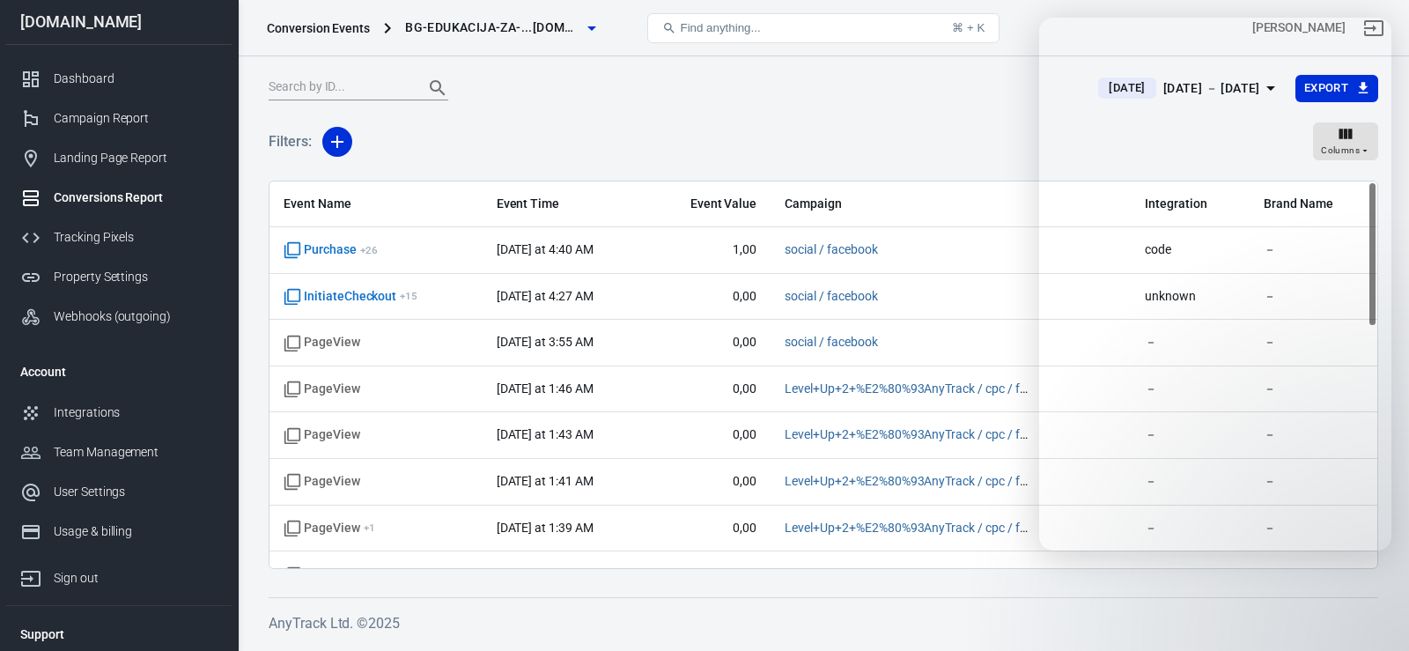
click at [582, 100] on div at bounding box center [673, 88] width 808 height 25
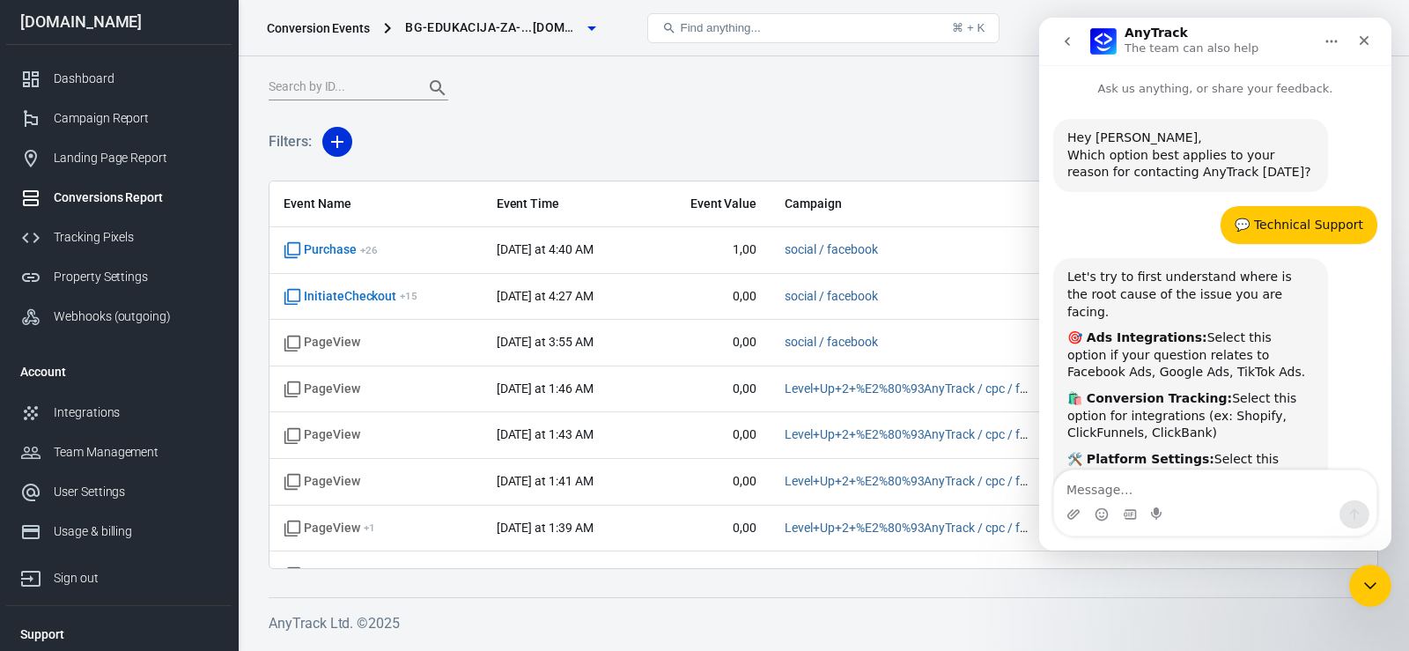
scroll to position [1325, 0]
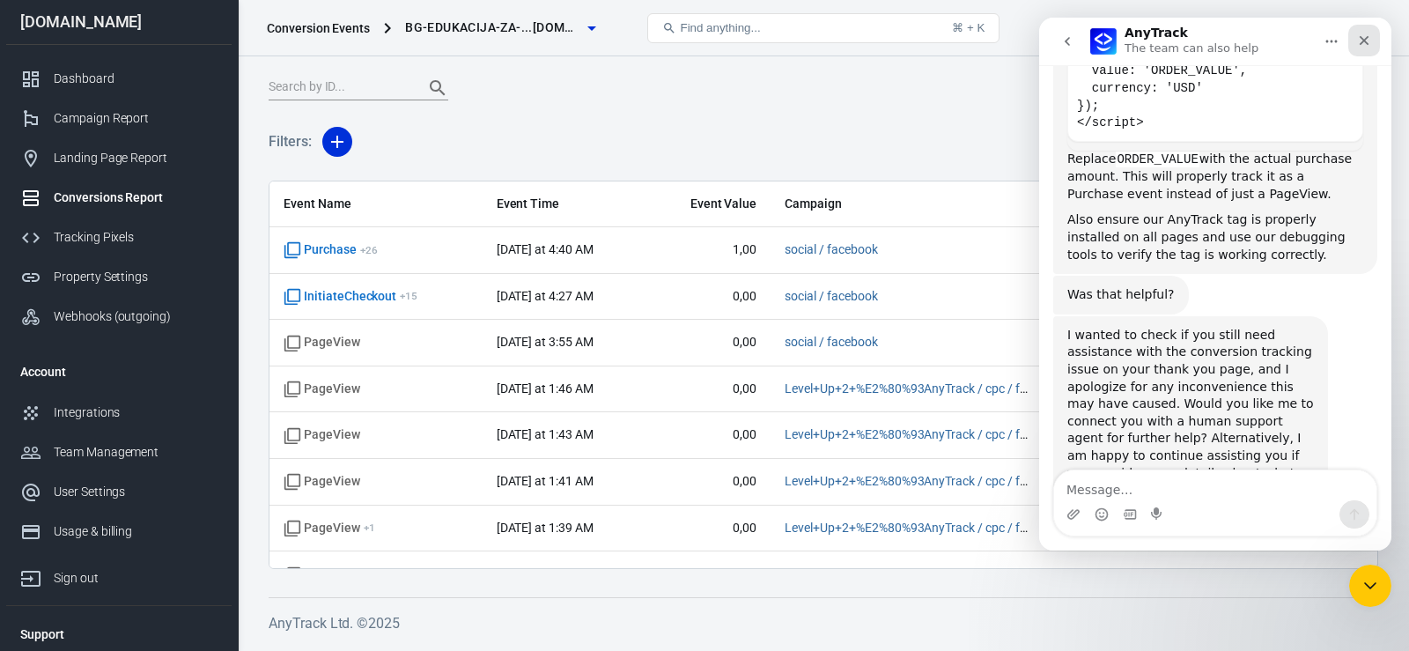
click at [1364, 51] on div "Close" at bounding box center [1364, 41] width 32 height 32
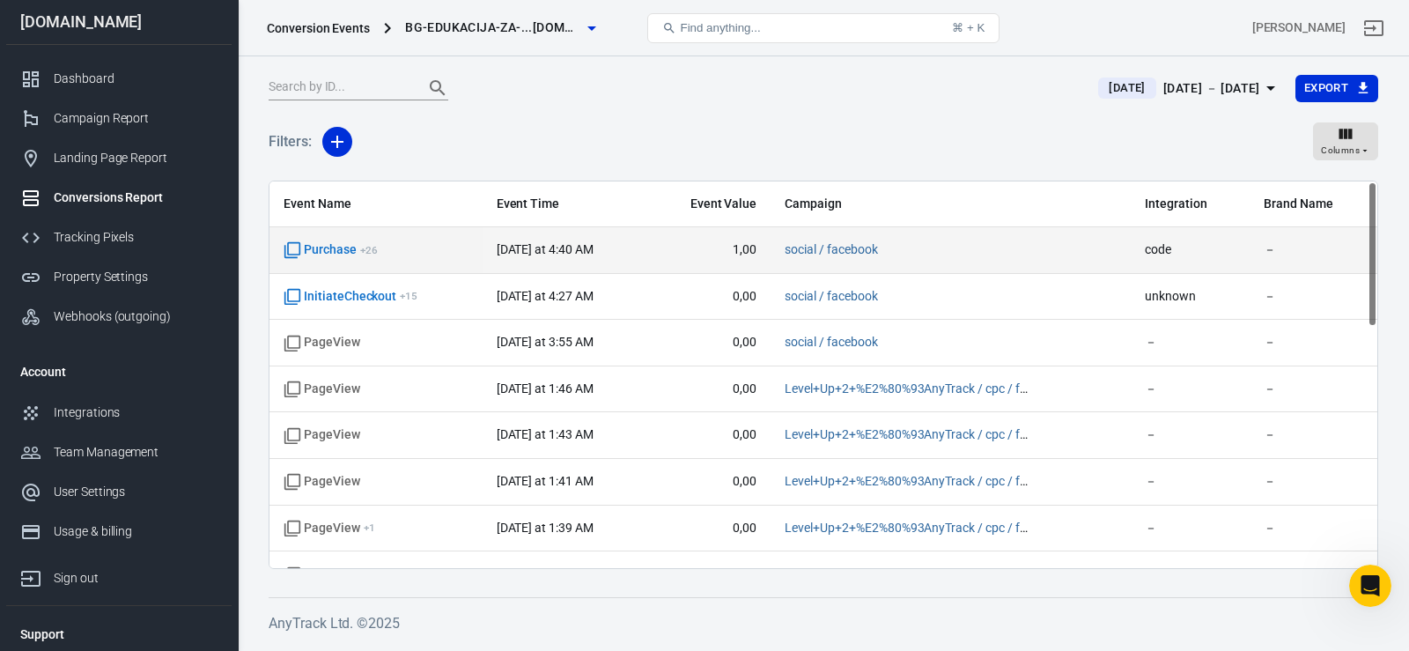
click at [358, 254] on span "Purchase + 26" at bounding box center [331, 250] width 94 height 18
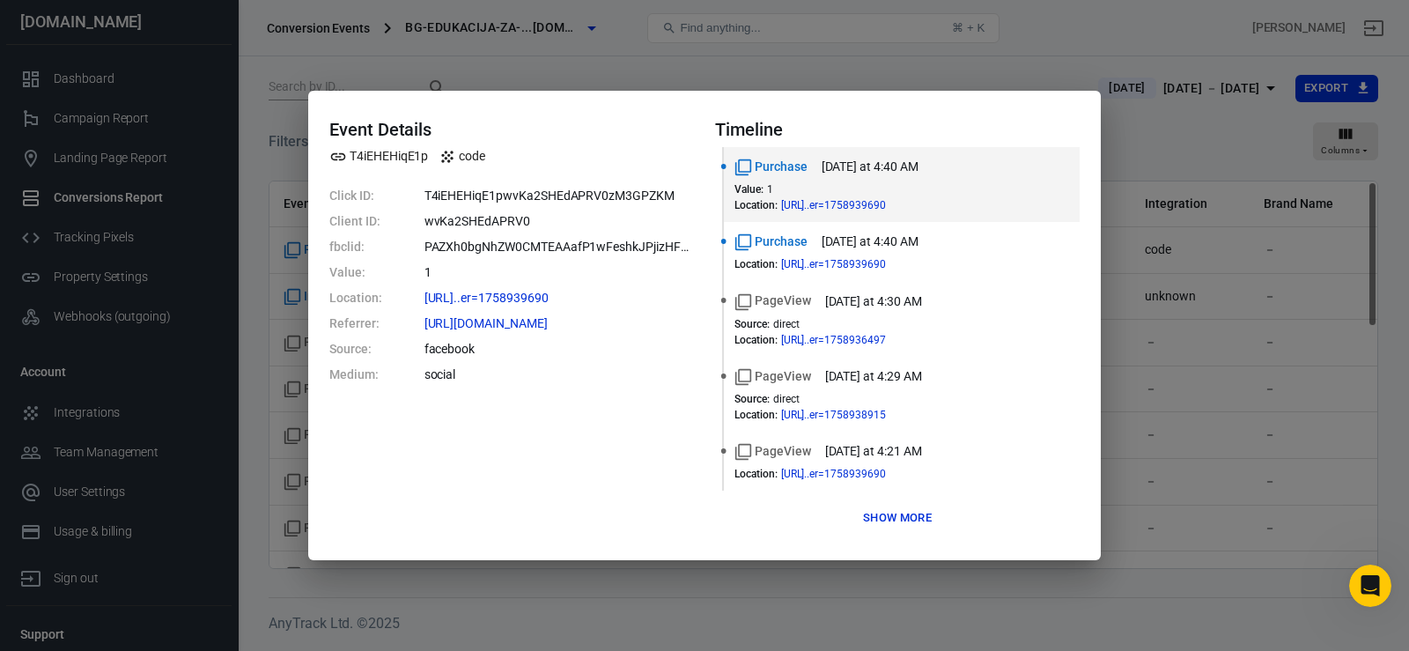
click at [815, 70] on div "Event Details T4iEHEHiqE1p code Click ID: T4iEHEHiqE1pwvKa2SHEdAPRV0zM3GPZKM Cl…" at bounding box center [704, 325] width 1409 height 651
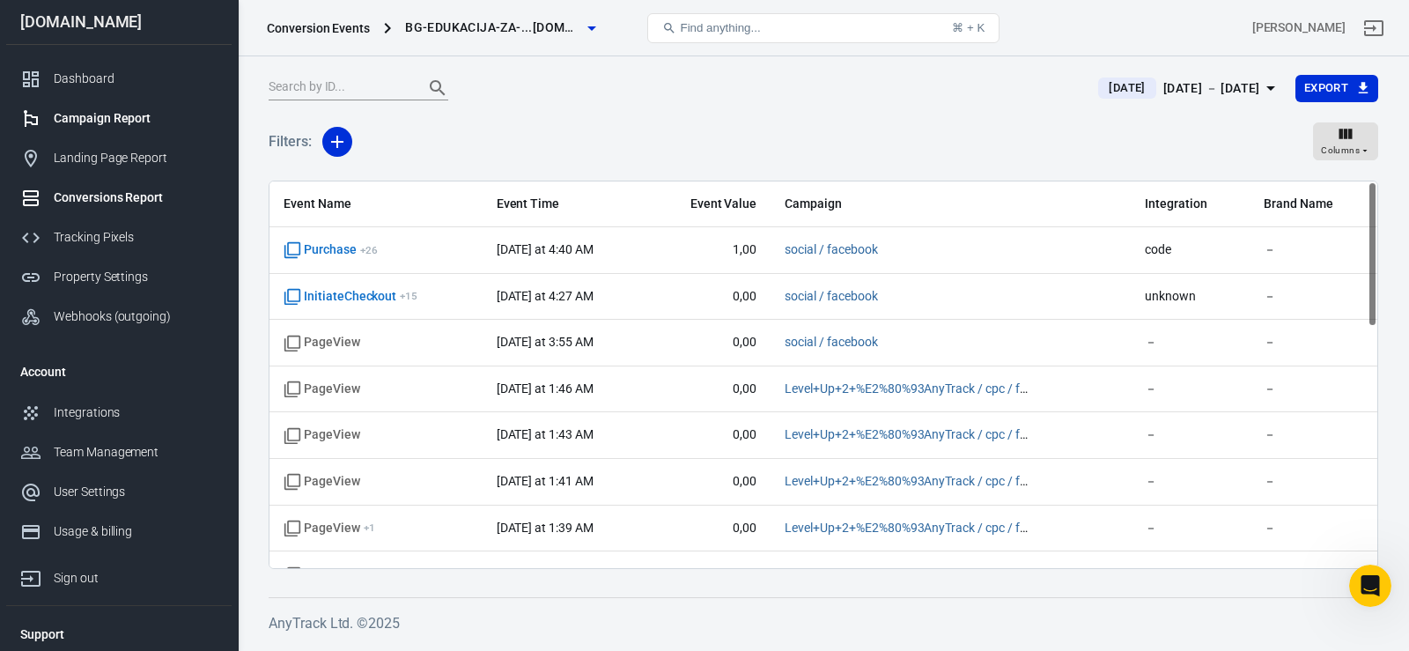
click at [45, 113] on div at bounding box center [36, 118] width 33 height 21
